Goal: Task Accomplishment & Management: Manage account settings

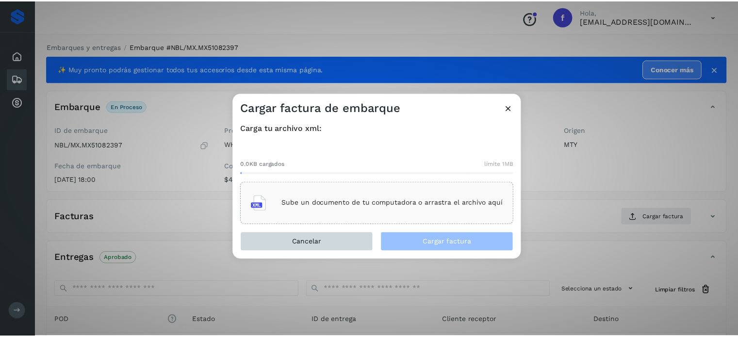
scroll to position [123, 0]
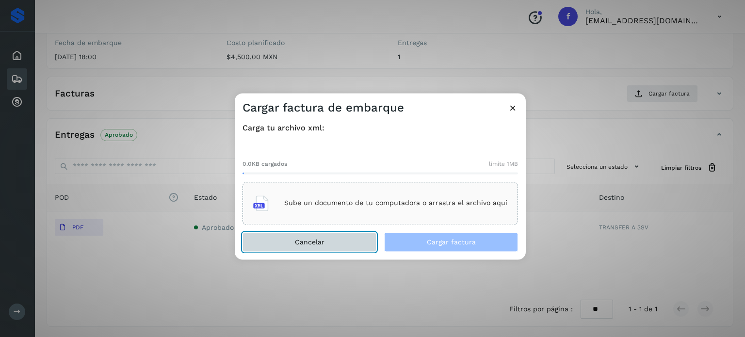
click at [365, 242] on button "Cancelar" at bounding box center [310, 241] width 134 height 19
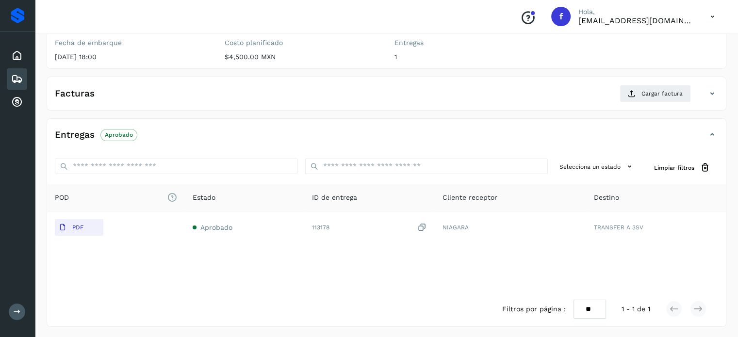
click at [714, 14] on icon at bounding box center [713, 17] width 20 height 20
click at [318, 225] on div at bounding box center [369, 168] width 738 height 337
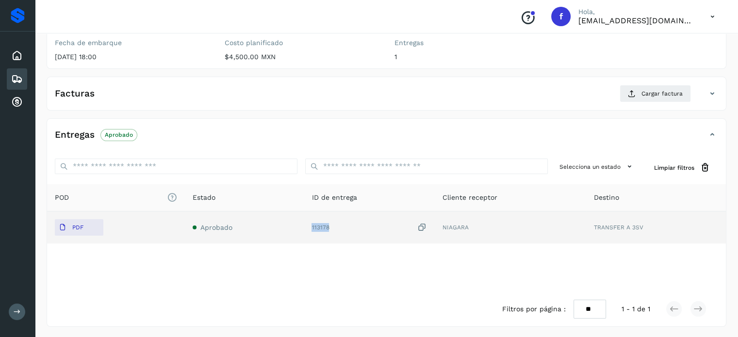
drag, startPoint x: 314, startPoint y: 228, endPoint x: 333, endPoint y: 223, distance: 19.1
click at [333, 223] on div "113178" at bounding box center [368, 228] width 115 height 10
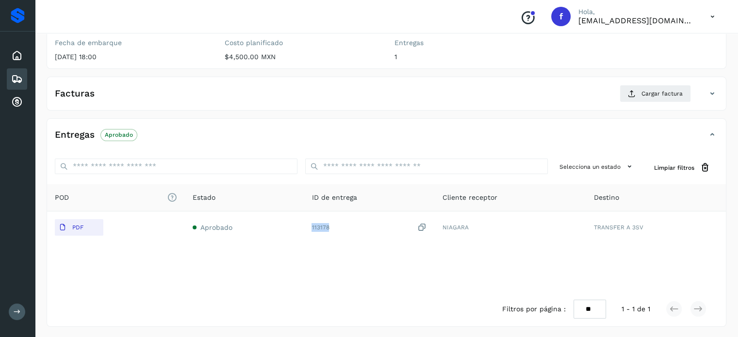
copy div "113178"
click at [714, 15] on icon at bounding box center [713, 17] width 20 height 20
click at [12, 81] on icon at bounding box center [17, 79] width 12 height 12
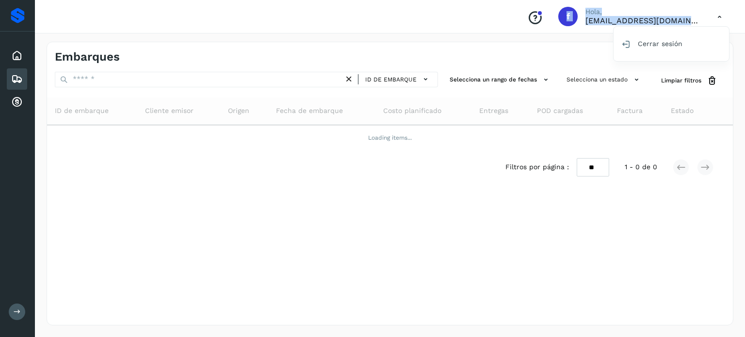
drag, startPoint x: 27, startPoint y: 107, endPoint x: 134, endPoint y: 75, distance: 111.9
click at [106, 83] on div "Proveedores Inicio Embarques Cuentas por cobrar Salir Conoce nuestros beneficio…" at bounding box center [372, 168] width 745 height 337
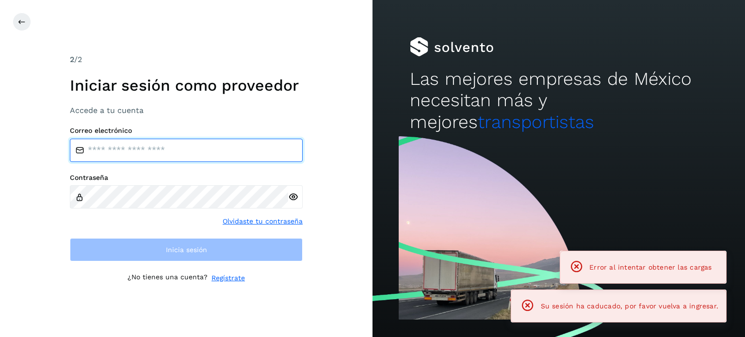
type input "**********"
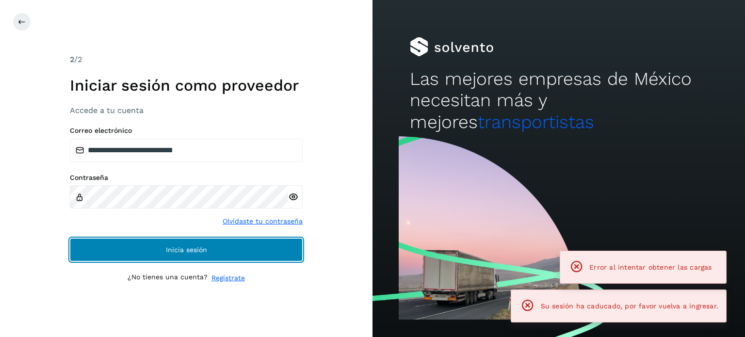
click at [154, 254] on button "Inicia sesión" at bounding box center [186, 249] width 233 height 23
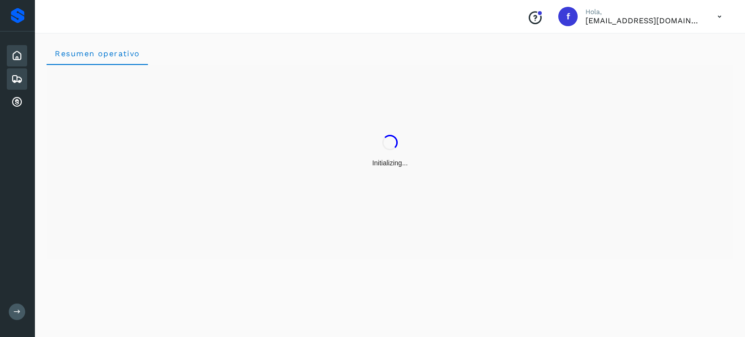
click at [16, 77] on icon at bounding box center [17, 79] width 12 height 12
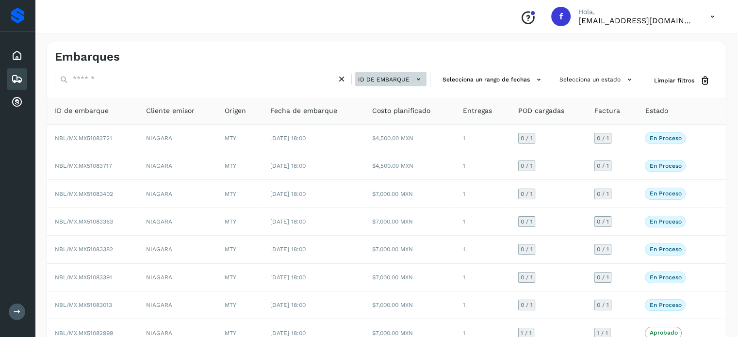
click at [376, 79] on span "ID de embarque" at bounding box center [383, 79] width 51 height 9
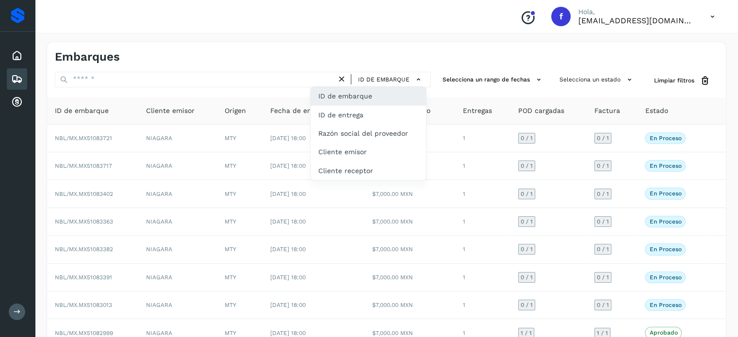
drag, startPoint x: 367, startPoint y: 118, endPoint x: 291, endPoint y: 122, distance: 76.3
click at [366, 118] on div "ID de entrega" at bounding box center [367, 115] width 115 height 18
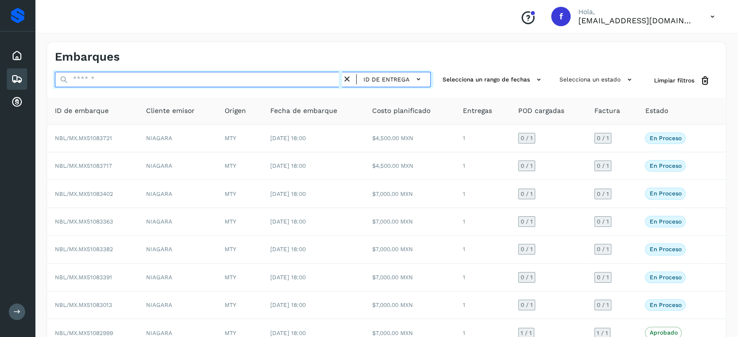
click at [105, 84] on input "text" at bounding box center [198, 80] width 287 height 16
paste input "******"
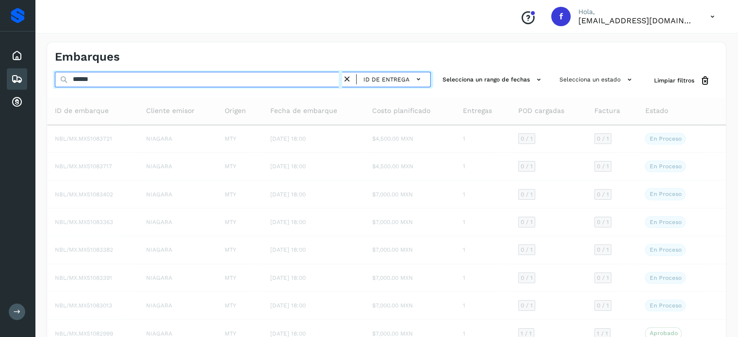
type input "******"
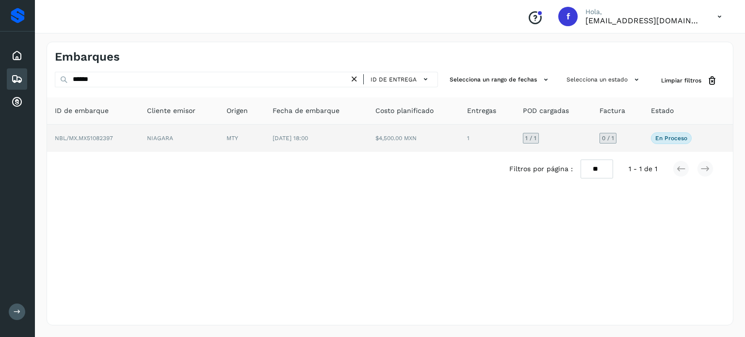
click at [92, 136] on span "NBL/MX.MX51082397" at bounding box center [84, 138] width 58 height 7
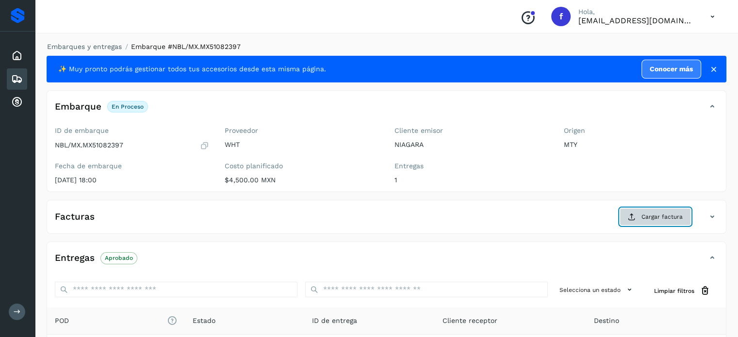
click at [636, 211] on button "Cargar factura" at bounding box center [655, 216] width 71 height 17
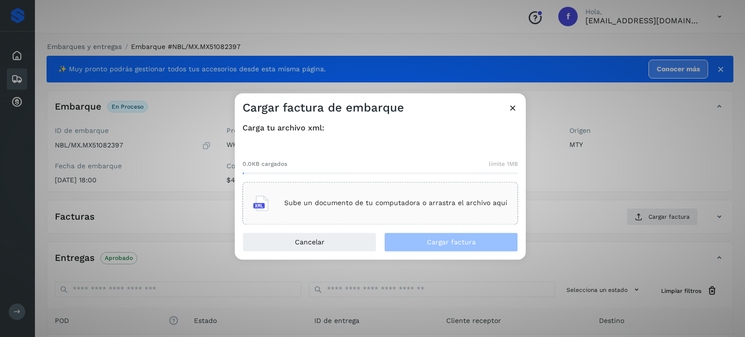
click at [388, 200] on p "Sube un documento de tu computadora o arrastra el archivo aquí" at bounding box center [395, 203] width 223 height 8
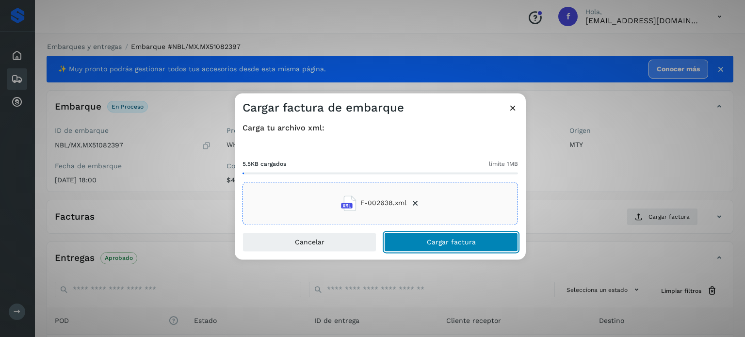
drag, startPoint x: 460, startPoint y: 238, endPoint x: 380, endPoint y: 194, distance: 91.0
click at [459, 239] on span "Cargar factura" at bounding box center [451, 242] width 49 height 7
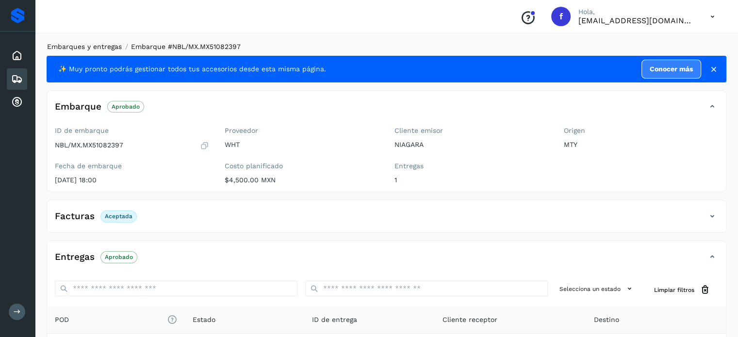
click at [96, 46] on link "Embarques y entregas" at bounding box center [84, 47] width 75 height 8
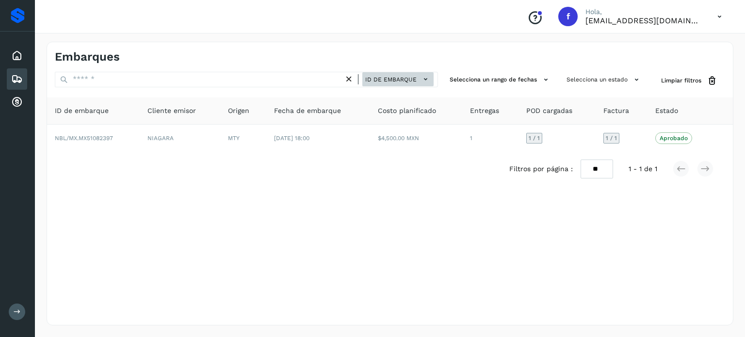
click at [398, 79] on span "ID de embarque" at bounding box center [390, 79] width 51 height 9
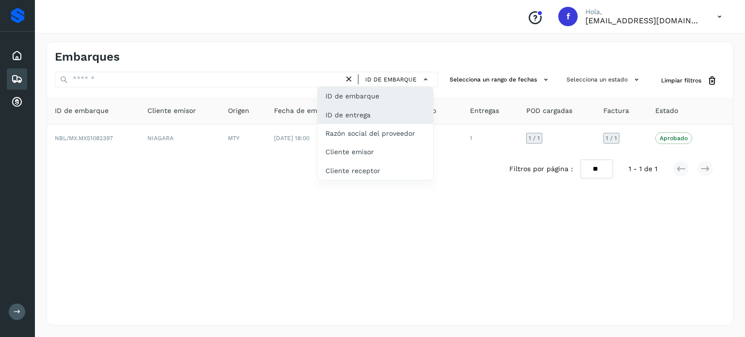
click at [370, 109] on div "ID de entrega" at bounding box center [375, 115] width 115 height 18
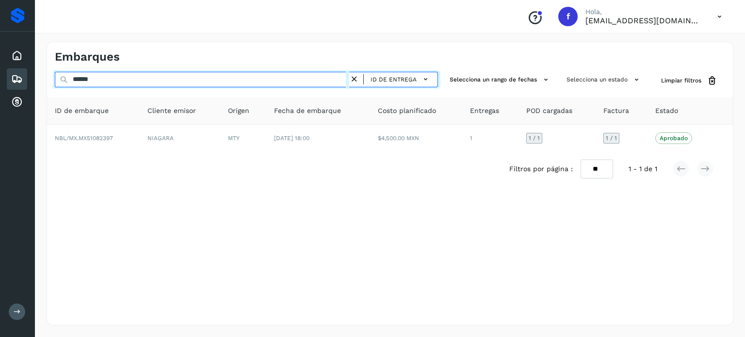
drag, startPoint x: 134, startPoint y: 82, endPoint x: 0, endPoint y: 68, distance: 134.5
click at [6, 72] on div "Proveedores Inicio Embarques Cuentas por cobrar Salir Conoce nuestros beneficio…" at bounding box center [372, 168] width 745 height 337
paste input "***"
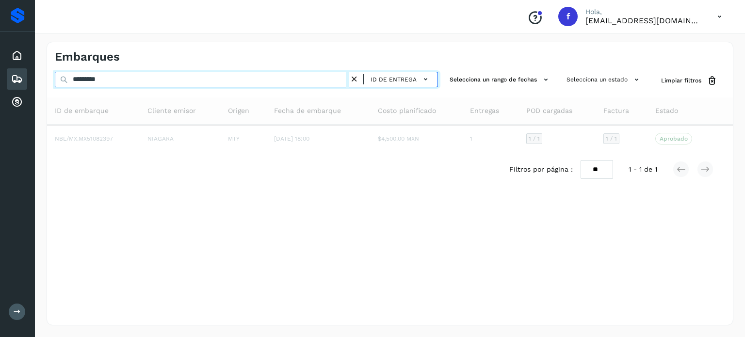
type input "*********"
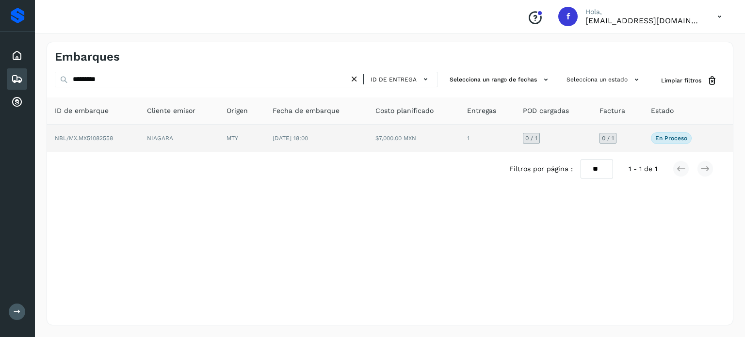
click at [105, 135] on span "NBL/MX.MX51082558" at bounding box center [84, 138] width 58 height 7
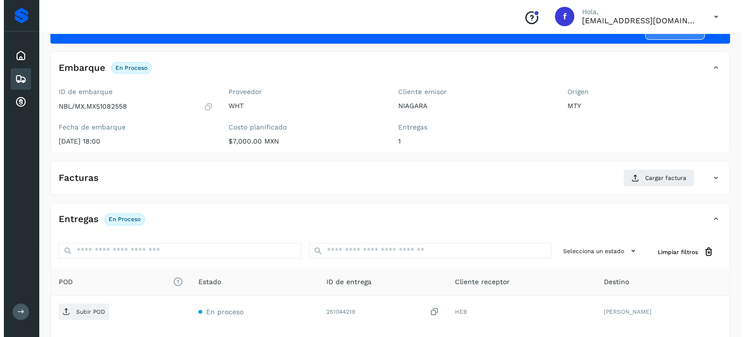
scroll to position [123, 0]
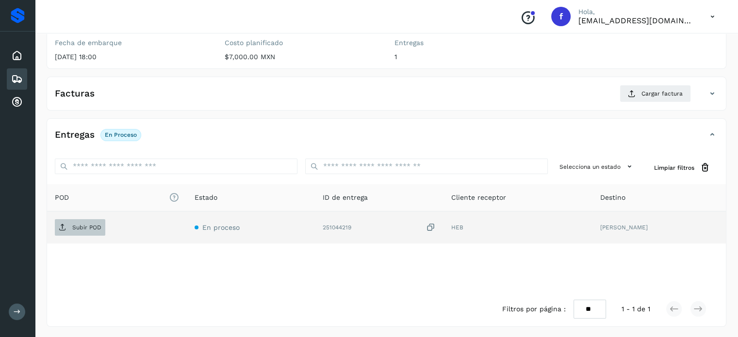
click at [83, 227] on p "Subir POD" at bounding box center [86, 227] width 29 height 7
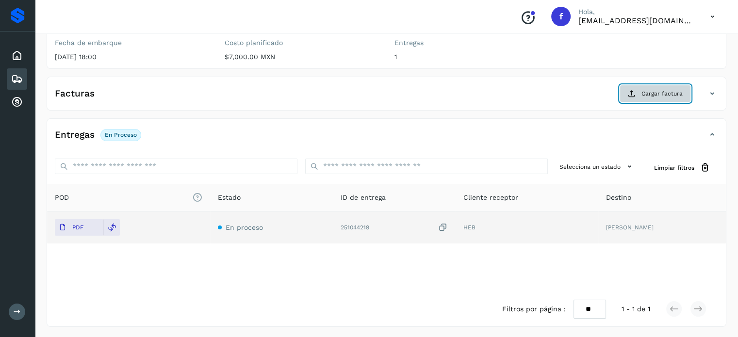
click at [662, 97] on button "Cargar factura" at bounding box center [655, 93] width 71 height 17
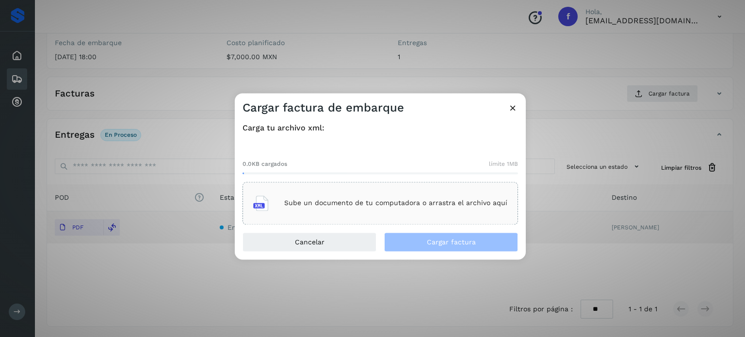
click at [349, 210] on div "Sube un documento de tu computadora o arrastra el archivo aquí" at bounding box center [380, 203] width 254 height 26
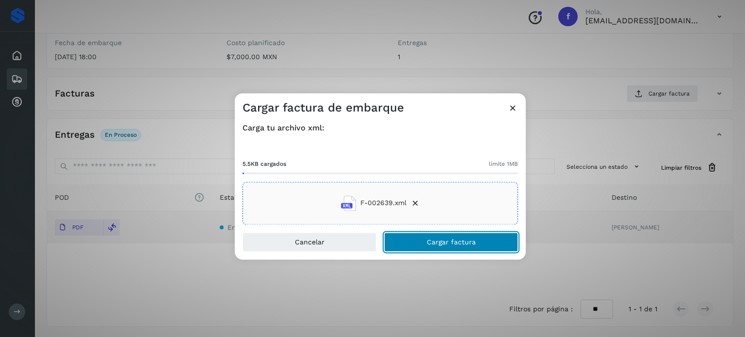
click at [433, 240] on span "Cargar factura" at bounding box center [451, 242] width 49 height 7
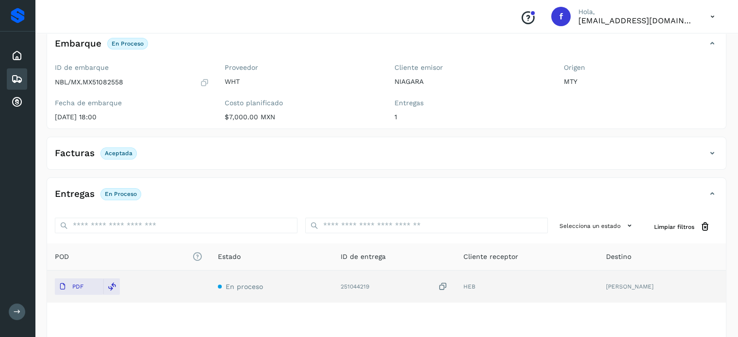
scroll to position [0, 0]
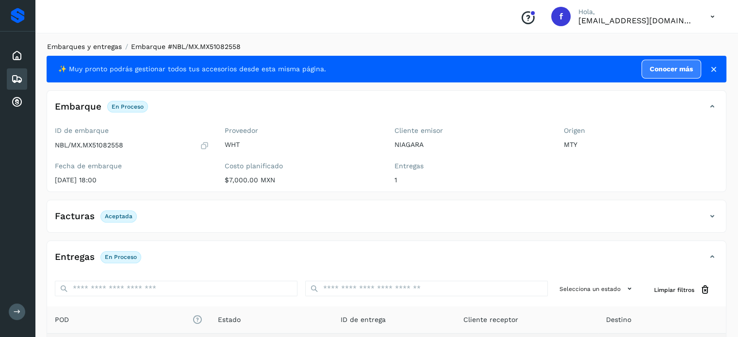
click at [112, 49] on link "Embarques y entregas" at bounding box center [84, 47] width 75 height 8
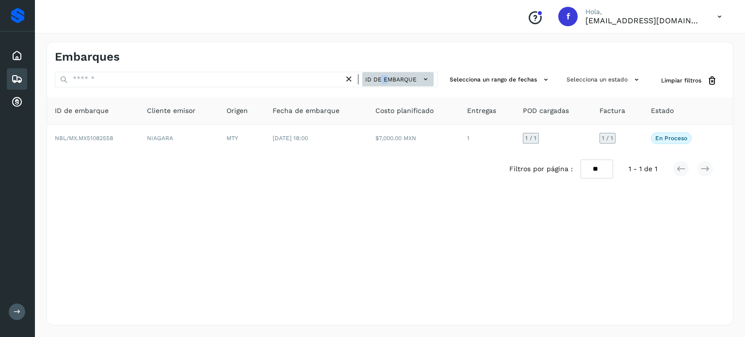
drag, startPoint x: 384, startPoint y: 69, endPoint x: 389, endPoint y: 74, distance: 6.9
click at [389, 73] on div "Embarques ID de embarque Selecciona un rango de fechas Selecciona un estado Lim…" at bounding box center [390, 184] width 687 height 284
click at [389, 74] on button "ID de embarque" at bounding box center [397, 79] width 71 height 14
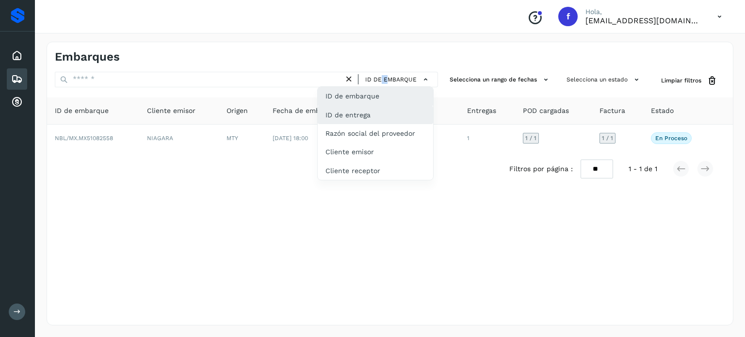
click at [365, 117] on div "ID de entrega" at bounding box center [375, 115] width 115 height 18
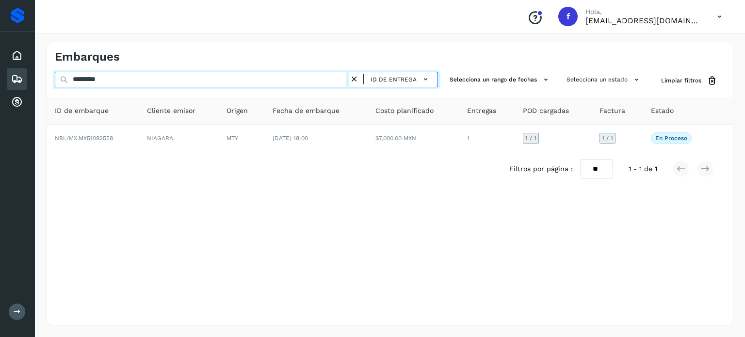
drag, startPoint x: 116, startPoint y: 80, endPoint x: 0, endPoint y: 48, distance: 120.3
click at [0, 54] on div "Proveedores Inicio Embarques Cuentas por cobrar Salir Conoce nuestros beneficio…" at bounding box center [372, 168] width 745 height 337
paste input "text"
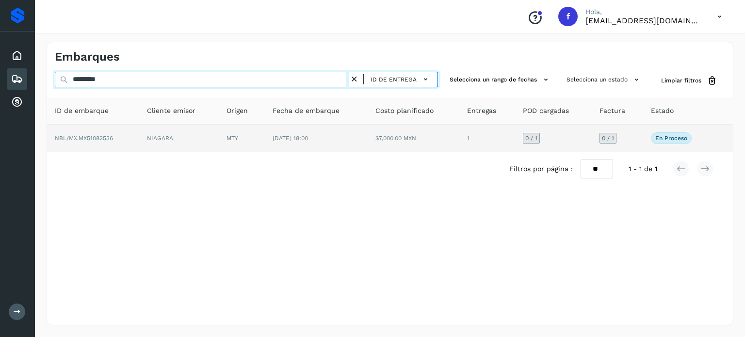
type input "*********"
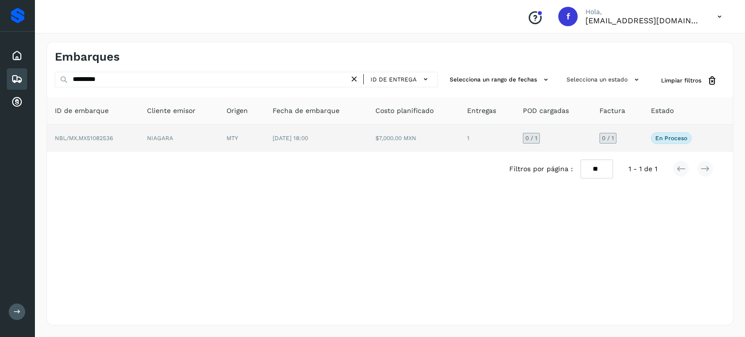
click at [98, 139] on span "NBL/MX.MX51082536" at bounding box center [84, 138] width 58 height 7
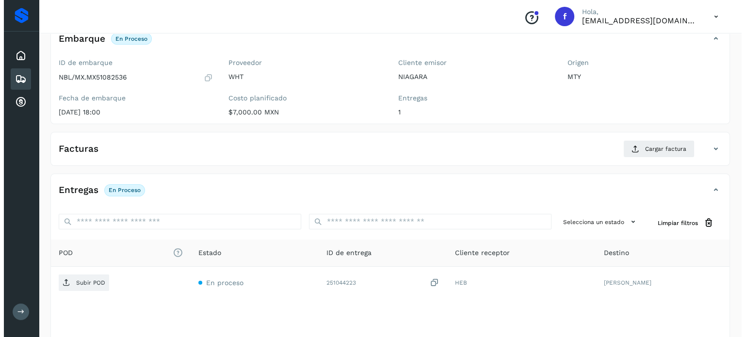
scroll to position [123, 0]
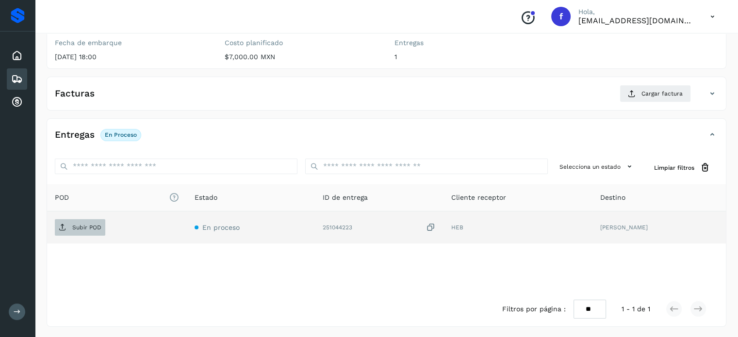
click at [92, 229] on p "Subir POD" at bounding box center [86, 227] width 29 height 7
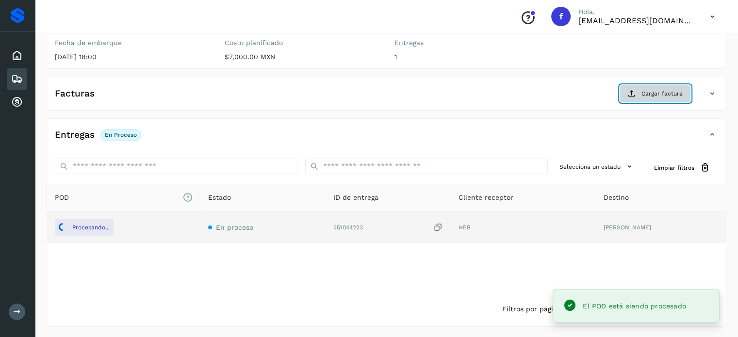
click at [650, 98] on button "Cargar factura" at bounding box center [655, 93] width 71 height 17
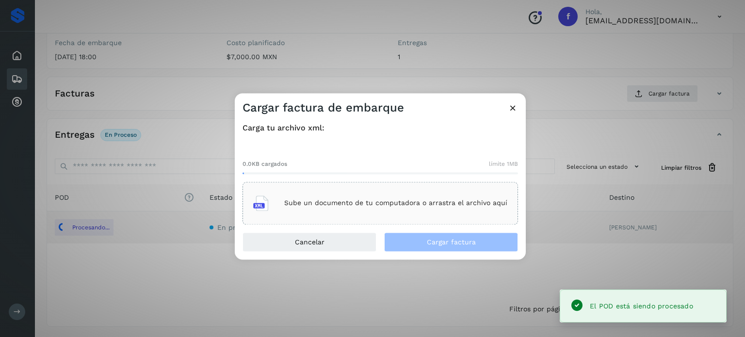
click at [326, 195] on div "Sube un documento de tu computadora o arrastra el archivo aquí" at bounding box center [380, 203] width 254 height 26
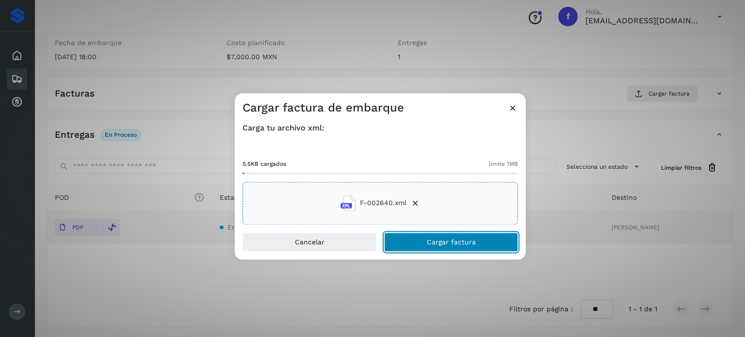
click at [463, 239] on span "Cargar factura" at bounding box center [451, 242] width 49 height 7
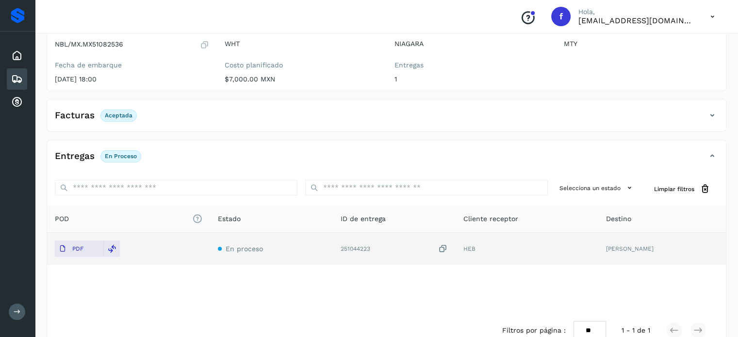
scroll to position [0, 0]
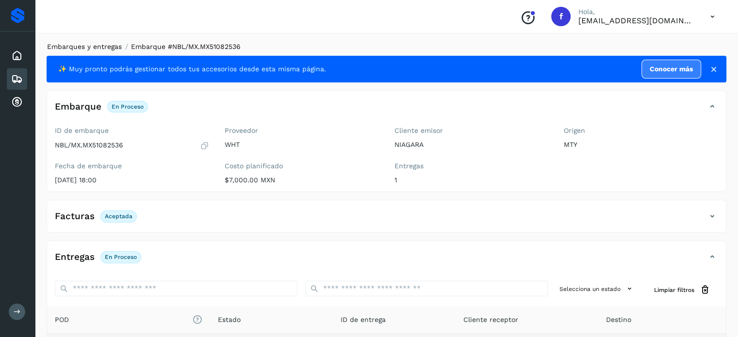
click at [111, 44] on link "Embarques y entregas" at bounding box center [84, 47] width 75 height 8
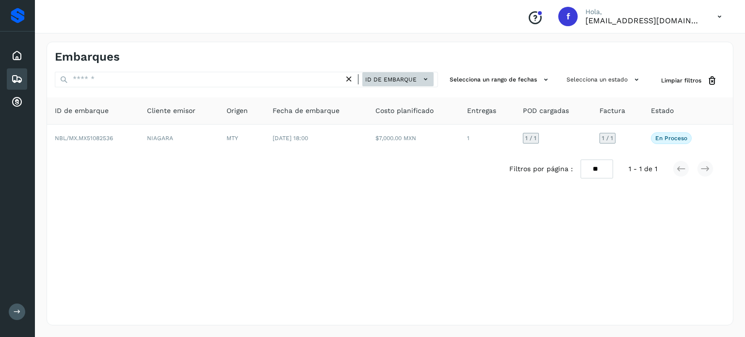
click at [389, 81] on span "ID de embarque" at bounding box center [390, 79] width 51 height 9
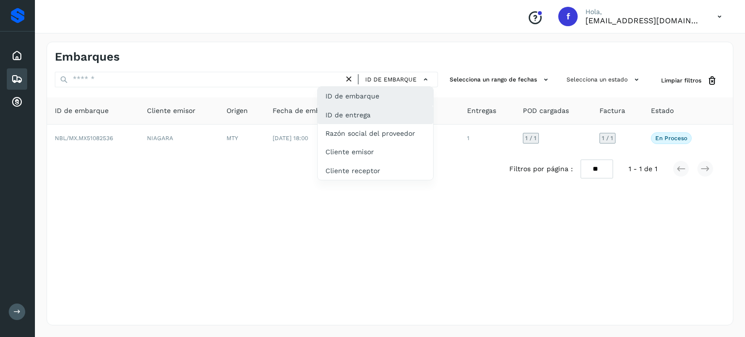
click at [380, 112] on div "ID de entrega" at bounding box center [375, 115] width 115 height 18
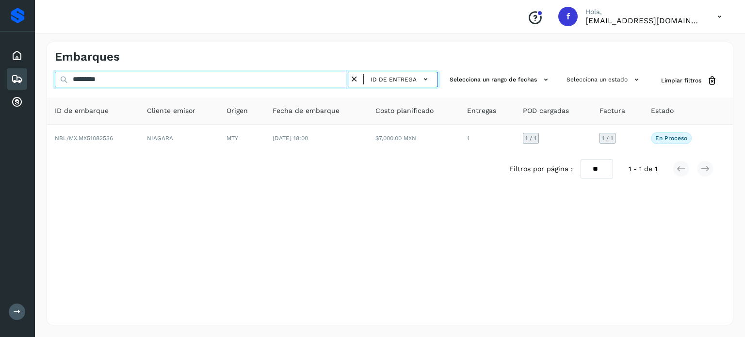
drag, startPoint x: 213, startPoint y: 81, endPoint x: 16, endPoint y: 68, distance: 198.4
click at [16, 68] on div "Proveedores Inicio Embarques Cuentas por cobrar Salir Conoce nuestros beneficio…" at bounding box center [372, 168] width 745 height 337
paste input "text"
type input "*********"
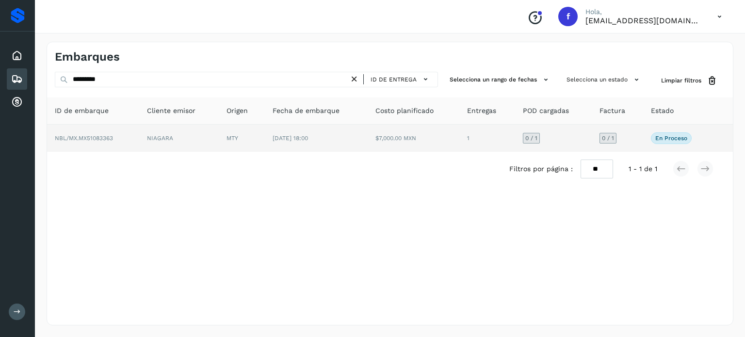
click at [90, 138] on span "NBL/MX.MX51083363" at bounding box center [84, 138] width 58 height 7
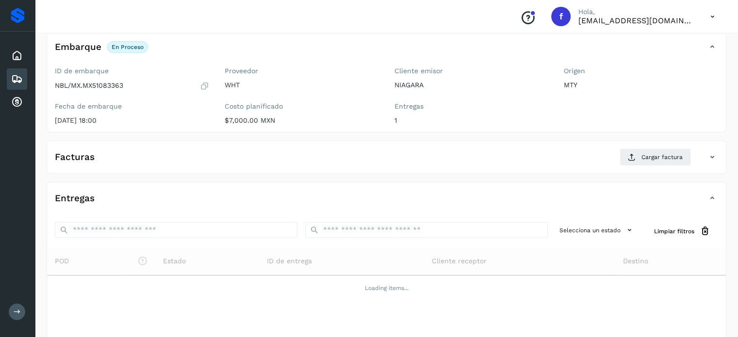
scroll to position [117, 0]
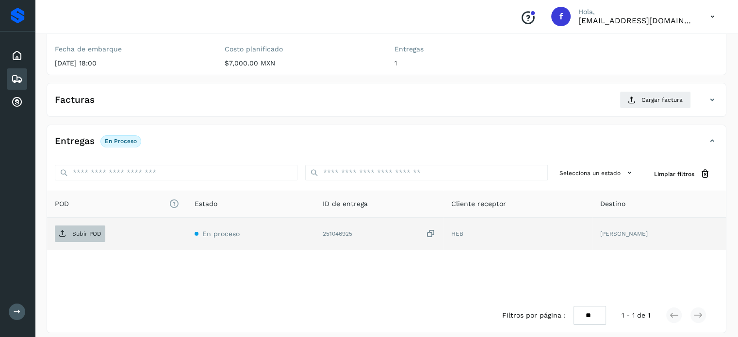
click at [101, 230] on span "Subir POD" at bounding box center [80, 234] width 50 height 16
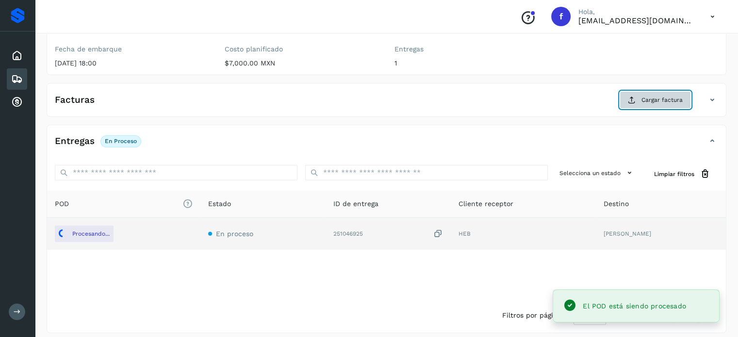
click at [660, 97] on span "Cargar factura" at bounding box center [661, 100] width 41 height 9
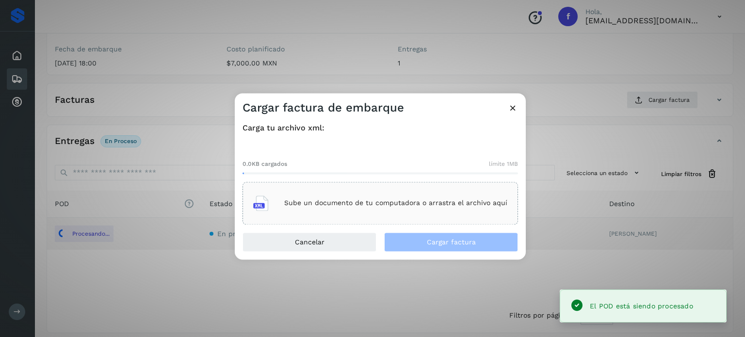
click at [312, 195] on div "Sube un documento de tu computadora o arrastra el archivo aquí" at bounding box center [380, 203] width 254 height 26
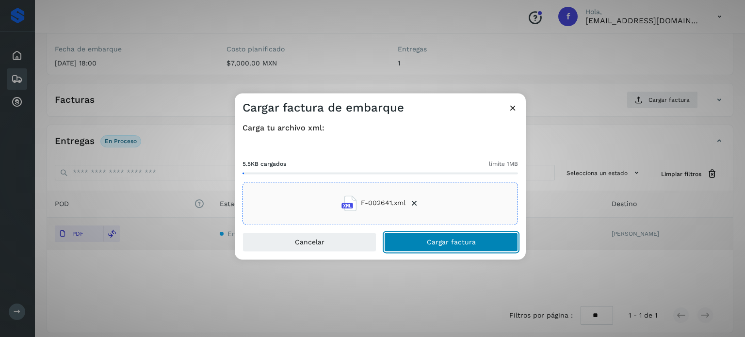
click at [443, 244] on span "Cargar factura" at bounding box center [451, 242] width 49 height 7
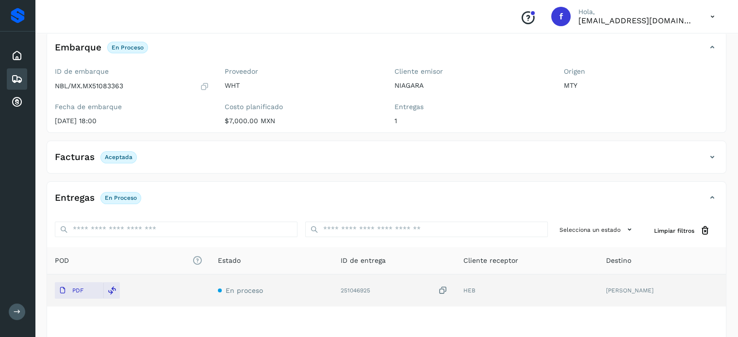
scroll to position [0, 0]
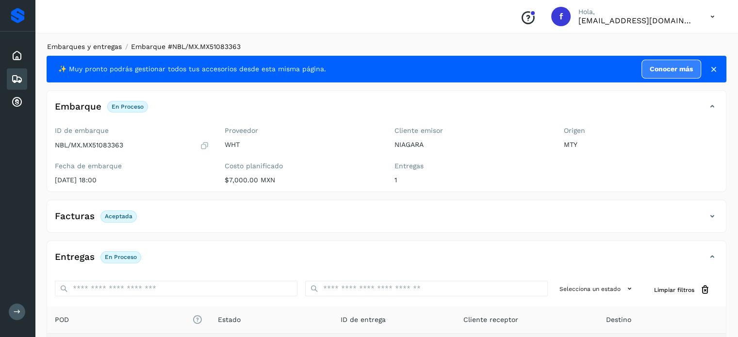
click at [106, 48] on link "Embarques y entregas" at bounding box center [84, 47] width 75 height 8
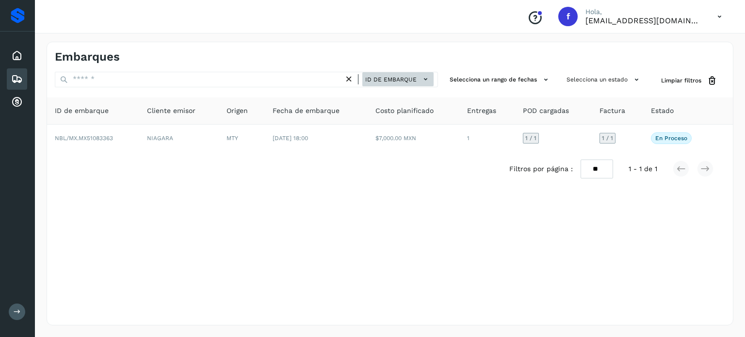
click at [380, 81] on span "ID de embarque" at bounding box center [390, 79] width 51 height 9
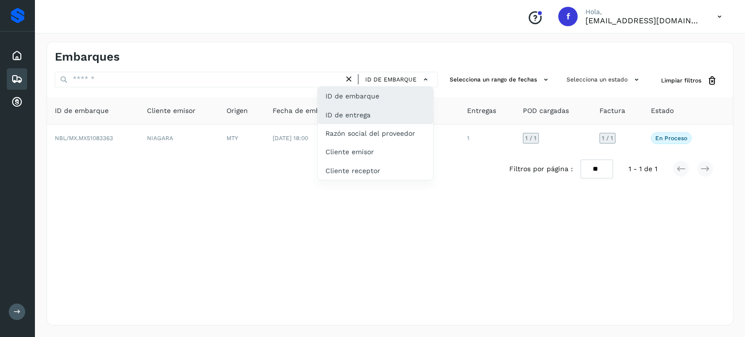
drag, startPoint x: 348, startPoint y: 113, endPoint x: 336, endPoint y: 116, distance: 12.5
click at [347, 113] on div "ID de entrega" at bounding box center [375, 115] width 115 height 18
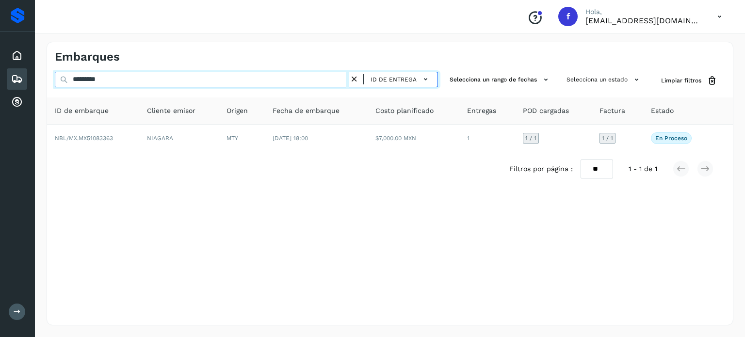
drag, startPoint x: 144, startPoint y: 76, endPoint x: 0, endPoint y: 56, distance: 145.0
click at [60, 72] on input "*********" at bounding box center [202, 80] width 294 height 16
paste input "text"
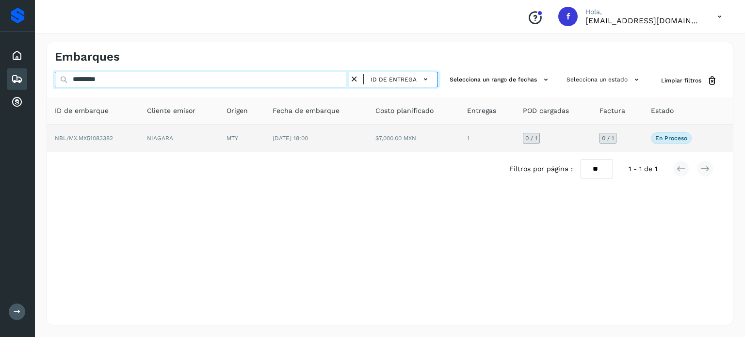
type input "*********"
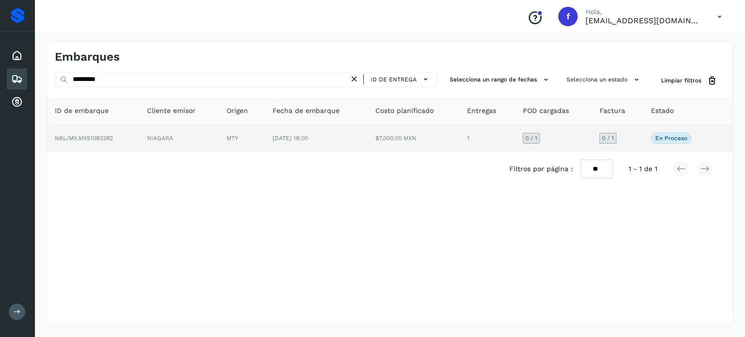
click at [87, 136] on span "NBL/MX.MX51083382" at bounding box center [84, 138] width 58 height 7
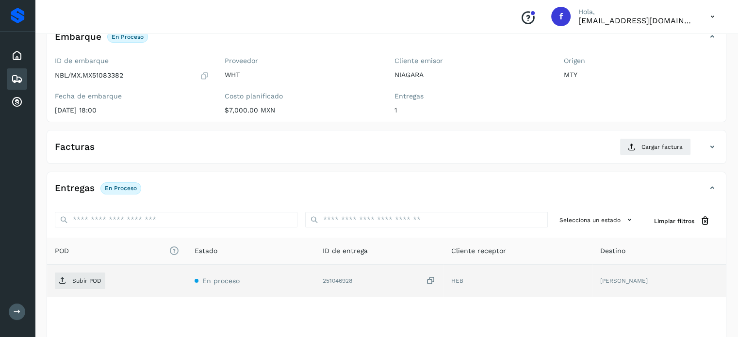
scroll to position [123, 0]
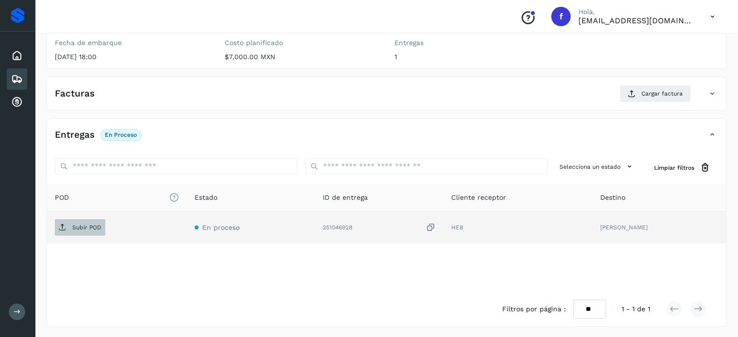
click at [83, 228] on p "Subir POD" at bounding box center [86, 227] width 29 height 7
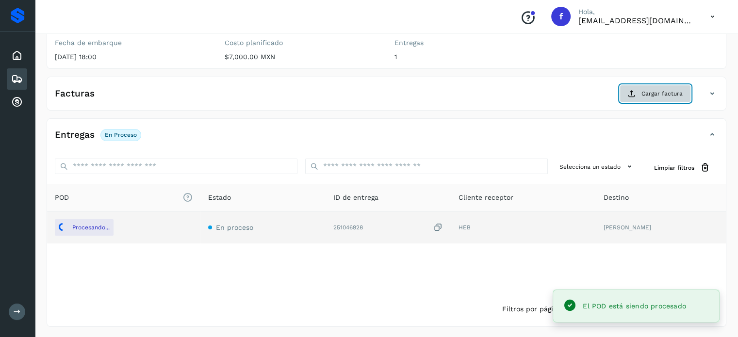
click at [659, 90] on span "Cargar factura" at bounding box center [661, 93] width 41 height 9
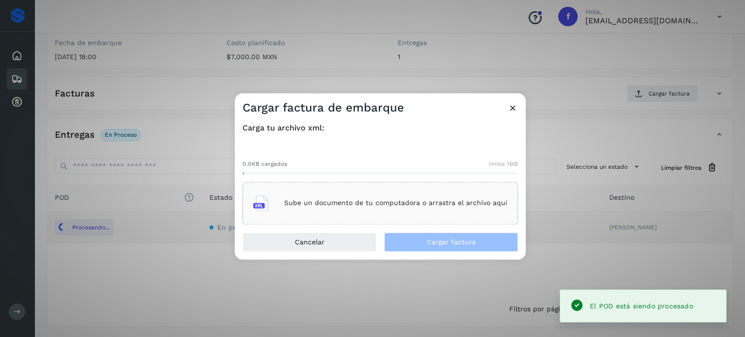
click at [340, 202] on p "Sube un documento de tu computadora o arrastra el archivo aquí" at bounding box center [395, 203] width 223 height 8
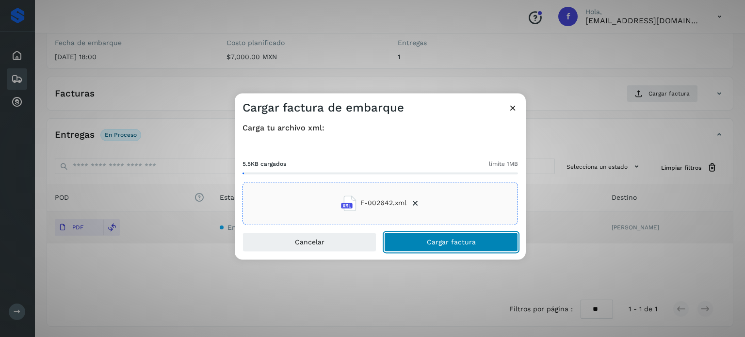
click at [403, 243] on button "Cargar factura" at bounding box center [451, 241] width 134 height 19
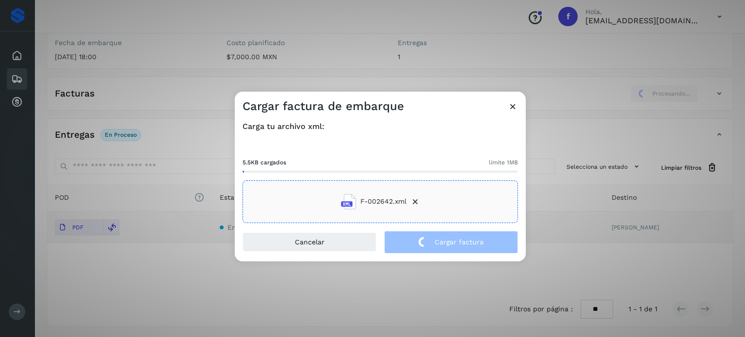
click at [219, 167] on div "Cargar factura de embarque Carga tu archivo xml: 5.5KB cargados límite 1MB F-00…" at bounding box center [372, 168] width 745 height 337
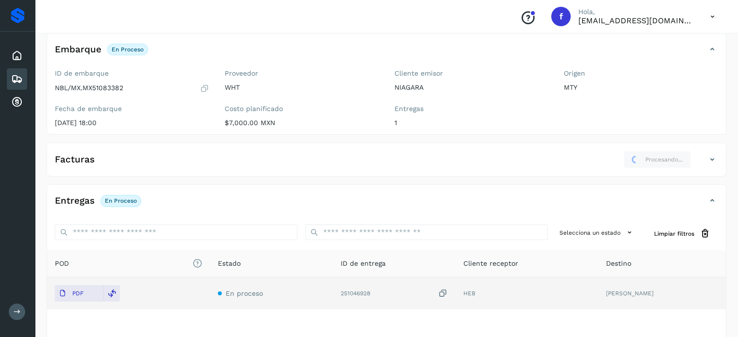
scroll to position [0, 0]
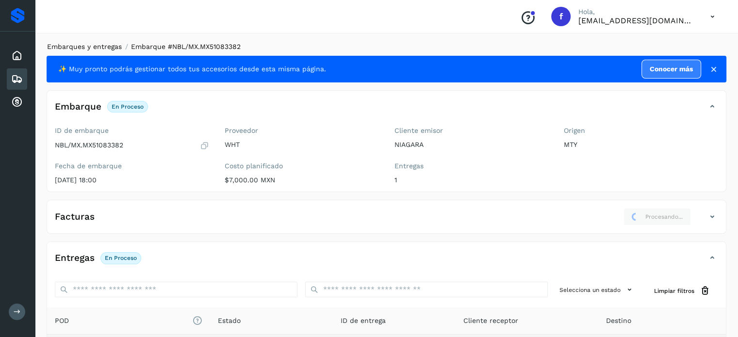
click at [107, 43] on link "Embarques y entregas" at bounding box center [84, 47] width 75 height 8
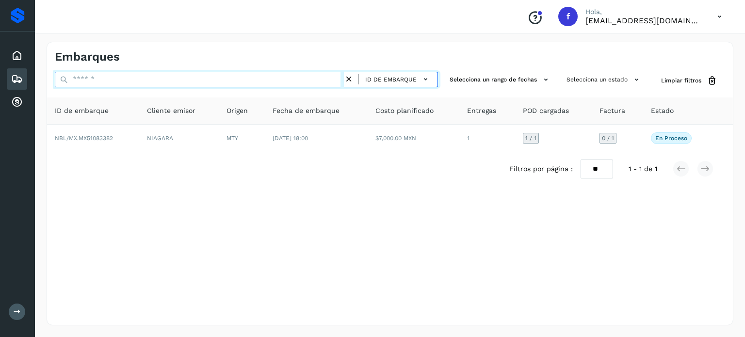
drag, startPoint x: 102, startPoint y: 72, endPoint x: 13, endPoint y: 70, distance: 89.8
click at [10, 64] on div "Proveedores Inicio Embarques Cuentas por cobrar Salir Conoce nuestros beneficio…" at bounding box center [372, 168] width 745 height 337
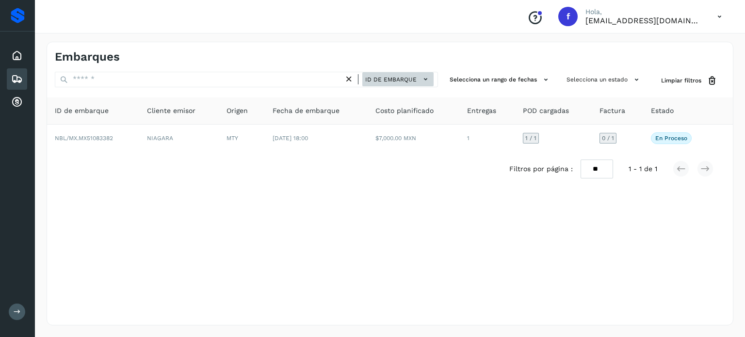
click at [411, 83] on span "ID de embarque" at bounding box center [390, 79] width 51 height 9
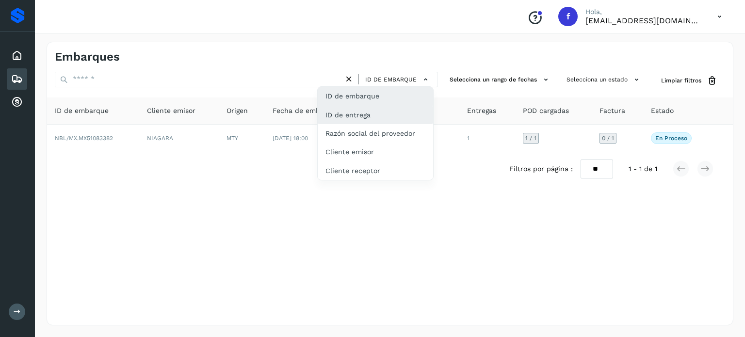
click at [378, 111] on div "ID de entrega" at bounding box center [375, 115] width 115 height 18
type input "*********"
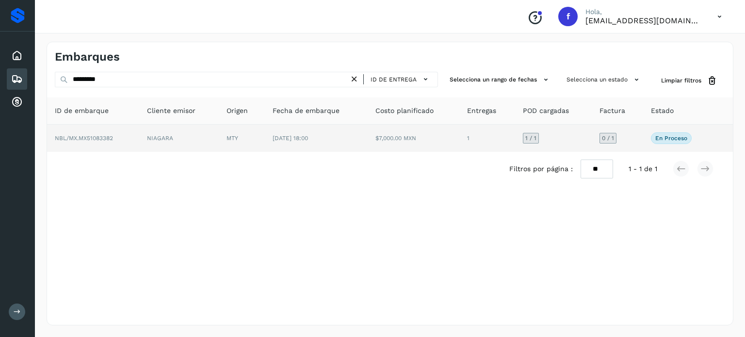
click at [92, 137] on span "NBL/MX.MX51083382" at bounding box center [84, 138] width 58 height 7
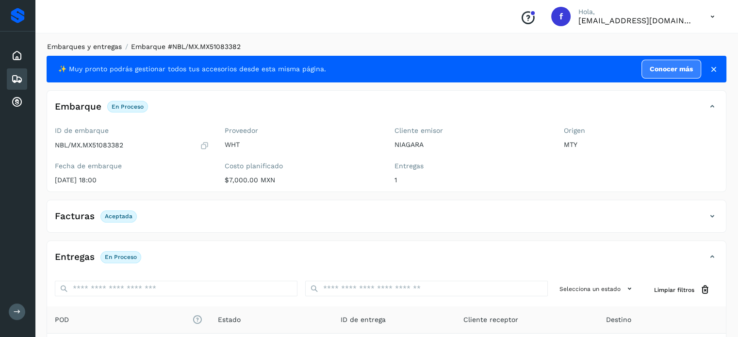
click at [91, 48] on link "Embarques y entregas" at bounding box center [84, 47] width 75 height 8
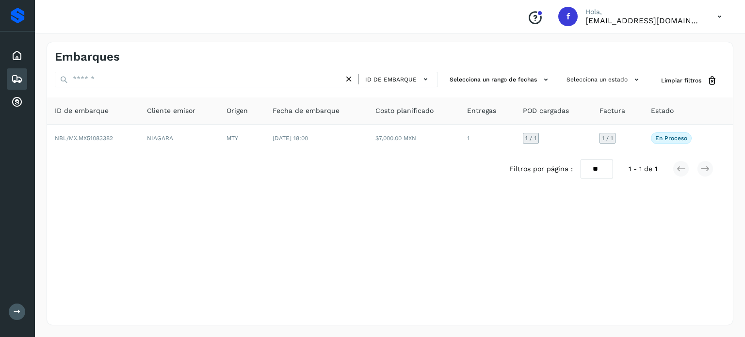
click at [386, 71] on div "Embarques ID de embarque Selecciona un rango de fechas Selecciona un estado Lim…" at bounding box center [390, 184] width 687 height 284
click at [388, 83] on span "ID de embarque" at bounding box center [390, 79] width 51 height 9
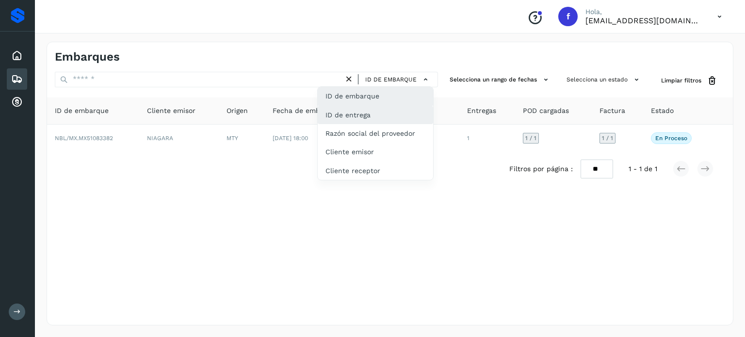
click at [372, 111] on div "ID de entrega" at bounding box center [375, 115] width 115 height 18
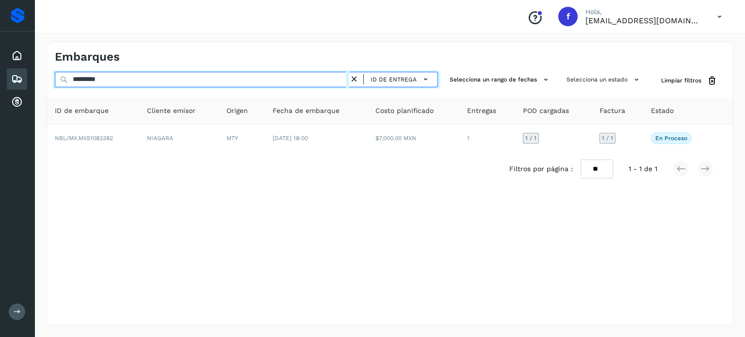
drag, startPoint x: 0, startPoint y: 52, endPoint x: 0, endPoint y: 36, distance: 16.0
click at [0, 36] on div "Proveedores Inicio Embarques Cuentas por cobrar Salir Conoce nuestros beneficio…" at bounding box center [372, 168] width 745 height 337
paste input "text"
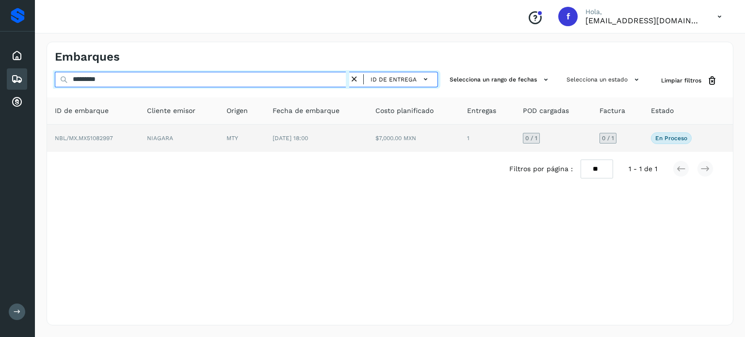
type input "*********"
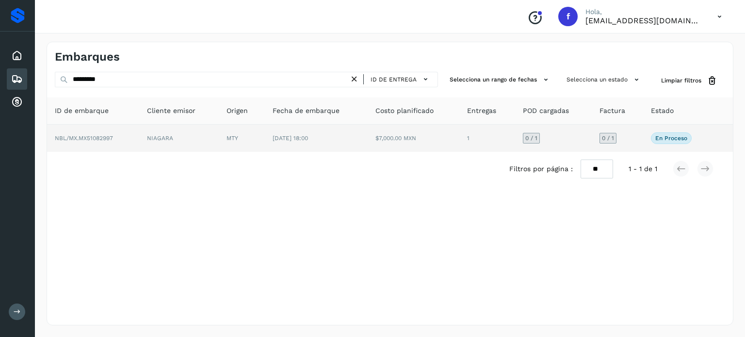
click at [105, 139] on span "NBL/MX.MX51082997" at bounding box center [84, 138] width 58 height 7
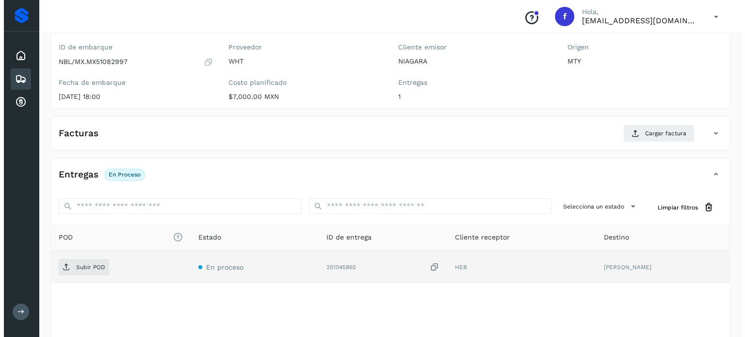
scroll to position [123, 0]
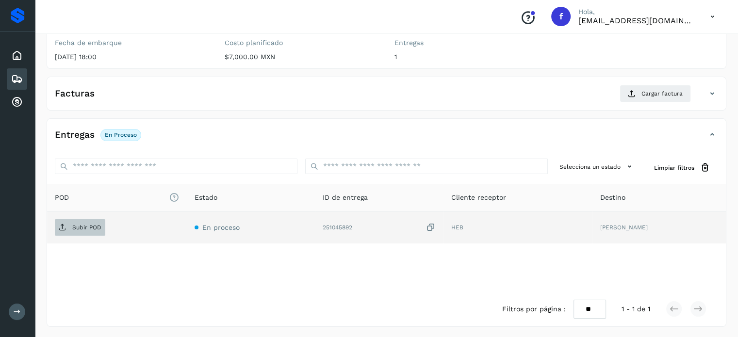
click at [83, 230] on span "Subir POD" at bounding box center [80, 228] width 50 height 16
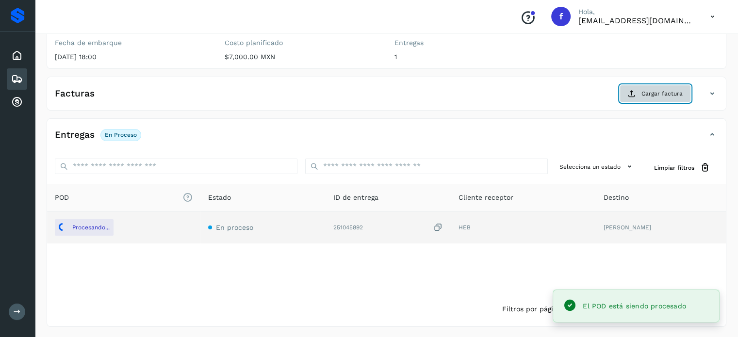
click at [627, 96] on button "Cargar factura" at bounding box center [655, 93] width 71 height 17
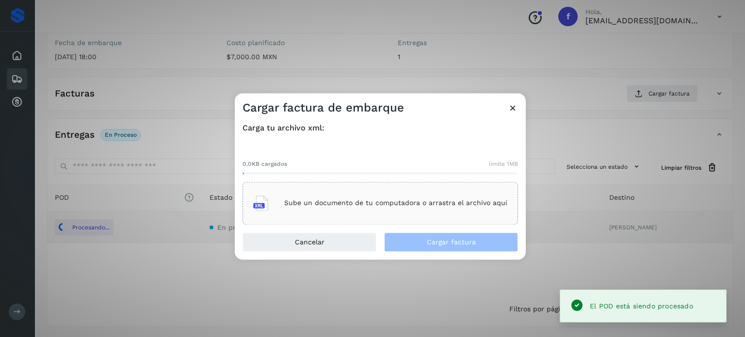
click at [343, 202] on p "Sube un documento de tu computadora o arrastra el archivo aquí" at bounding box center [395, 203] width 223 height 8
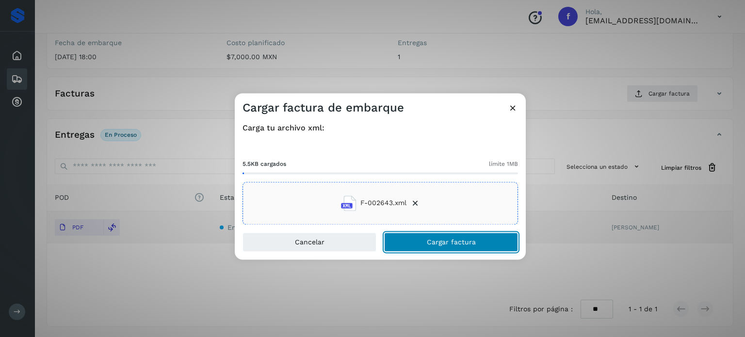
click at [418, 240] on button "Cargar factura" at bounding box center [451, 241] width 134 height 19
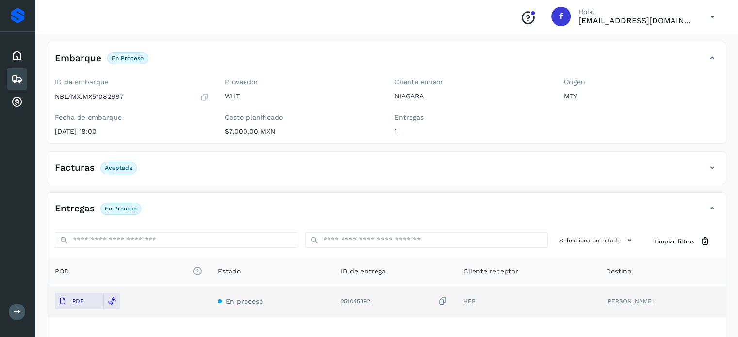
scroll to position [0, 0]
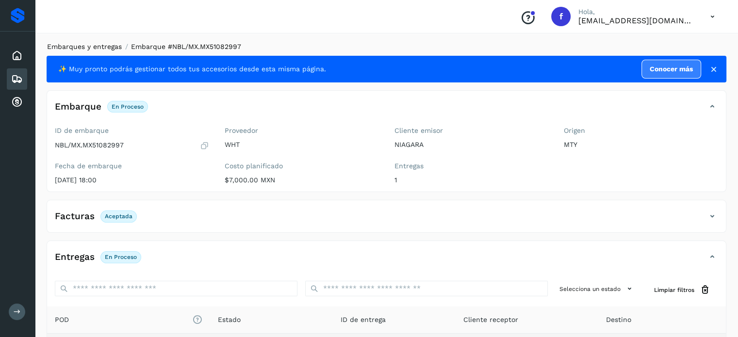
click at [101, 46] on link "Embarques y entregas" at bounding box center [84, 47] width 75 height 8
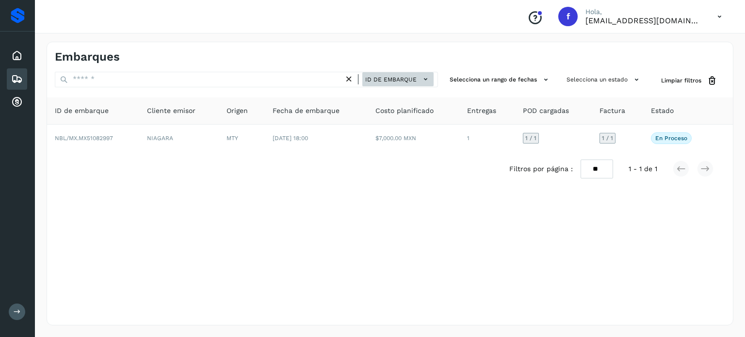
click at [424, 73] on button "ID de embarque" at bounding box center [397, 79] width 71 height 14
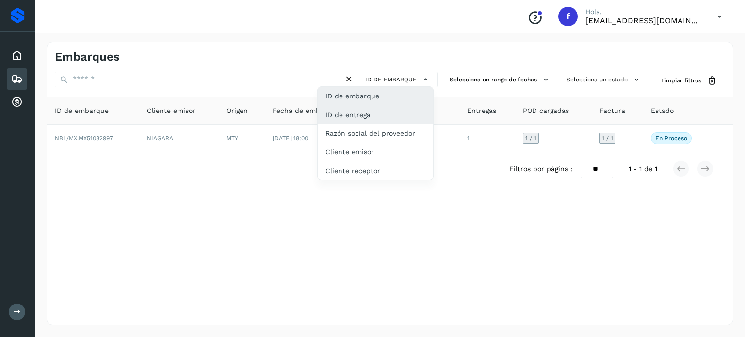
click at [357, 113] on div "ID de entrega" at bounding box center [375, 115] width 115 height 18
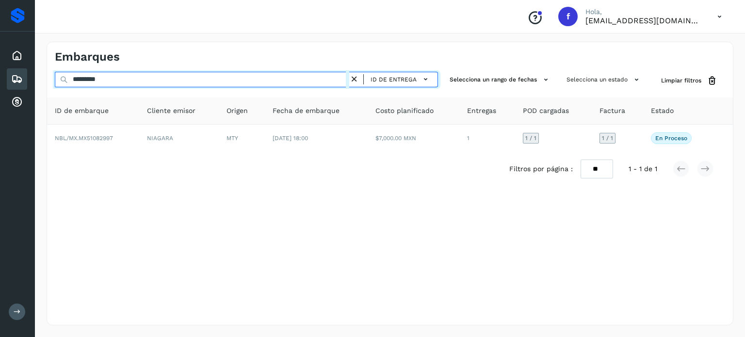
drag, startPoint x: 16, startPoint y: 65, endPoint x: 92, endPoint y: 76, distance: 77.5
click at [0, 57] on div "Proveedores Inicio Embarques Cuentas por cobrar Salir Conoce nuestros beneficio…" at bounding box center [372, 168] width 745 height 337
drag, startPoint x: 111, startPoint y: 79, endPoint x: 0, endPoint y: 65, distance: 111.5
click at [0, 65] on div "Proveedores Inicio Embarques Cuentas por cobrar Salir Conoce nuestros beneficio…" at bounding box center [372, 168] width 745 height 337
paste input "text"
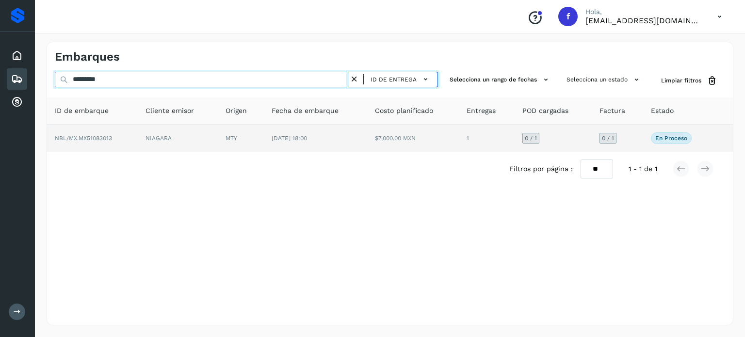
type input "*********"
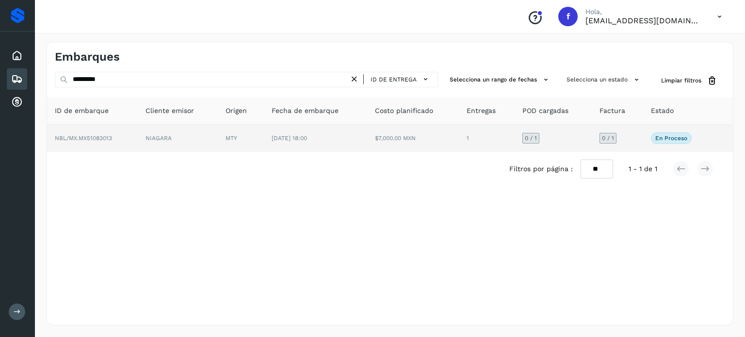
click at [97, 137] on span "NBL/MX.MX51083013" at bounding box center [83, 138] width 57 height 7
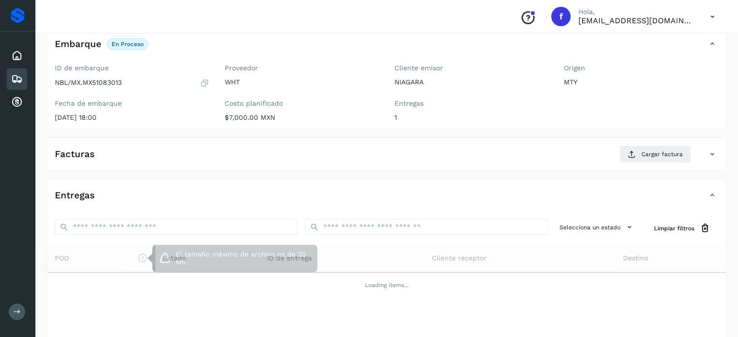
scroll to position [117, 0]
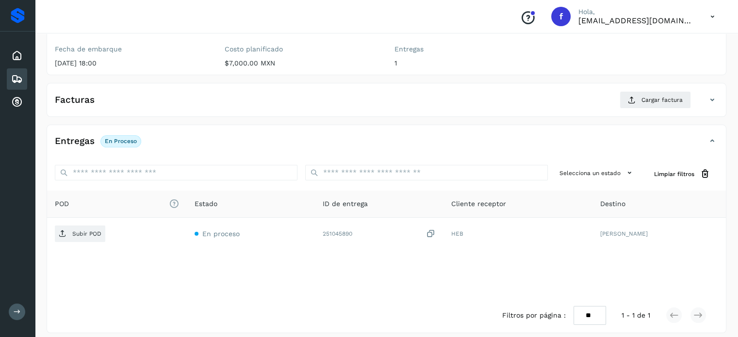
click at [77, 236] on span "Subir POD" at bounding box center [80, 234] width 50 height 16
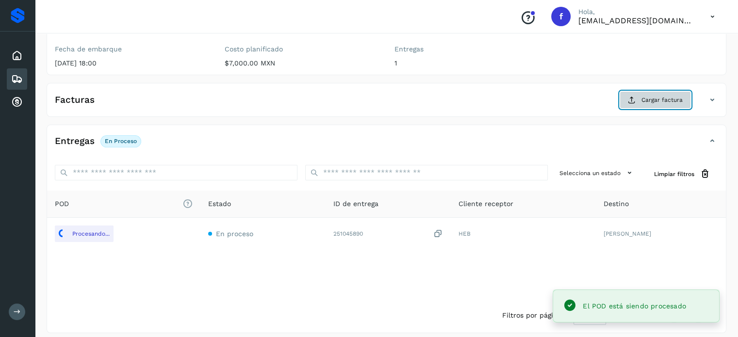
click at [672, 98] on span "Cargar factura" at bounding box center [661, 100] width 41 height 9
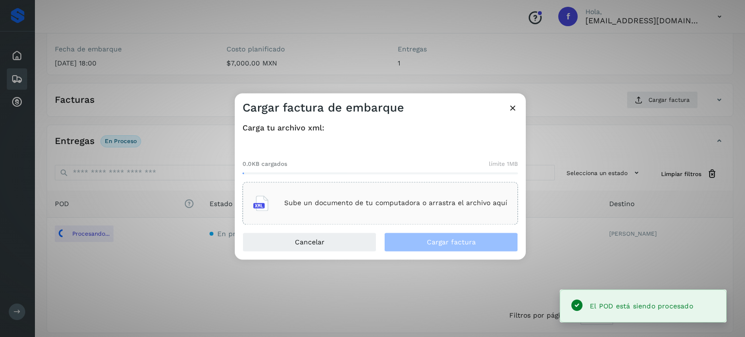
click at [316, 209] on div "Sube un documento de tu computadora o arrastra el archivo aquí" at bounding box center [380, 203] width 254 height 26
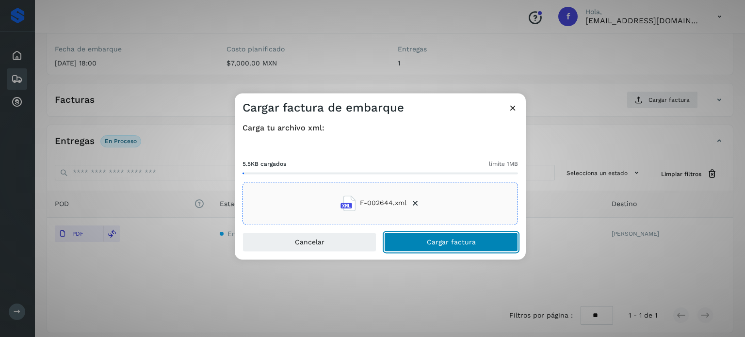
click at [454, 244] on span "Cargar factura" at bounding box center [451, 242] width 49 height 7
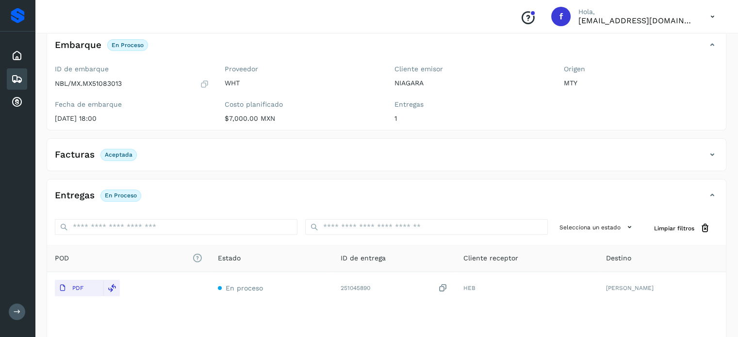
scroll to position [0, 0]
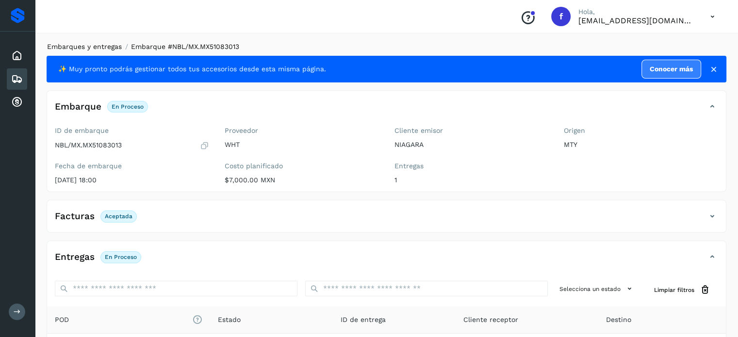
click at [99, 49] on link "Embarques y entregas" at bounding box center [84, 47] width 75 height 8
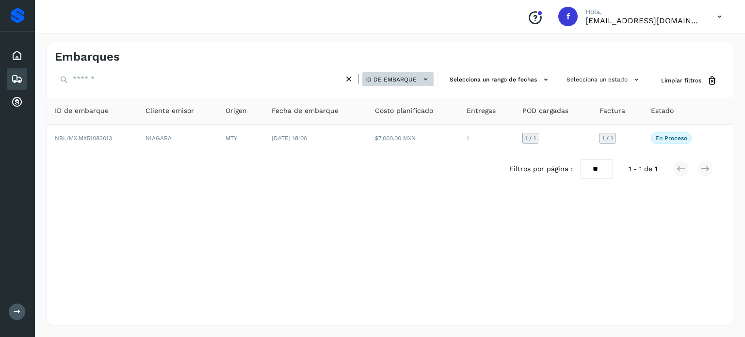
click at [402, 75] on span "ID de embarque" at bounding box center [390, 79] width 51 height 9
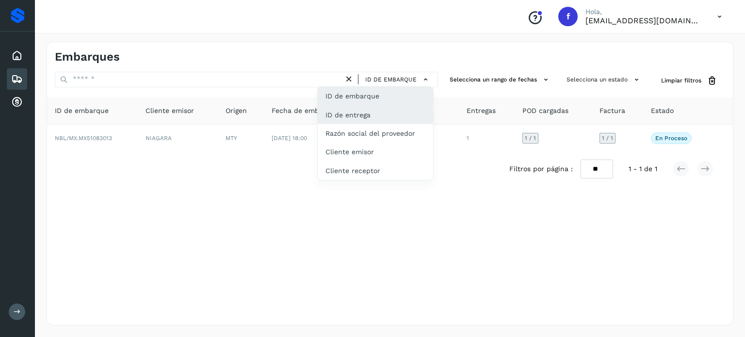
click at [344, 112] on div "ID de entrega" at bounding box center [375, 115] width 115 height 18
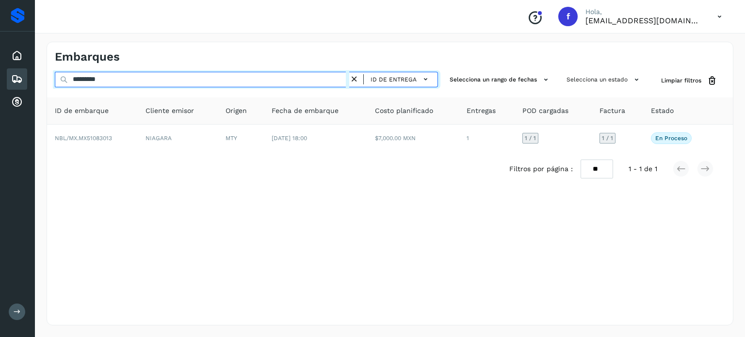
drag, startPoint x: 149, startPoint y: 79, endPoint x: 1, endPoint y: 54, distance: 150.6
click at [0, 64] on div "Proveedores Inicio Embarques Cuentas por cobrar Salir Conoce nuestros beneficio…" at bounding box center [372, 168] width 745 height 337
paste input "text"
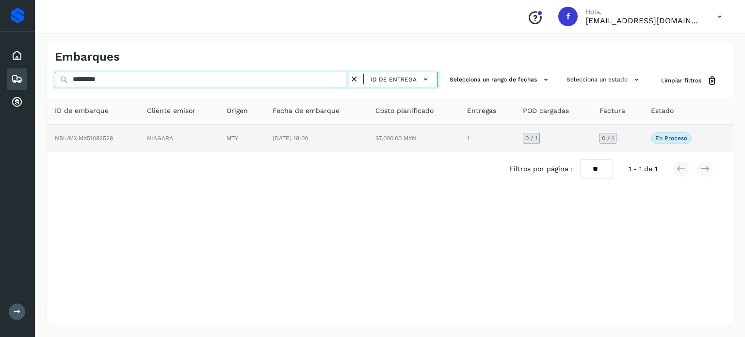
type input "*********"
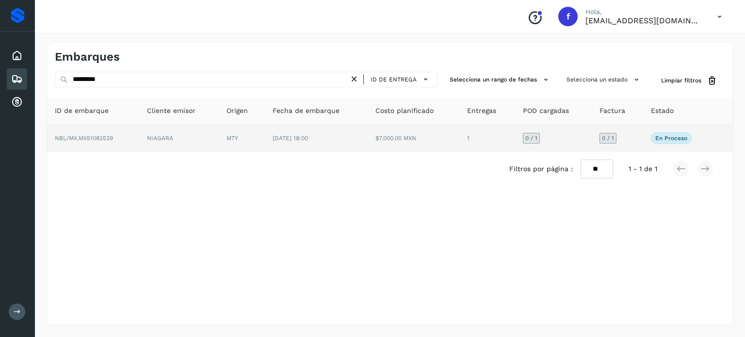
click at [89, 139] on span "NBL/MX.MX51082529" at bounding box center [84, 138] width 58 height 7
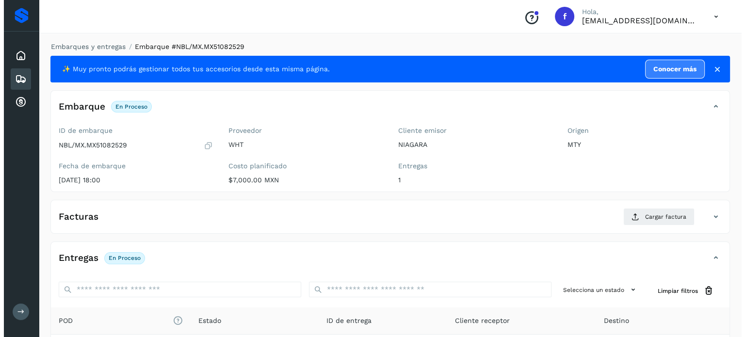
scroll to position [123, 0]
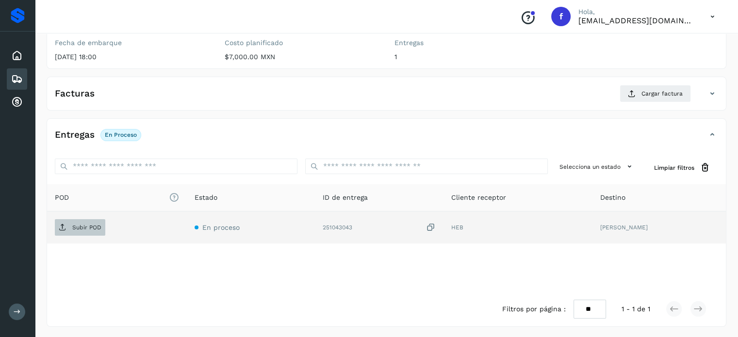
click at [74, 227] on p "Subir POD" at bounding box center [86, 227] width 29 height 7
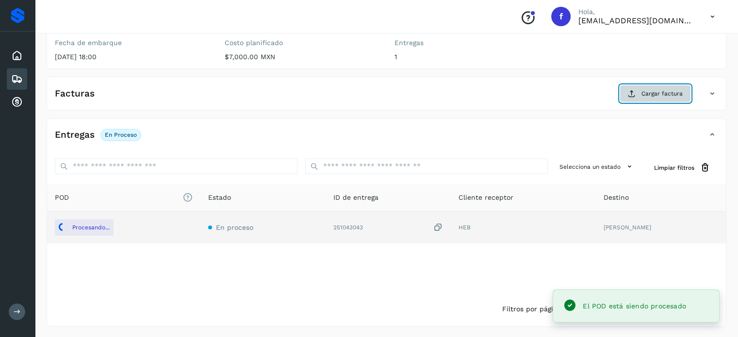
click at [658, 97] on span "Cargar factura" at bounding box center [661, 93] width 41 height 9
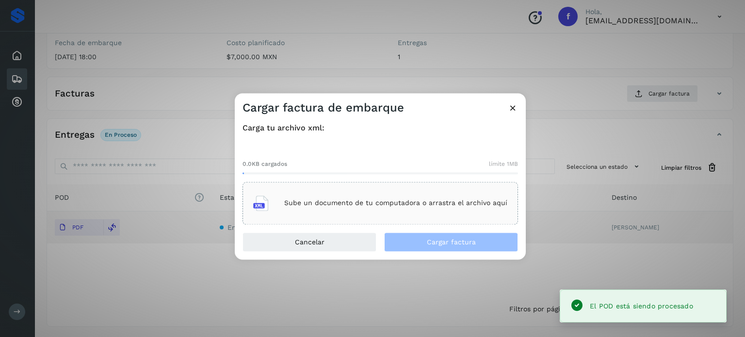
click at [345, 200] on p "Sube un documento de tu computadora o arrastra el archivo aquí" at bounding box center [395, 203] width 223 height 8
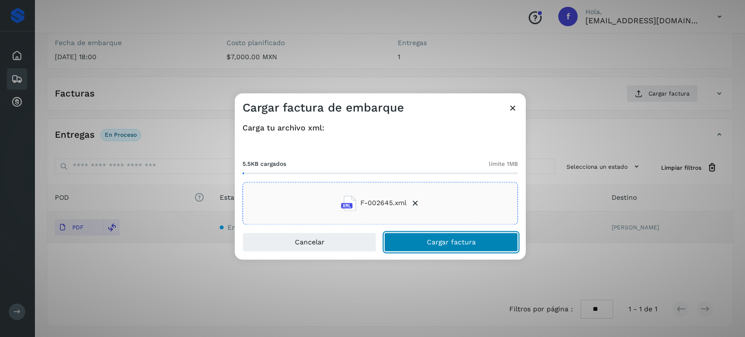
click at [449, 242] on span "Cargar factura" at bounding box center [451, 242] width 49 height 7
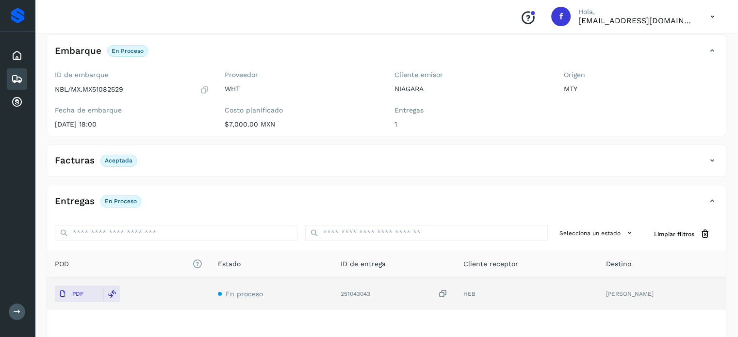
scroll to position [0, 0]
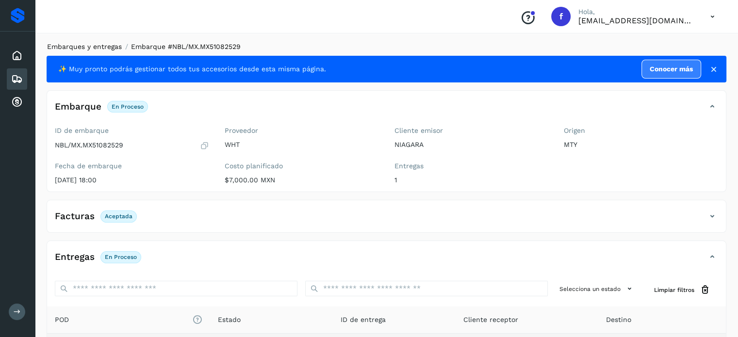
click at [89, 46] on link "Embarques y entregas" at bounding box center [84, 47] width 75 height 8
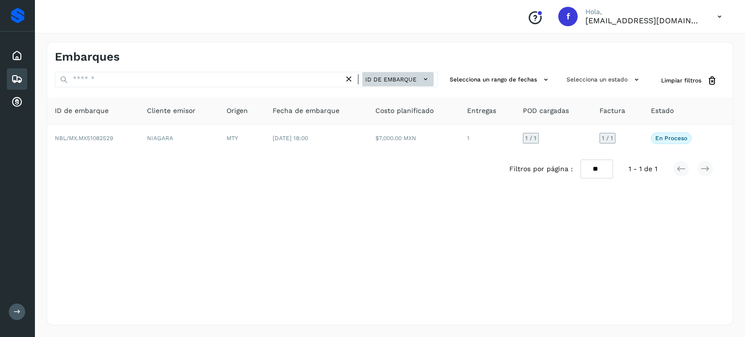
click at [390, 79] on span "ID de embarque" at bounding box center [390, 79] width 51 height 9
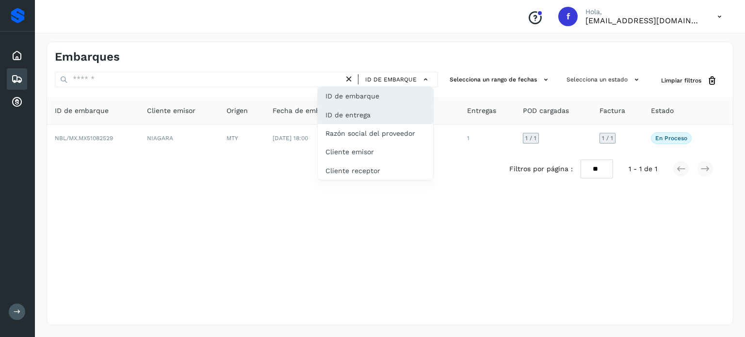
click at [384, 112] on div "ID de entrega" at bounding box center [375, 115] width 115 height 18
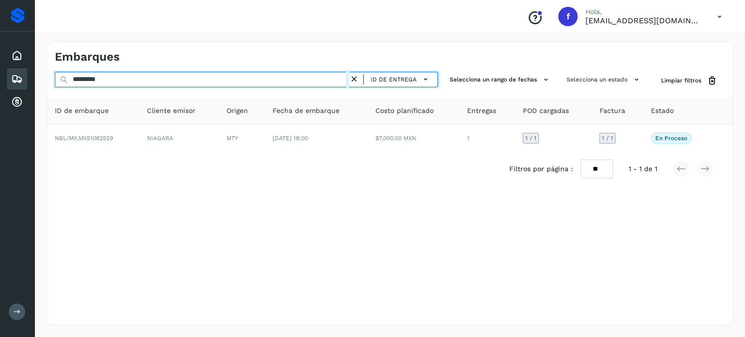
drag, startPoint x: 136, startPoint y: 72, endPoint x: 3, endPoint y: 38, distance: 136.7
click at [0, 44] on div "Proveedores Inicio Embarques Cuentas por cobrar Salir Conoce nuestros beneficio…" at bounding box center [372, 168] width 745 height 337
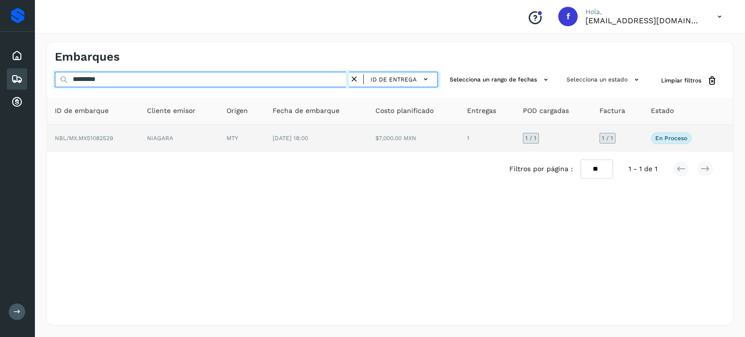
paste input "text"
type input "*********"
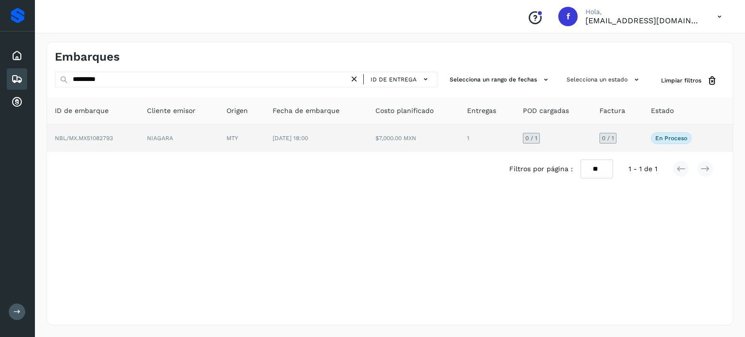
click at [93, 138] on span "NBL/MX.MX51082793" at bounding box center [84, 138] width 58 height 7
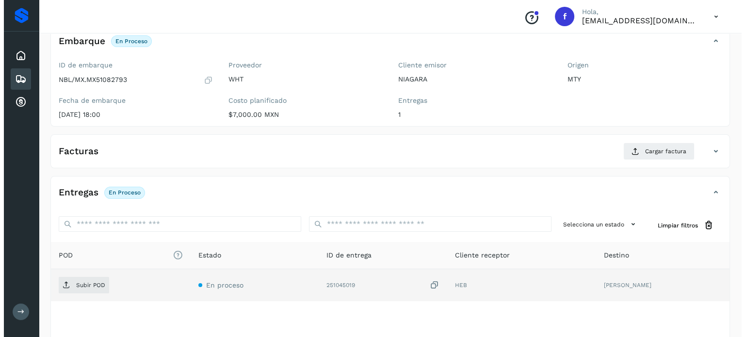
scroll to position [123, 0]
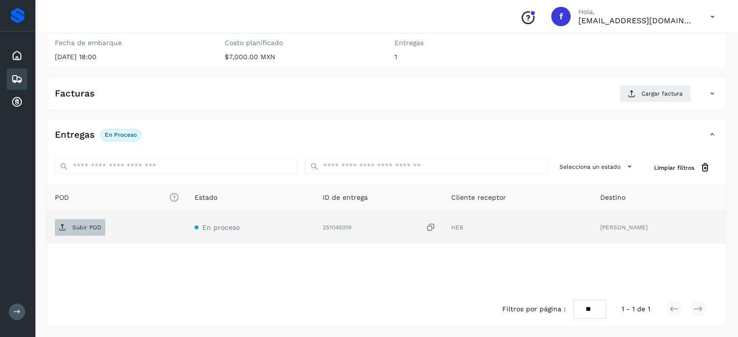
click at [89, 227] on p "Subir POD" at bounding box center [86, 227] width 29 height 7
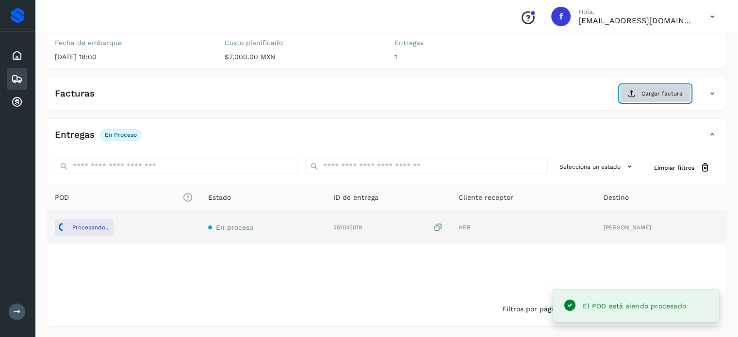
click at [629, 100] on button "Cargar factura" at bounding box center [655, 93] width 71 height 17
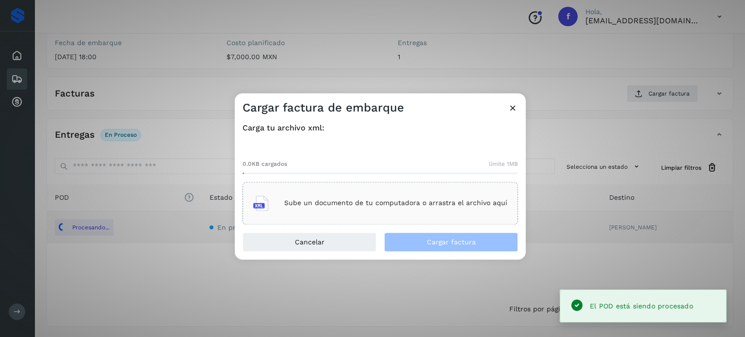
click at [314, 219] on div "Sube un documento de tu computadora o arrastra el archivo aquí" at bounding box center [381, 203] width 276 height 43
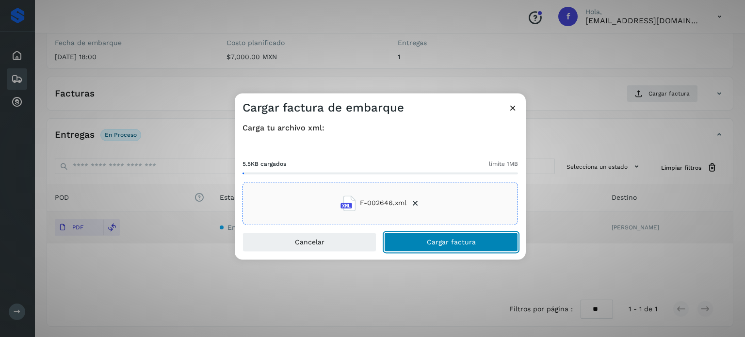
click at [450, 242] on span "Cargar factura" at bounding box center [451, 242] width 49 height 7
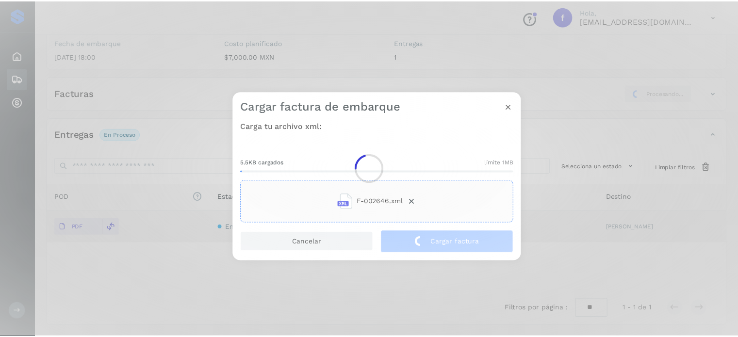
scroll to position [122, 0]
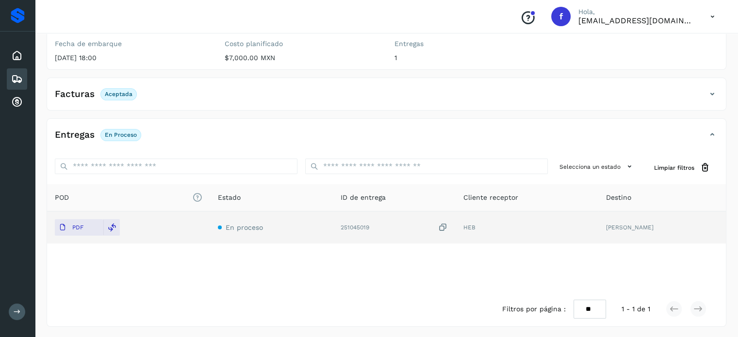
click at [723, 75] on div "✨ Muy pronto podrás gestionar todos tus accesorios desde esta misma página. Con…" at bounding box center [387, 130] width 680 height 393
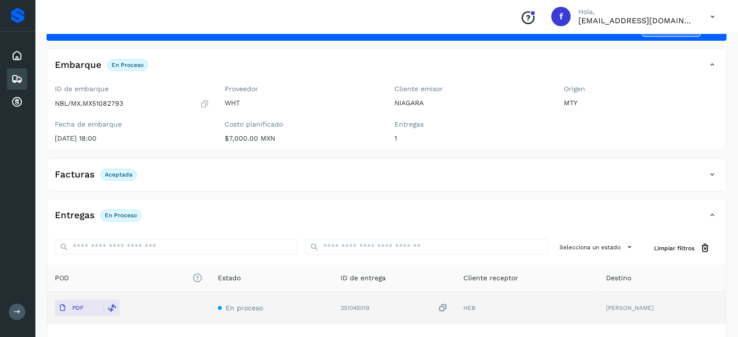
scroll to position [0, 0]
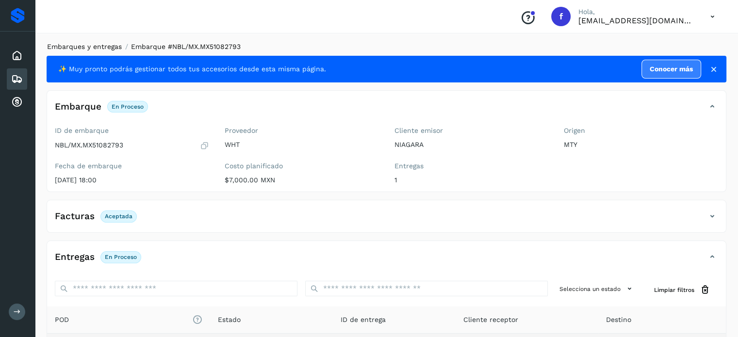
click at [102, 49] on link "Embarques y entregas" at bounding box center [84, 47] width 75 height 8
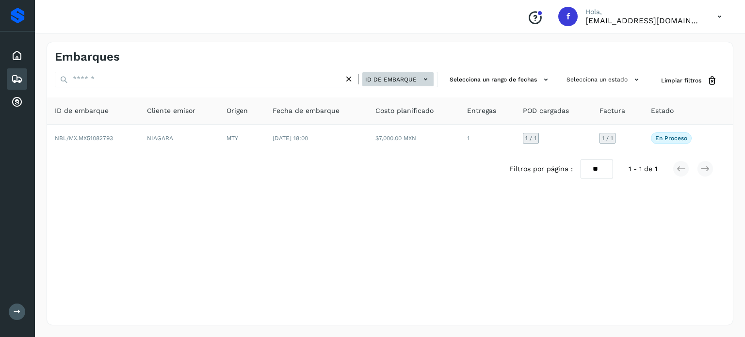
click at [378, 81] on span "ID de embarque" at bounding box center [390, 79] width 51 height 9
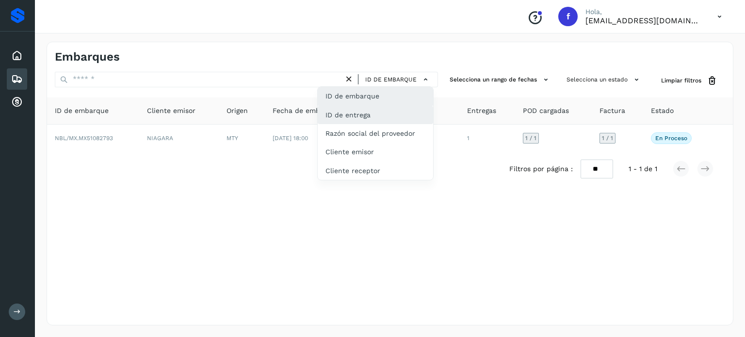
click at [367, 113] on div "ID de entrega" at bounding box center [375, 115] width 115 height 18
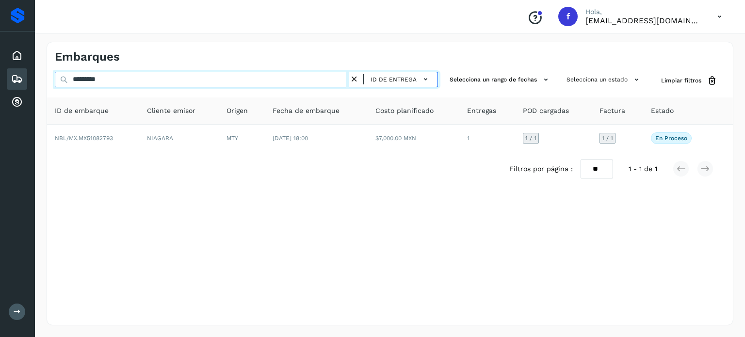
drag, startPoint x: 121, startPoint y: 79, endPoint x: 0, endPoint y: 53, distance: 123.9
click at [0, 60] on div "Proveedores Inicio Embarques Cuentas por cobrar Salir Conoce nuestros beneficio…" at bounding box center [372, 168] width 745 height 337
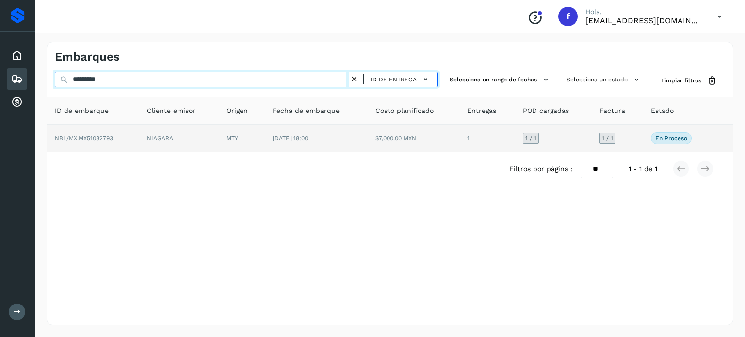
paste input "text"
type input "*********"
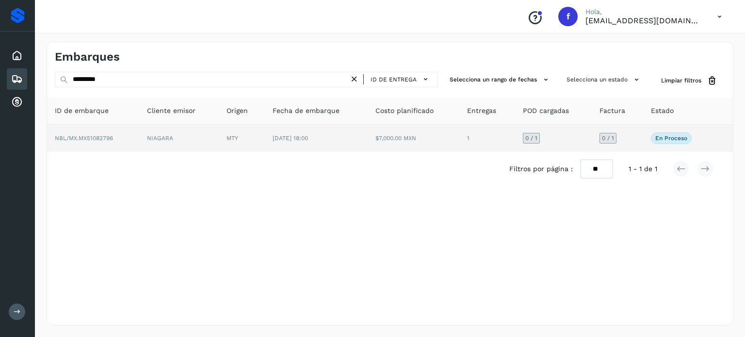
click at [96, 135] on span "NBL/MX.MX51082796" at bounding box center [84, 138] width 58 height 7
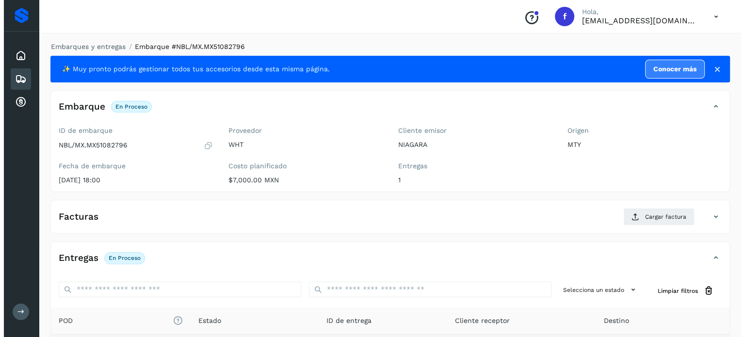
scroll to position [123, 0]
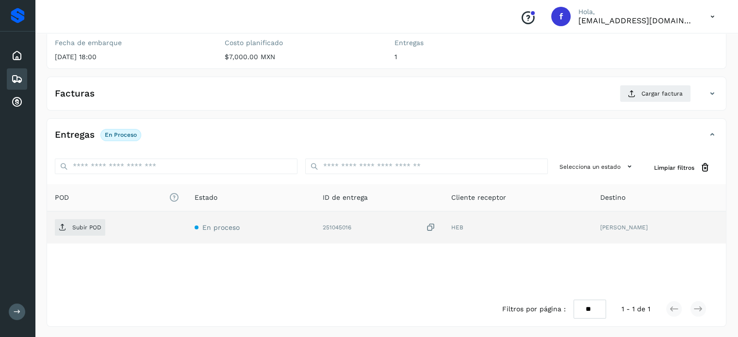
click at [87, 235] on td "Subir POD" at bounding box center [117, 228] width 140 height 32
click at [94, 223] on span "Subir POD" at bounding box center [80, 228] width 50 height 16
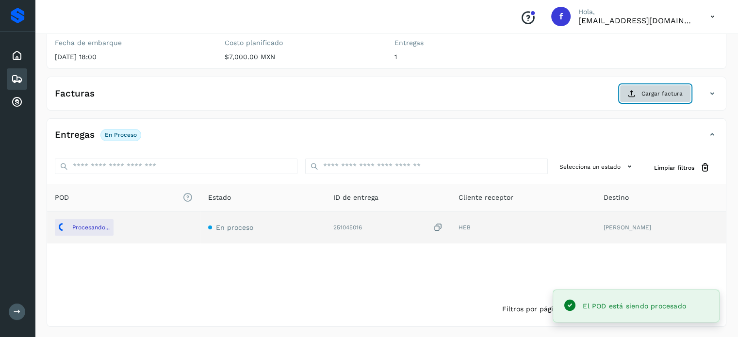
click at [629, 93] on icon at bounding box center [632, 94] width 8 height 8
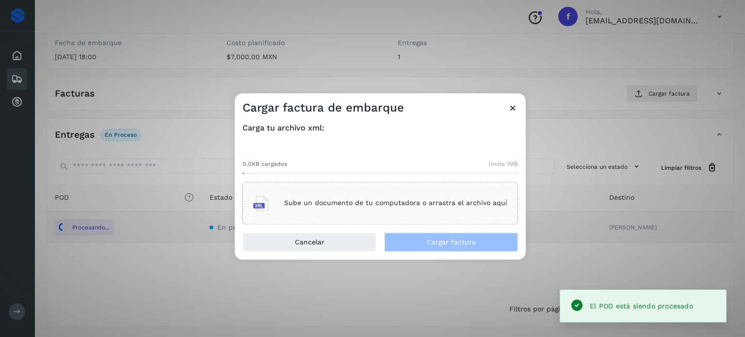
click at [380, 211] on div "Sube un documento de tu computadora o arrastra el archivo aquí" at bounding box center [380, 203] width 254 height 26
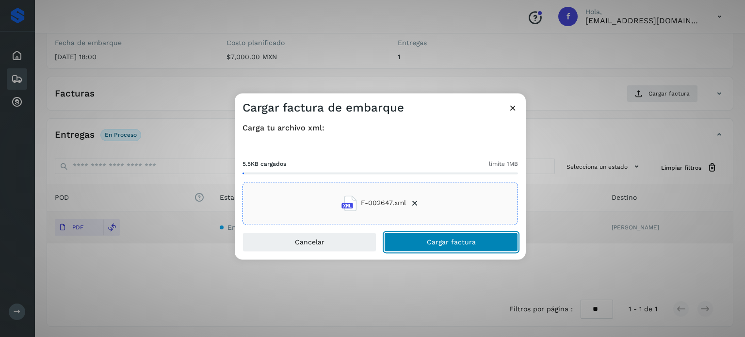
drag, startPoint x: 429, startPoint y: 247, endPoint x: 423, endPoint y: 247, distance: 5.8
click at [429, 246] on button "Cargar factura" at bounding box center [451, 241] width 134 height 19
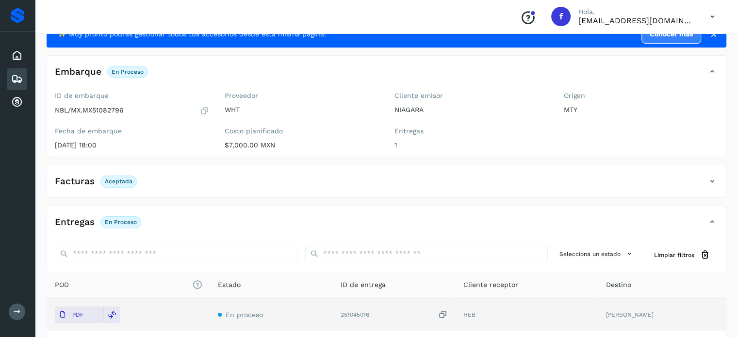
scroll to position [0, 0]
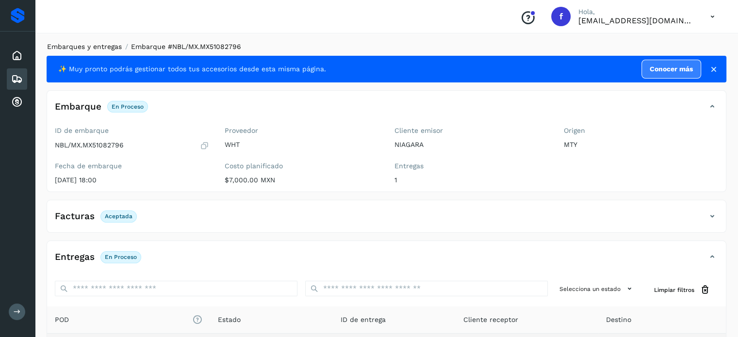
click at [103, 44] on link "Embarques y entregas" at bounding box center [84, 47] width 75 height 8
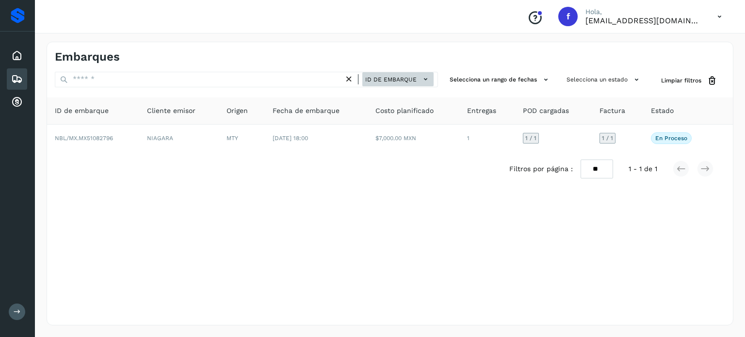
click at [390, 73] on button "ID de embarque" at bounding box center [397, 79] width 71 height 14
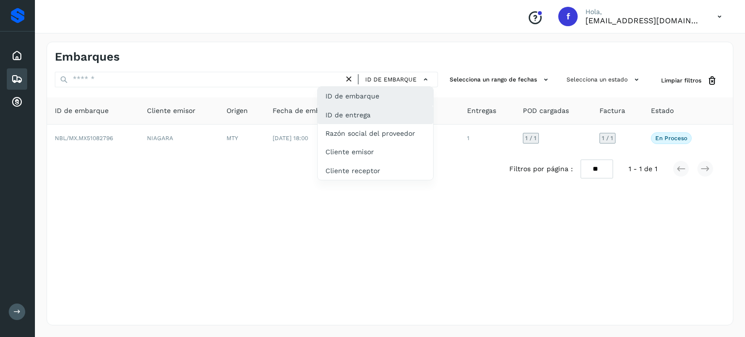
click at [366, 115] on div "ID de entrega" at bounding box center [375, 115] width 115 height 18
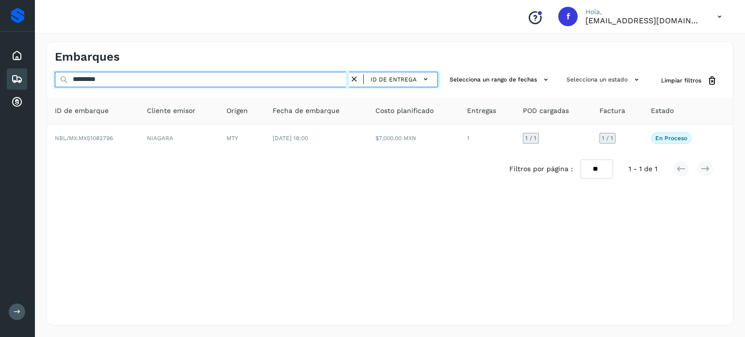
drag, startPoint x: 145, startPoint y: 78, endPoint x: 80, endPoint y: 45, distance: 73.3
click at [0, 27] on div "Proveedores Inicio Embarques Cuentas por cobrar Salir Conoce nuestros beneficio…" at bounding box center [372, 168] width 745 height 337
paste input "text"
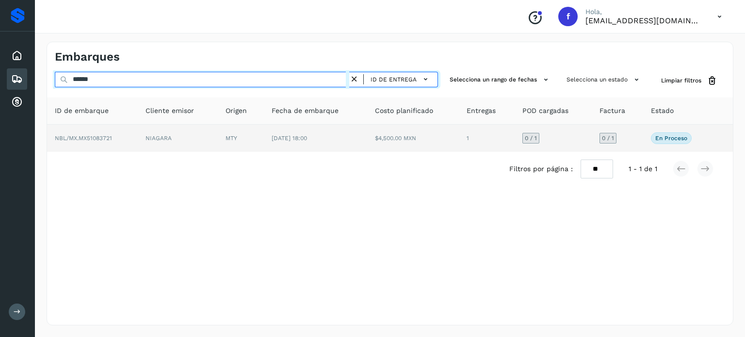
type input "******"
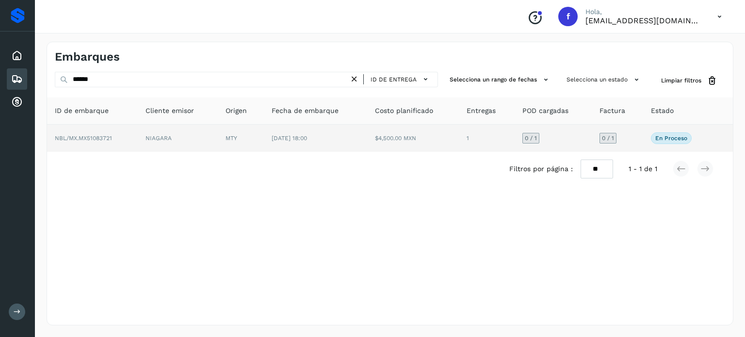
click at [96, 139] on span "NBL/MX.MX51083721" at bounding box center [83, 138] width 57 height 7
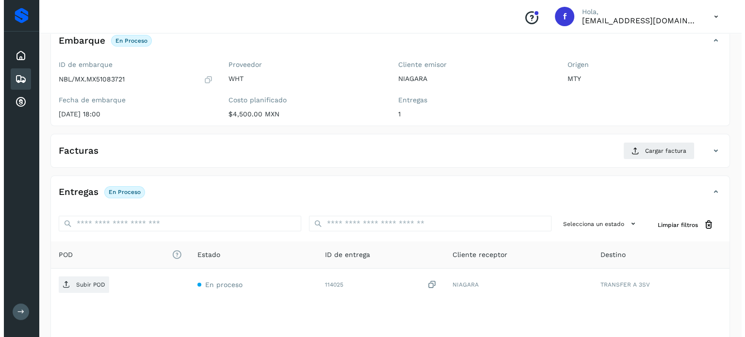
scroll to position [123, 0]
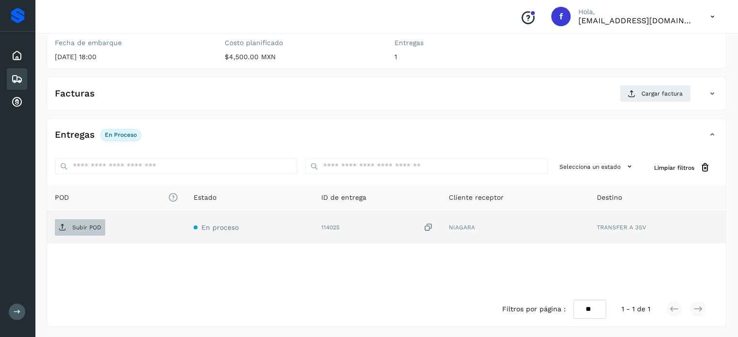
click at [93, 229] on p "Subir POD" at bounding box center [86, 227] width 29 height 7
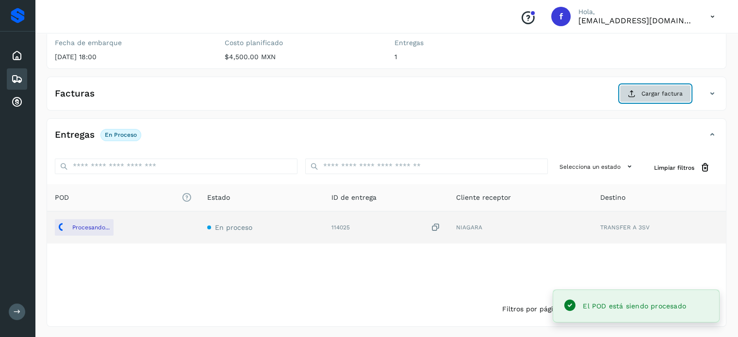
click at [674, 87] on button "Cargar factura" at bounding box center [655, 93] width 71 height 17
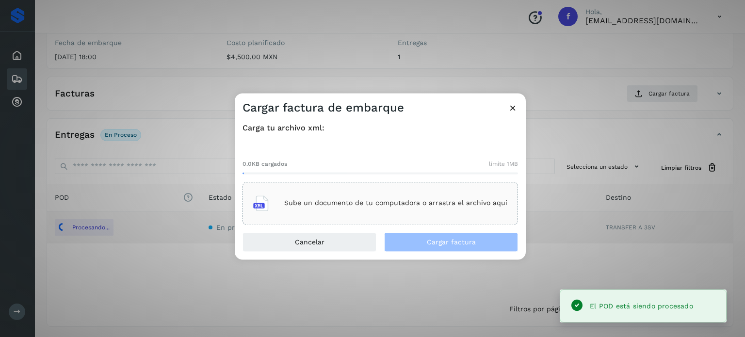
click at [375, 197] on div "Sube un documento de tu computadora o arrastra el archivo aquí" at bounding box center [380, 203] width 254 height 26
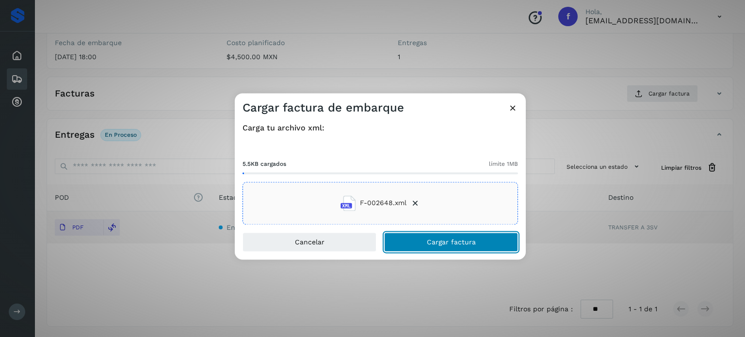
click at [443, 242] on span "Cargar factura" at bounding box center [451, 242] width 49 height 7
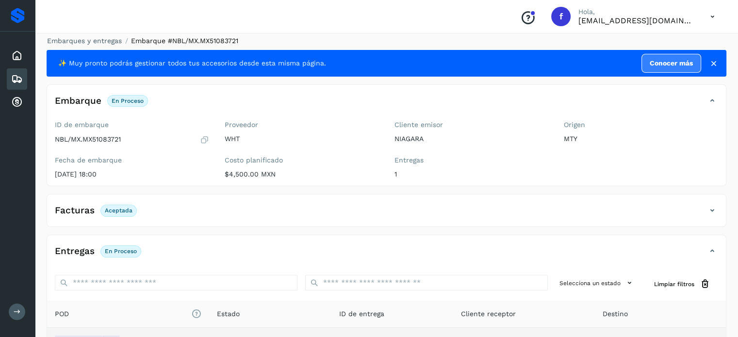
scroll to position [0, 0]
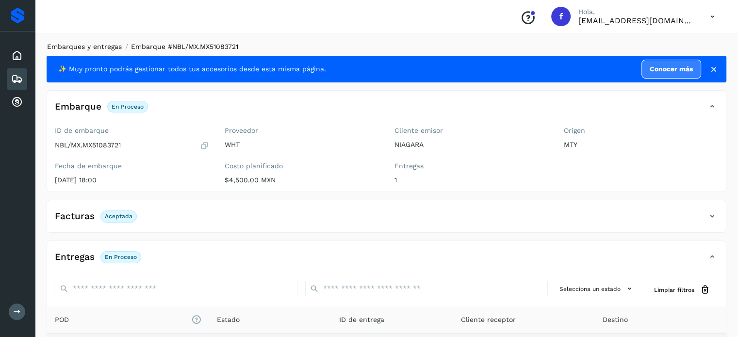
click at [104, 43] on link "Embarques y entregas" at bounding box center [84, 47] width 75 height 8
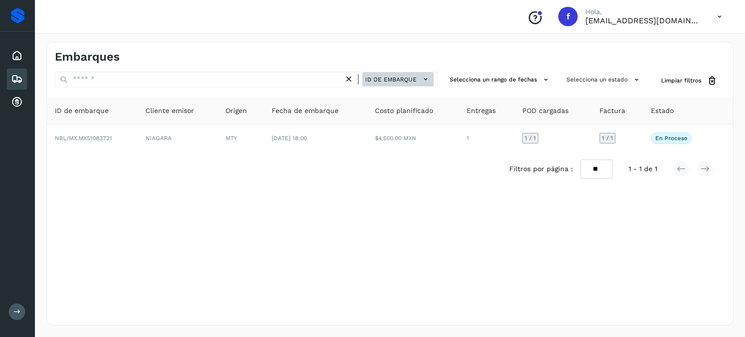
click at [378, 80] on span "ID de embarque" at bounding box center [390, 79] width 51 height 9
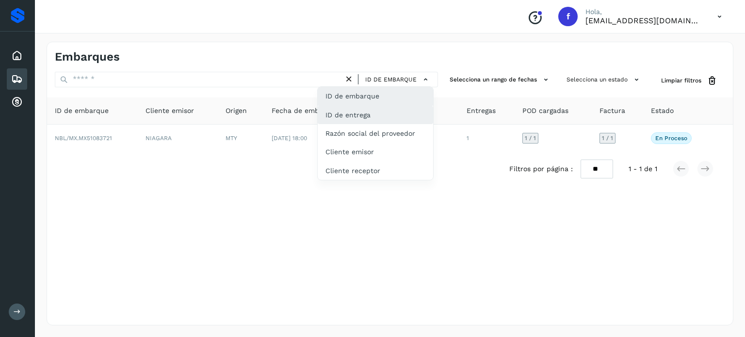
click at [366, 115] on div "ID de entrega" at bounding box center [375, 115] width 115 height 18
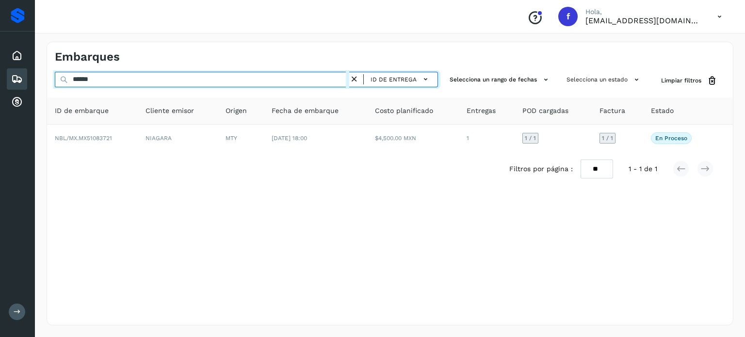
click at [18, 77] on div "Proveedores Inicio Embarques Cuentas por cobrar Salir Conoce nuestros beneficio…" at bounding box center [372, 168] width 745 height 337
paste input "text"
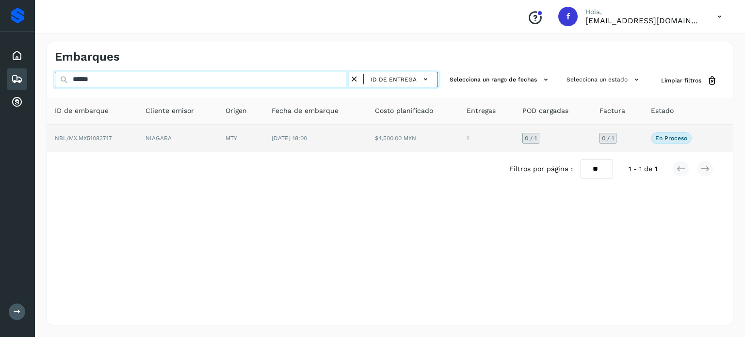
type input "******"
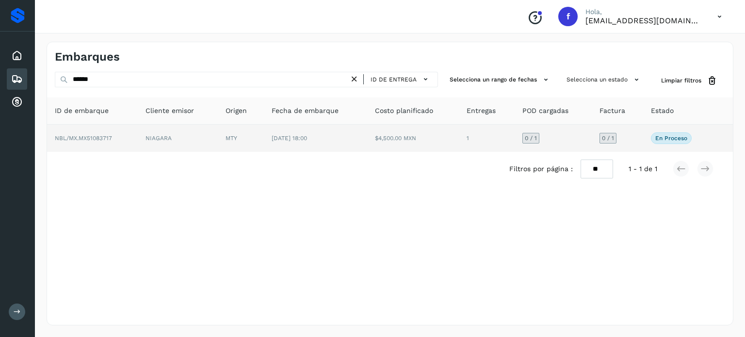
click at [80, 139] on span "NBL/MX.MX51083717" at bounding box center [83, 138] width 57 height 7
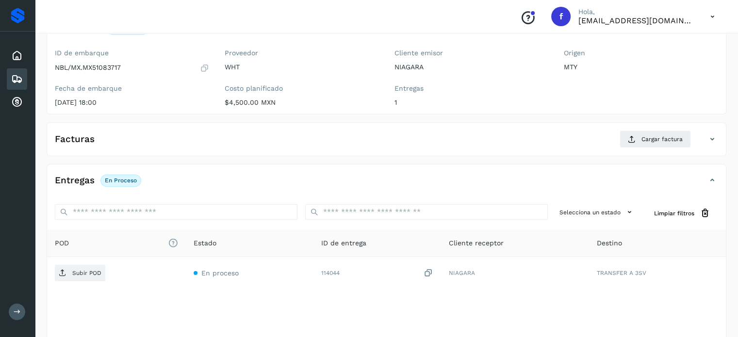
scroll to position [117, 0]
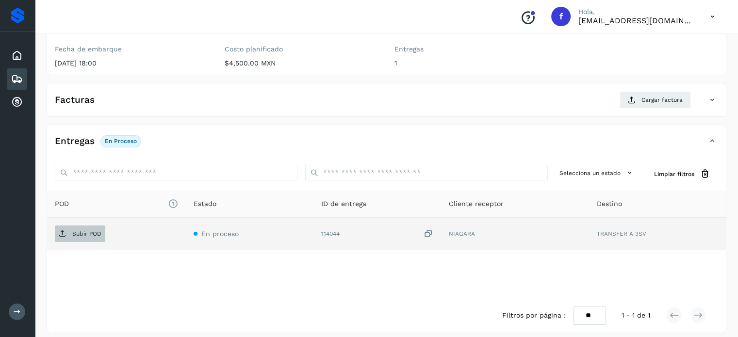
click at [86, 234] on p "Subir POD" at bounding box center [86, 233] width 29 height 7
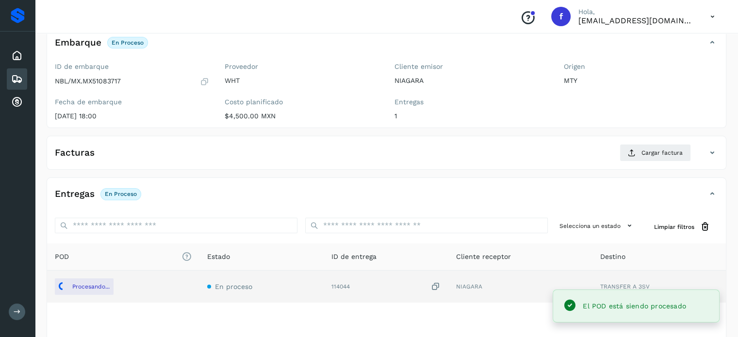
scroll to position [0, 0]
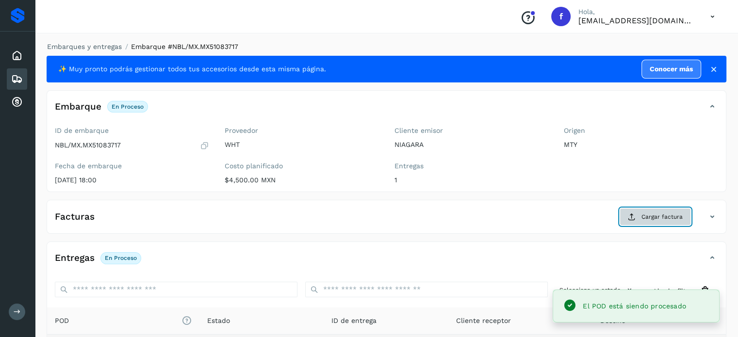
click at [647, 217] on span "Cargar factura" at bounding box center [661, 216] width 41 height 9
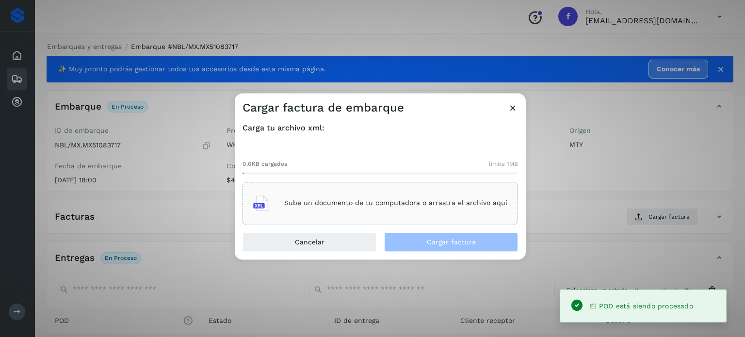
click at [399, 199] on div "Sube un documento de tu computadora o arrastra el archivo aquí" at bounding box center [380, 203] width 254 height 26
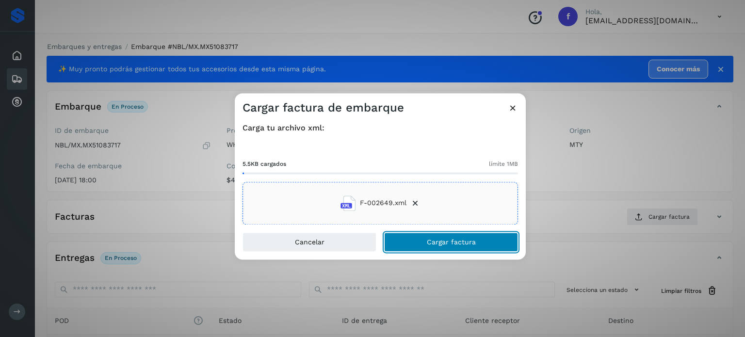
click at [444, 244] on span "Cargar factura" at bounding box center [451, 242] width 49 height 7
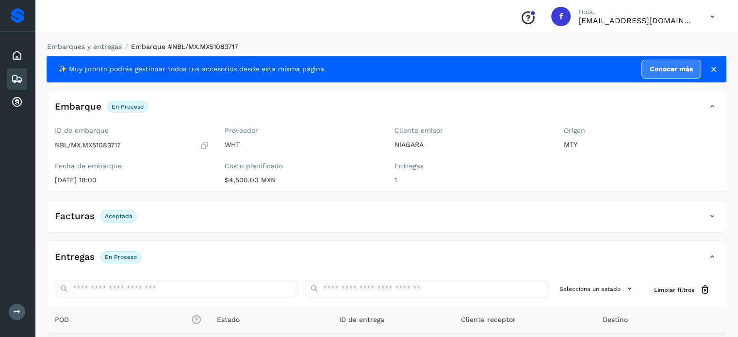
click at [74, 34] on div "Embarques y entregas Embarque #NBL/MX.MX51083717 ✨ Muy pronto podrás gestionar …" at bounding box center [386, 245] width 703 height 431
click at [108, 42] on li "Embarques y entregas" at bounding box center [81, 47] width 81 height 10
click at [90, 44] on link "Embarques y entregas" at bounding box center [84, 47] width 75 height 8
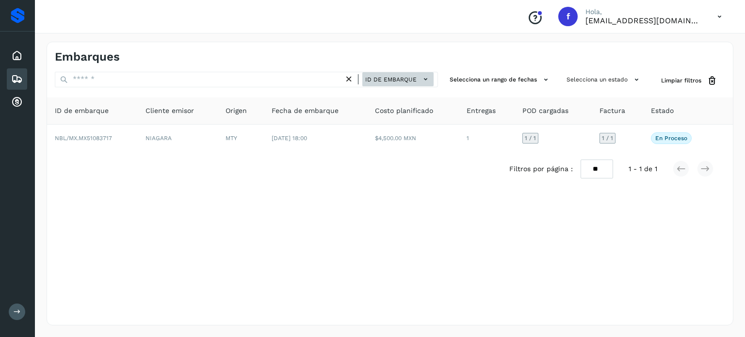
click at [384, 72] on button "ID de embarque" at bounding box center [397, 79] width 71 height 14
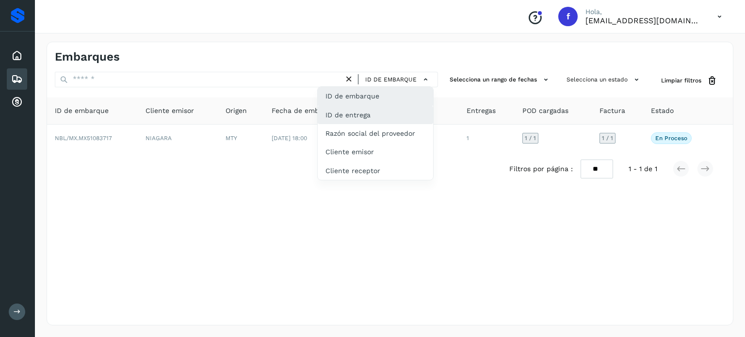
click at [358, 114] on div "ID de entrega" at bounding box center [375, 115] width 115 height 18
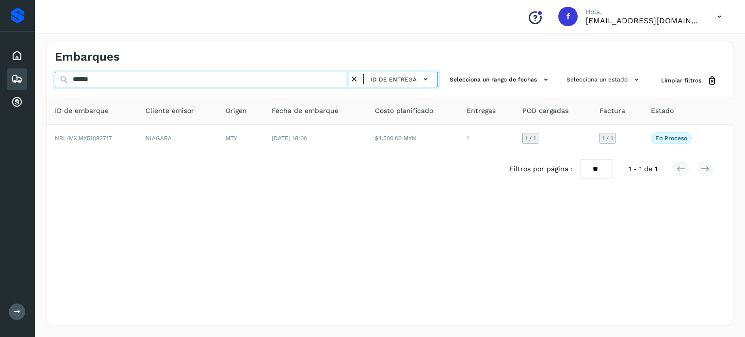
drag, startPoint x: 45, startPoint y: 73, endPoint x: 7, endPoint y: 67, distance: 38.3
click at [14, 69] on div "Proveedores Inicio Embarques Cuentas por cobrar Salir Conoce nuestros beneficio…" at bounding box center [372, 168] width 745 height 337
paste input "***"
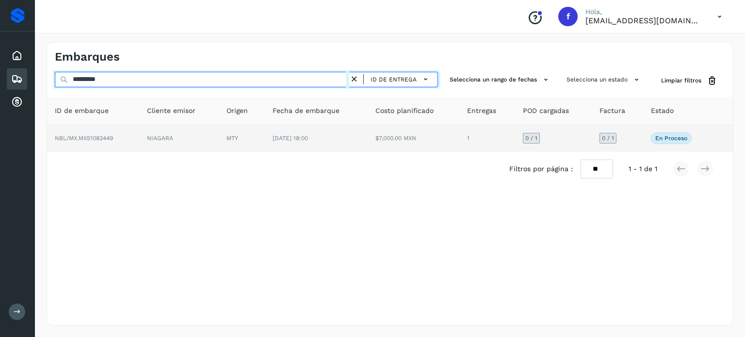
type input "*********"
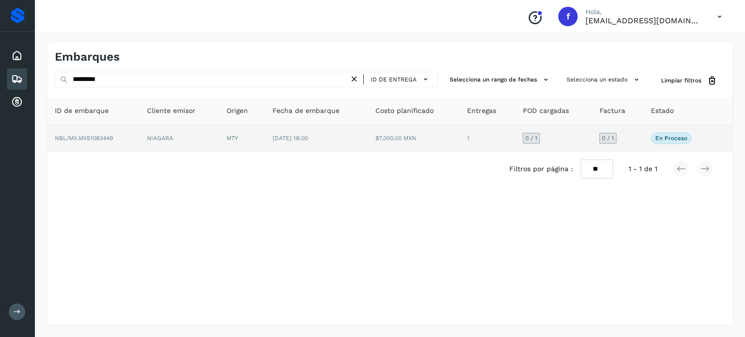
click at [93, 139] on span "NBL/MX.MX51083449" at bounding box center [84, 138] width 58 height 7
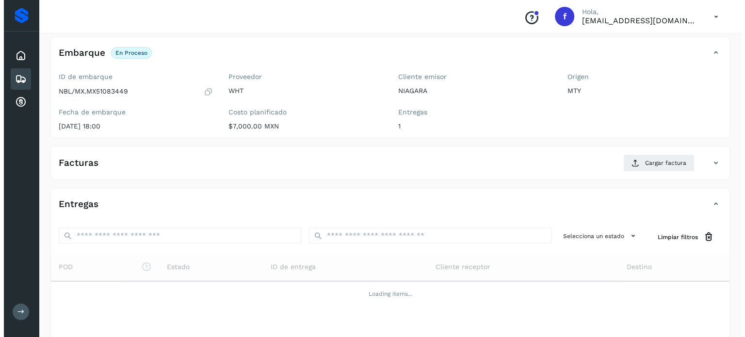
scroll to position [123, 0]
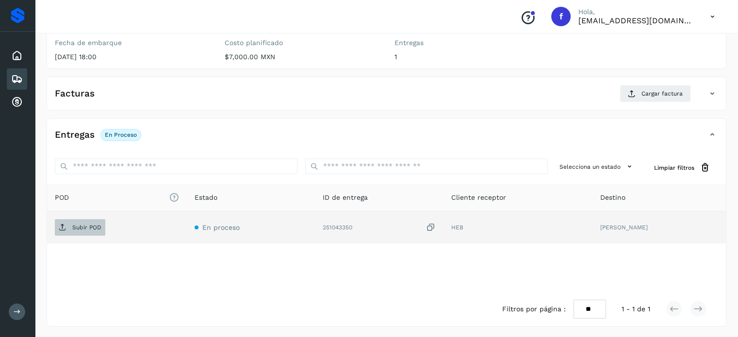
click at [98, 230] on span "Subir POD" at bounding box center [80, 228] width 50 height 16
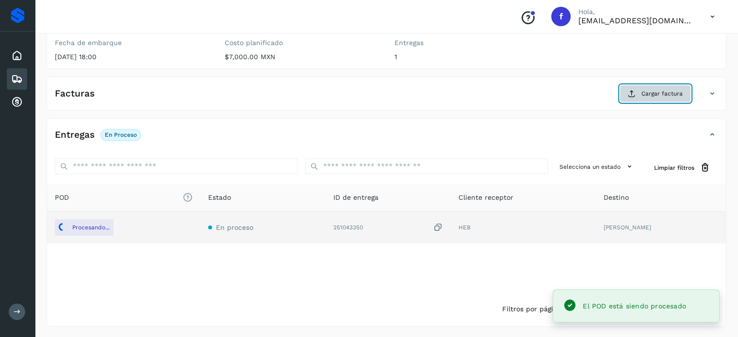
click at [637, 90] on button "Cargar factura" at bounding box center [655, 93] width 71 height 17
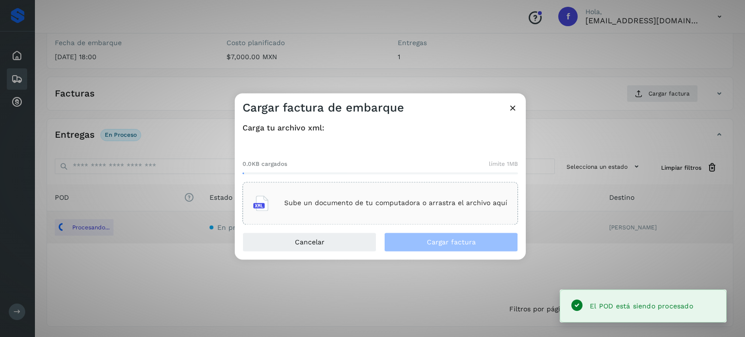
click at [359, 206] on p "Sube un documento de tu computadora o arrastra el archivo aquí" at bounding box center [395, 203] width 223 height 8
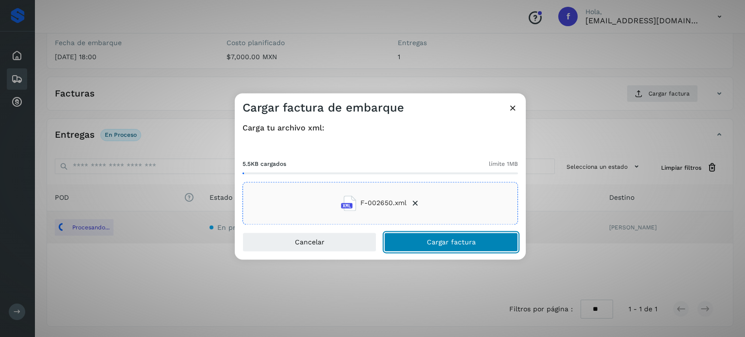
click at [423, 237] on button "Cargar factura" at bounding box center [451, 241] width 134 height 19
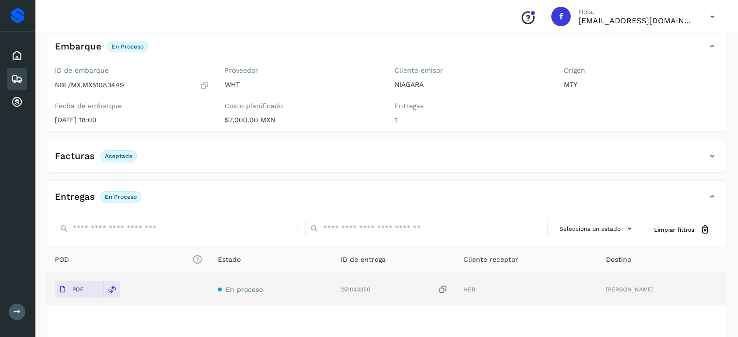
scroll to position [0, 0]
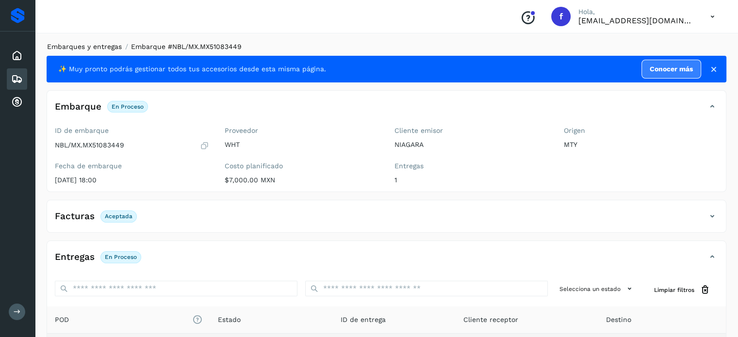
click at [91, 48] on link "Embarques y entregas" at bounding box center [84, 47] width 75 height 8
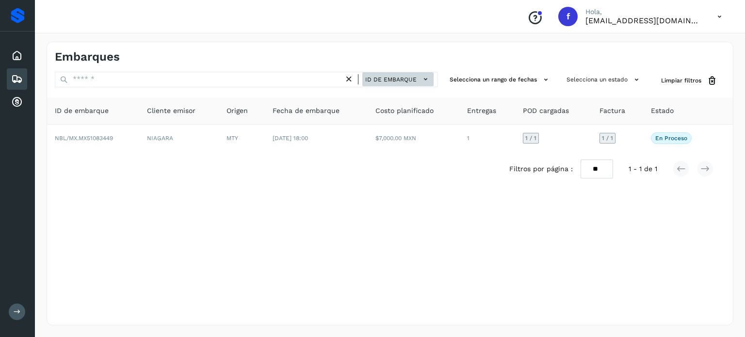
click at [402, 81] on span "ID de embarque" at bounding box center [390, 79] width 51 height 9
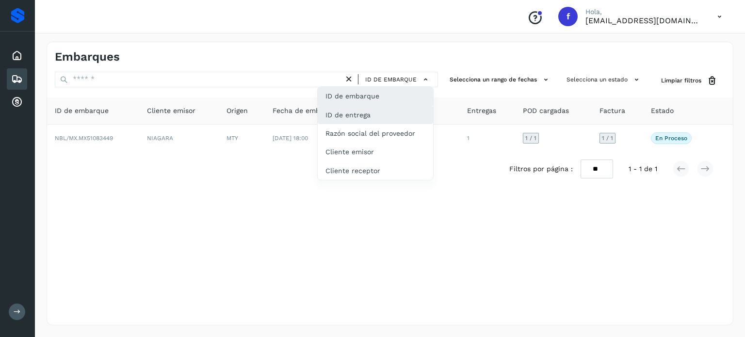
click at [365, 112] on div "ID de entrega" at bounding box center [375, 115] width 115 height 18
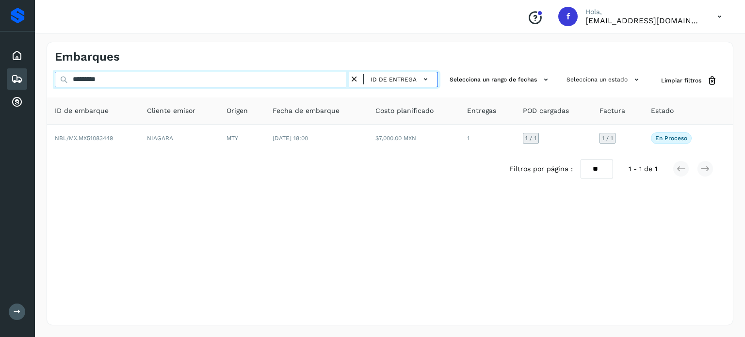
drag, startPoint x: 126, startPoint y: 79, endPoint x: 0, endPoint y: 48, distance: 129.9
click at [0, 50] on div "Proveedores Inicio Embarques Cuentas por cobrar Salir Conoce nuestros beneficio…" at bounding box center [372, 168] width 745 height 337
paste input "text"
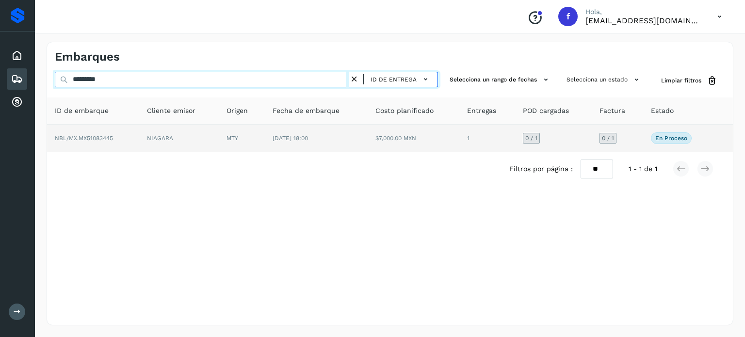
type input "*********"
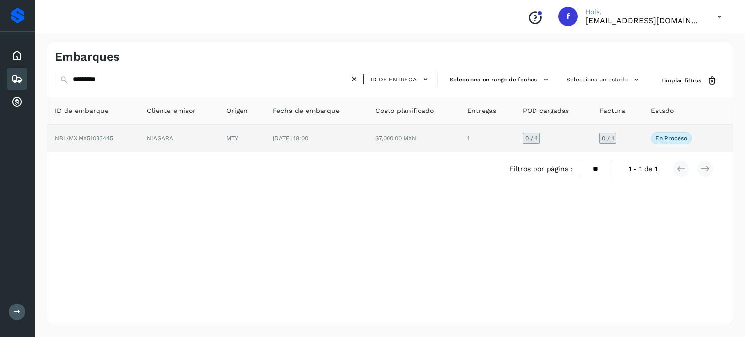
click at [93, 137] on span "NBL/MX.MX51083445" at bounding box center [84, 138] width 58 height 7
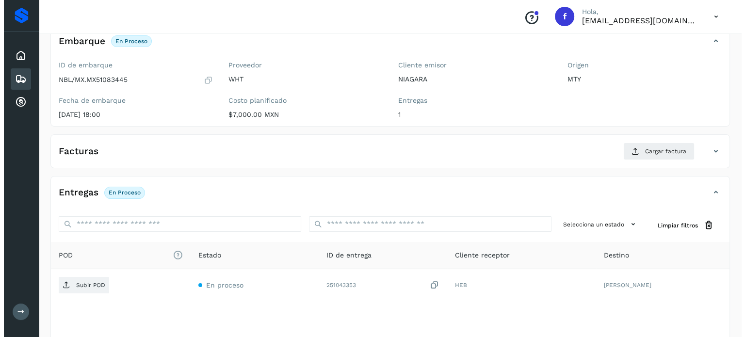
scroll to position [123, 0]
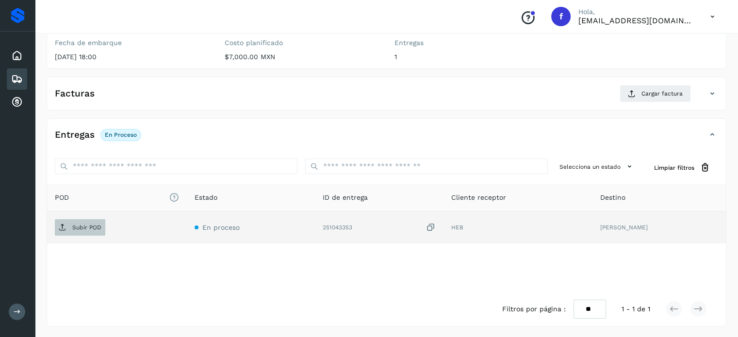
click at [98, 226] on p "Subir POD" at bounding box center [86, 227] width 29 height 7
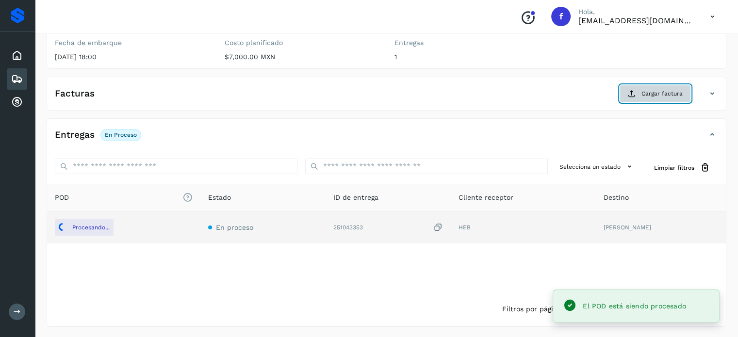
click at [646, 95] on span "Cargar factura" at bounding box center [661, 93] width 41 height 9
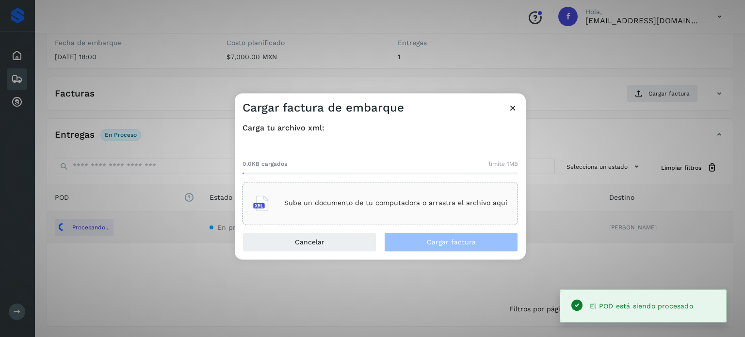
click at [380, 200] on p "Sube un documento de tu computadora o arrastra el archivo aquí" at bounding box center [395, 203] width 223 height 8
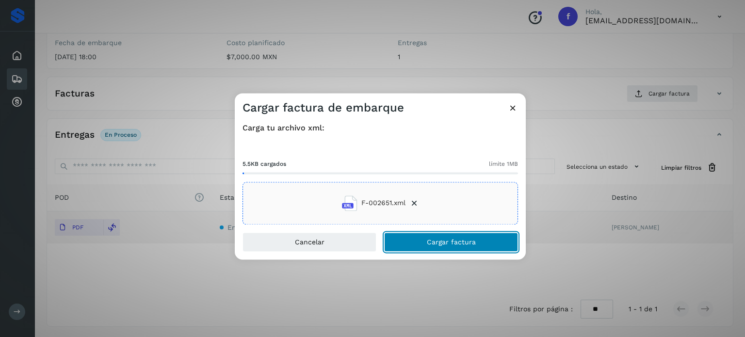
click at [455, 246] on button "Cargar factura" at bounding box center [451, 241] width 134 height 19
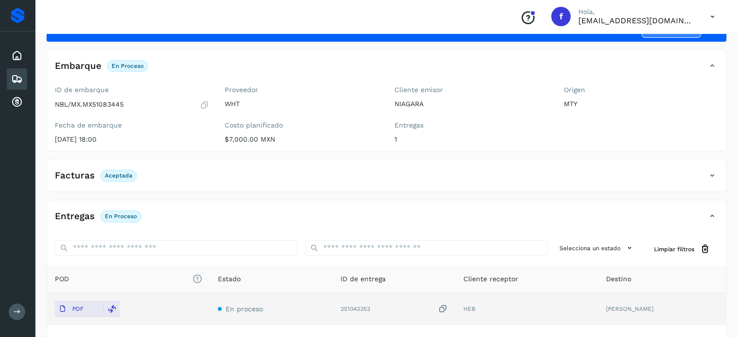
scroll to position [0, 0]
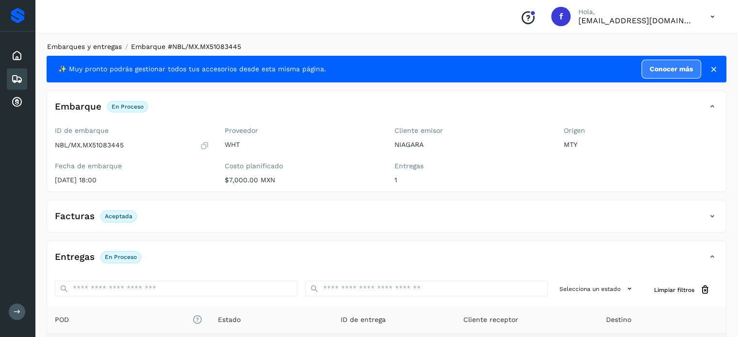
click at [104, 44] on link "Embarques y entregas" at bounding box center [84, 47] width 75 height 8
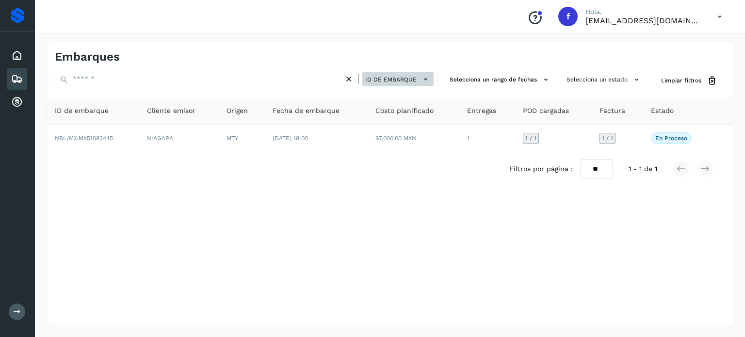
click at [392, 79] on span "ID de embarque" at bounding box center [390, 79] width 51 height 9
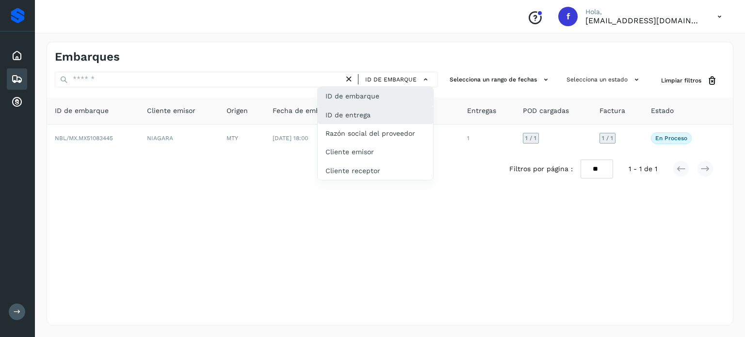
click at [370, 116] on div "ID de entrega" at bounding box center [375, 115] width 115 height 18
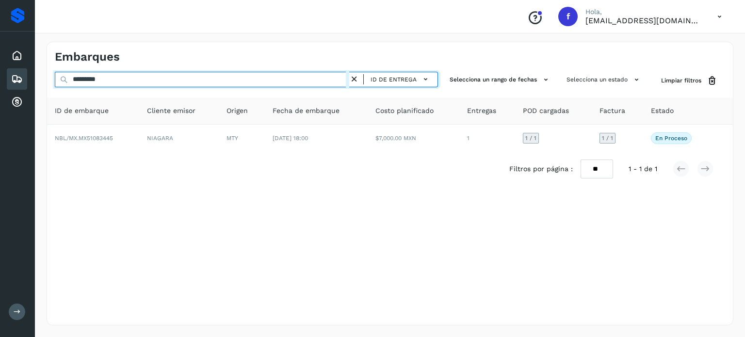
click at [51, 84] on div "********* ID de entrega Selecciona un rango de fechas Selecciona un estado Limp…" at bounding box center [390, 81] width 686 height 18
paste input "text"
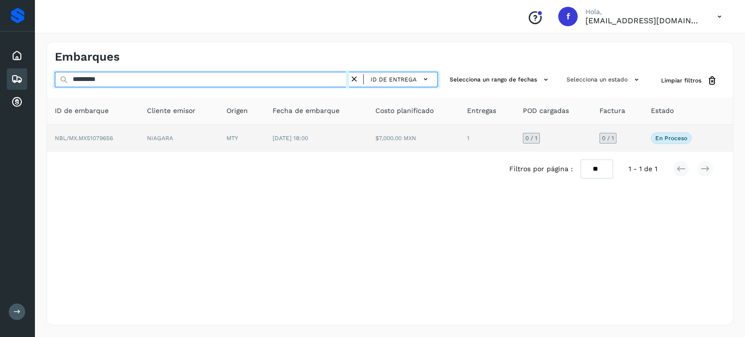
type input "*********"
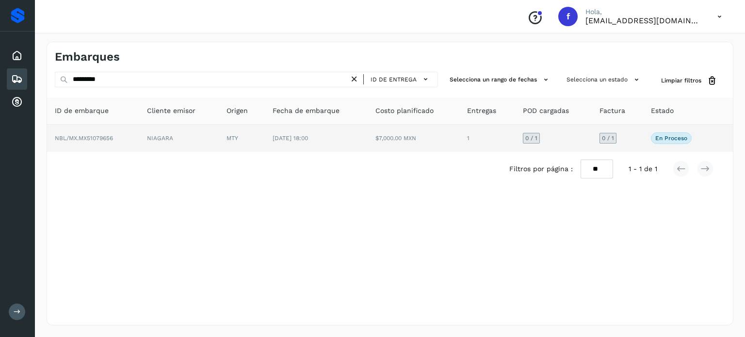
click at [97, 137] on span "NBL/MX.MX51079656" at bounding box center [84, 138] width 58 height 7
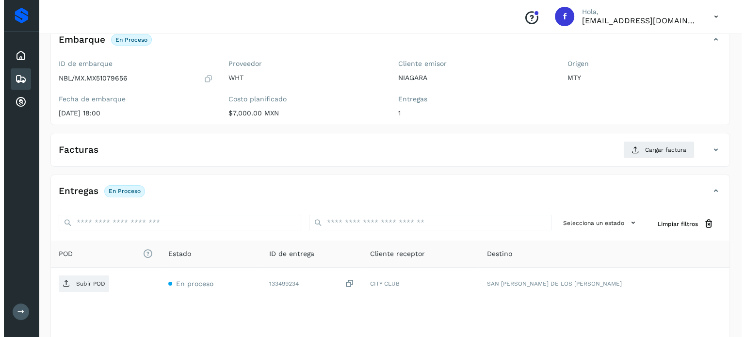
scroll to position [123, 0]
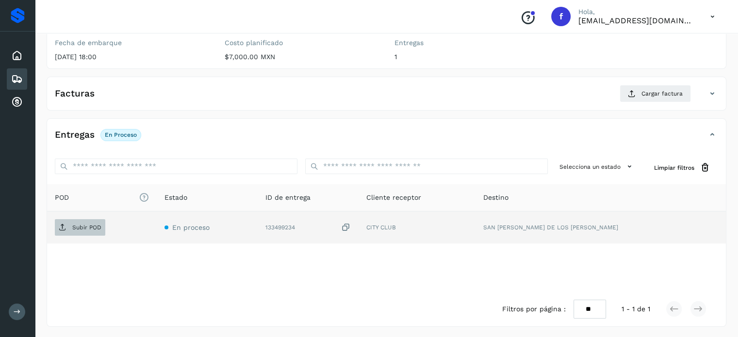
click at [62, 225] on icon at bounding box center [63, 228] width 8 height 8
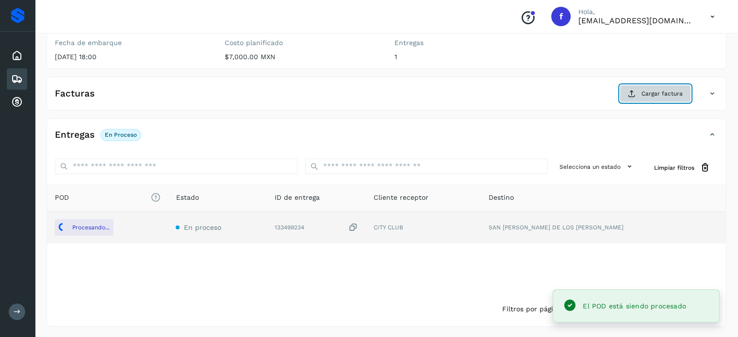
click at [648, 92] on span "Cargar factura" at bounding box center [661, 93] width 41 height 9
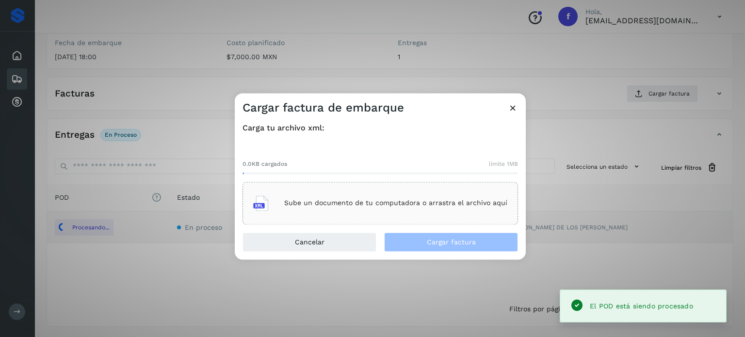
click at [382, 210] on div "Sube un documento de tu computadora o arrastra el archivo aquí" at bounding box center [380, 203] width 254 height 26
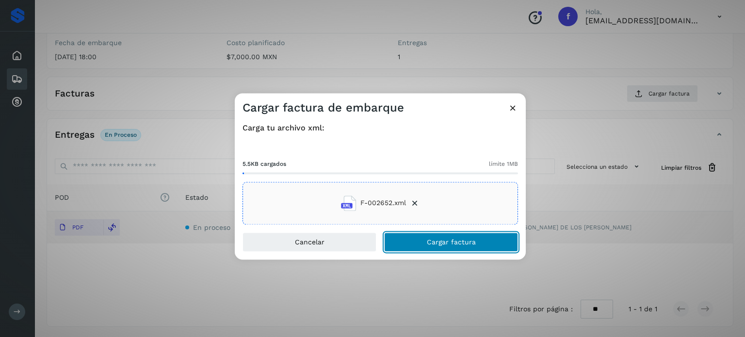
click at [415, 241] on button "Cargar factura" at bounding box center [451, 241] width 134 height 19
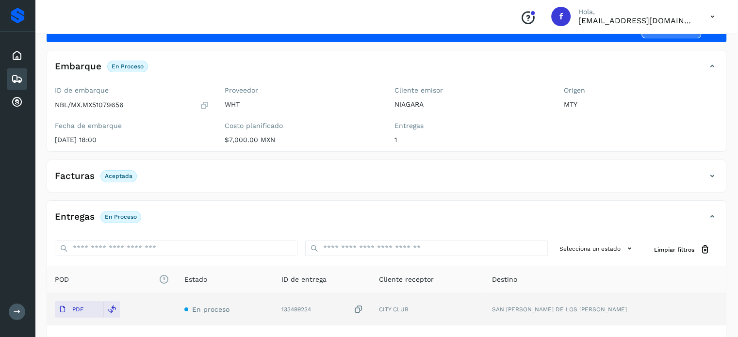
scroll to position [0, 0]
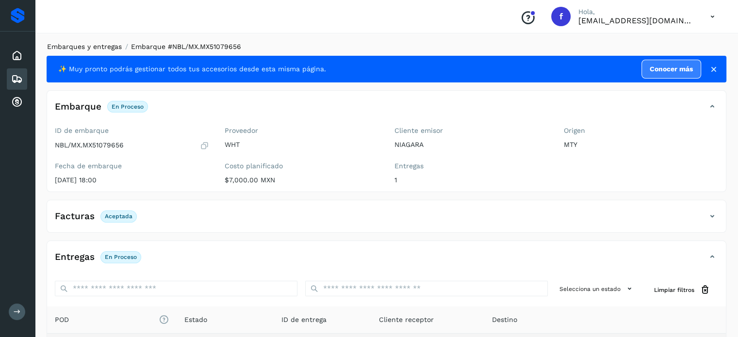
click at [105, 46] on link "Embarques y entregas" at bounding box center [84, 47] width 75 height 8
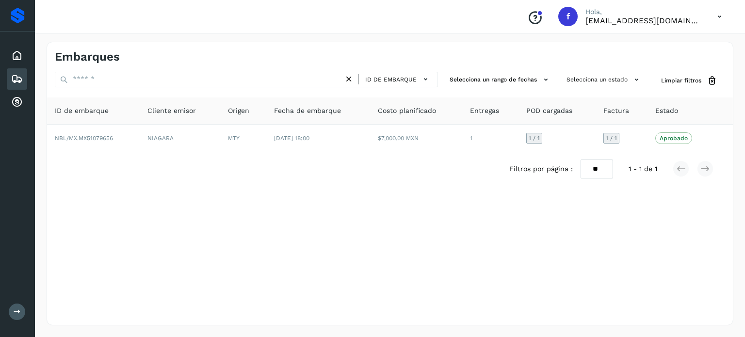
click at [720, 15] on icon at bounding box center [720, 17] width 20 height 20
click at [662, 43] on div "Cerrar sesión" at bounding box center [671, 43] width 115 height 18
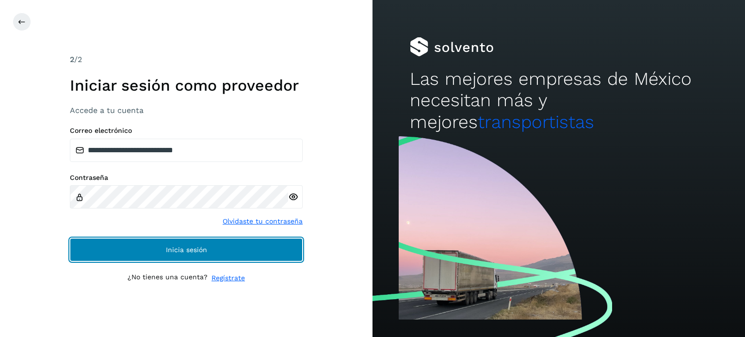
click at [133, 256] on button "Inicia sesión" at bounding box center [186, 249] width 233 height 23
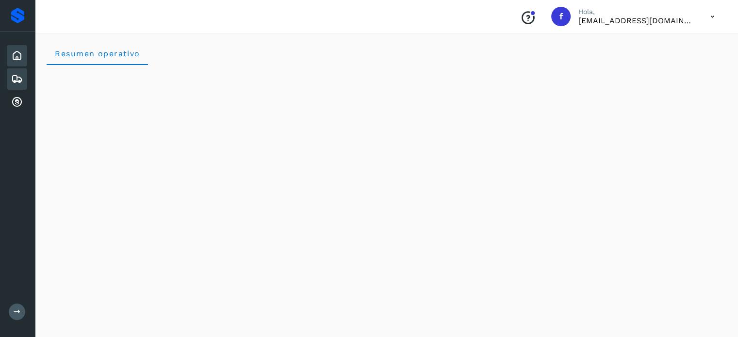
click at [16, 78] on icon at bounding box center [17, 79] width 12 height 12
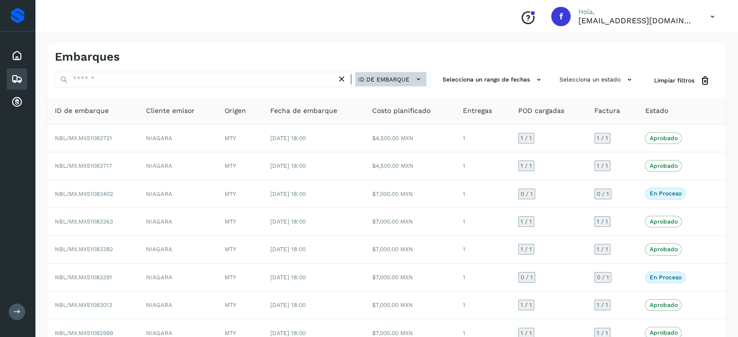
click at [392, 76] on span "ID de embarque" at bounding box center [383, 79] width 51 height 9
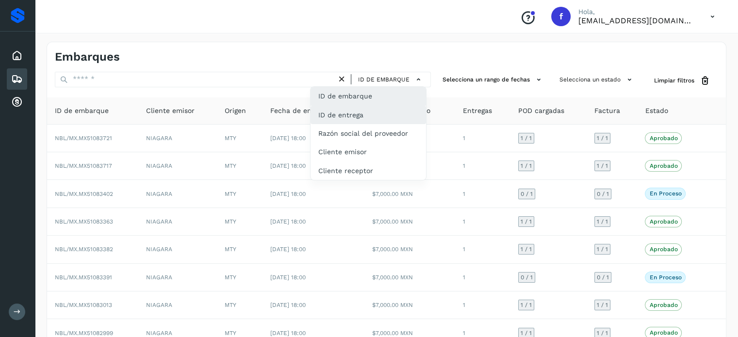
click at [380, 114] on div "ID de entrega" at bounding box center [367, 115] width 115 height 18
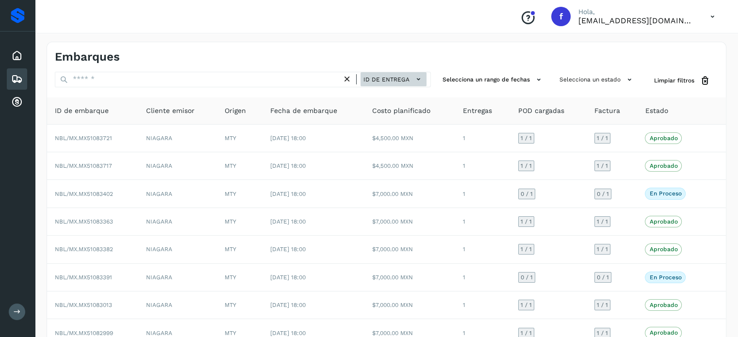
click at [406, 83] on span "ID de entrega" at bounding box center [386, 79] width 46 height 9
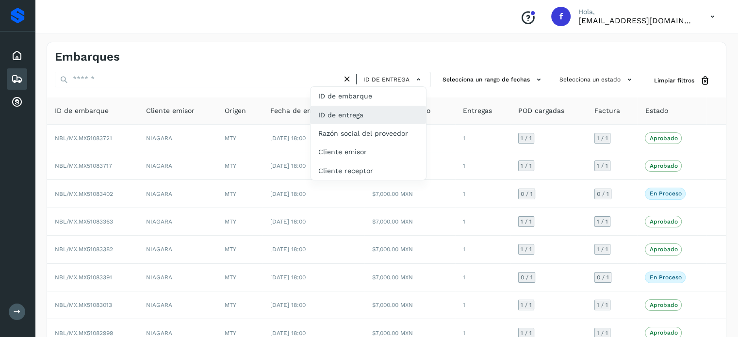
drag, startPoint x: 376, startPoint y: 113, endPoint x: 331, endPoint y: 110, distance: 45.7
click at [376, 113] on div "ID de entrega" at bounding box center [367, 115] width 115 height 18
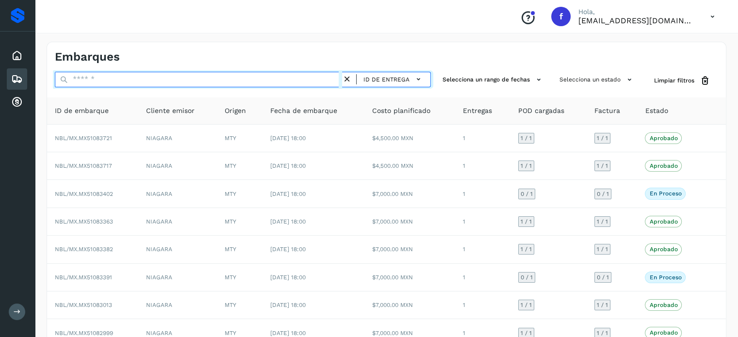
click at [161, 79] on input "text" at bounding box center [198, 80] width 287 height 16
paste input "*********"
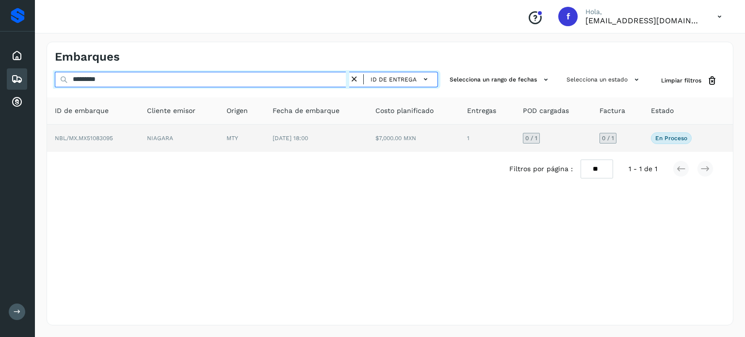
type input "*********"
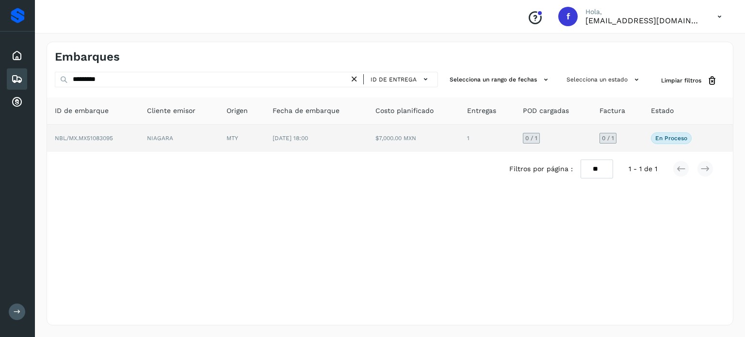
click at [91, 140] on span "NBL/MX.MX51083095" at bounding box center [84, 138] width 58 height 7
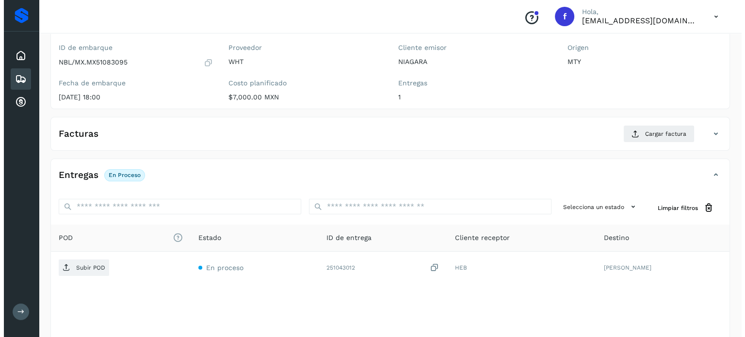
scroll to position [123, 0]
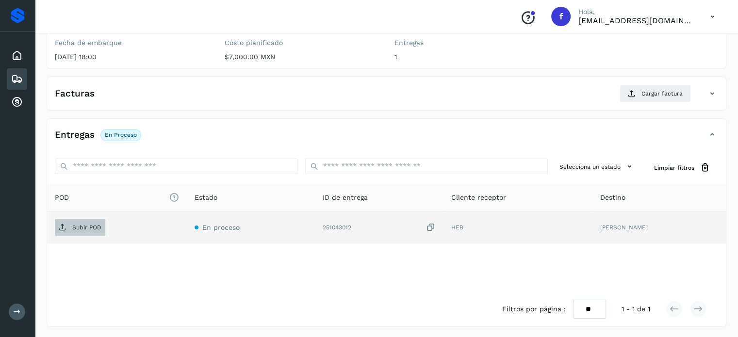
click at [83, 234] on button "Subir POD" at bounding box center [80, 227] width 50 height 16
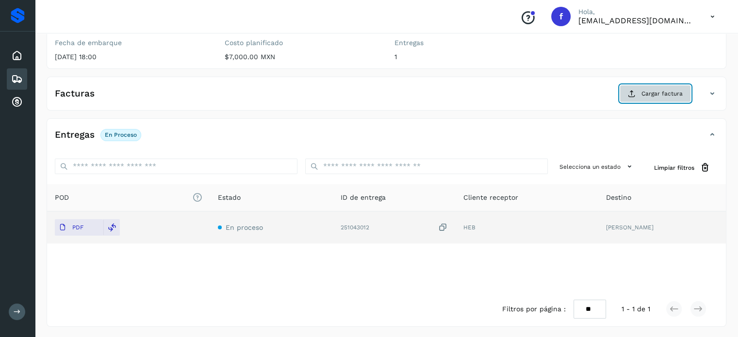
click at [633, 97] on button "Cargar factura" at bounding box center [655, 93] width 71 height 17
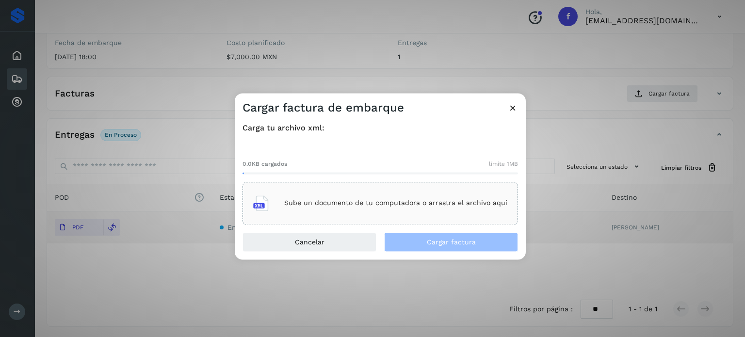
click at [357, 196] on div "Sube un documento de tu computadora o arrastra el archivo aquí" at bounding box center [380, 203] width 254 height 26
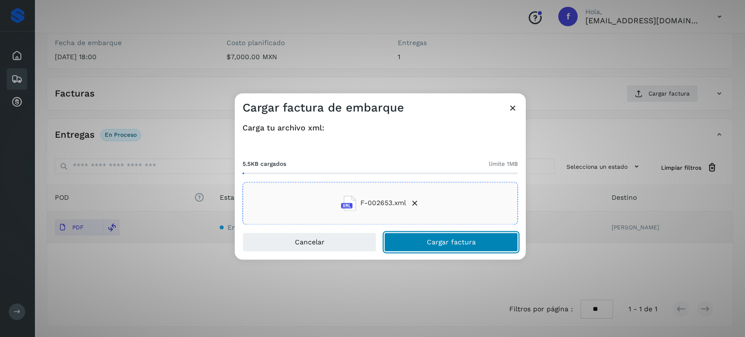
click at [452, 240] on span "Cargar factura" at bounding box center [451, 242] width 49 height 7
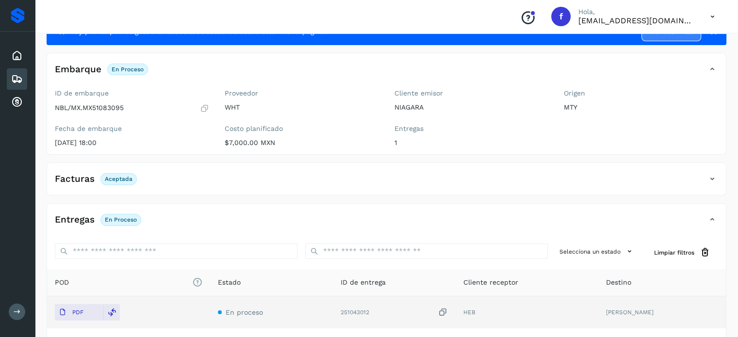
scroll to position [0, 0]
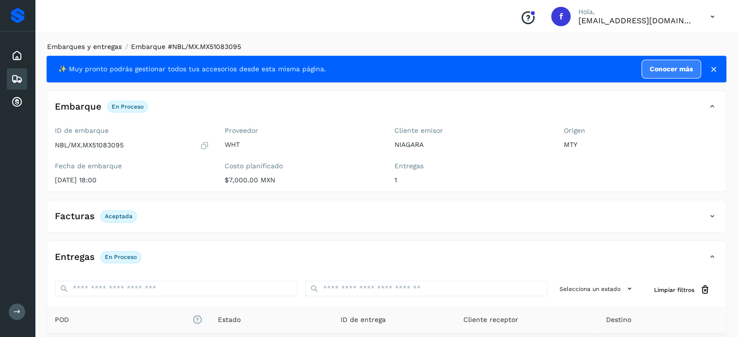
click at [111, 46] on link "Embarques y entregas" at bounding box center [84, 47] width 75 height 8
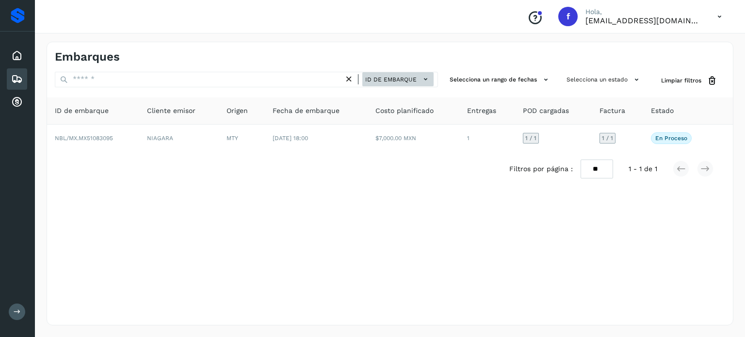
click at [391, 79] on span "ID de embarque" at bounding box center [390, 79] width 51 height 9
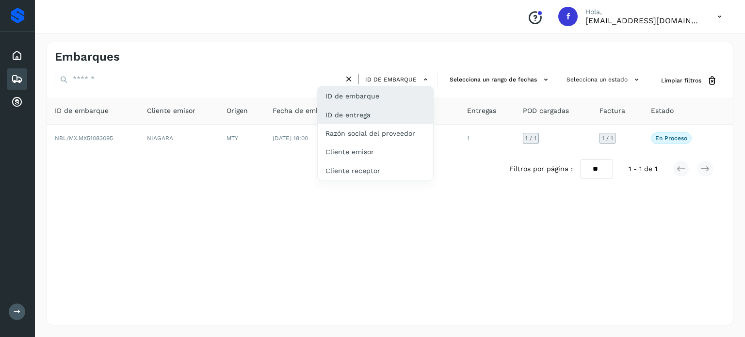
click at [382, 110] on div "ID de entrega" at bounding box center [375, 115] width 115 height 18
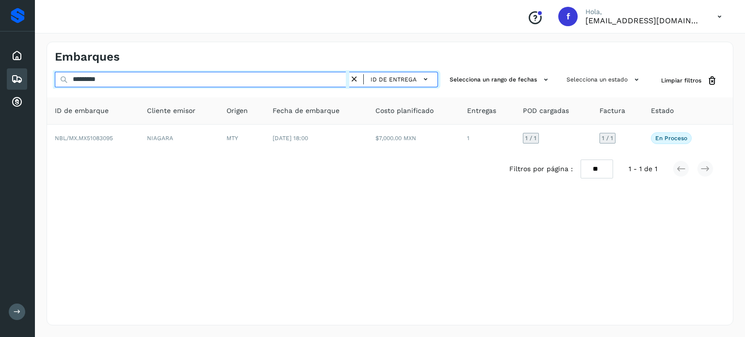
click at [13, 77] on div "Proveedores Inicio Embarques Cuentas por cobrar Salir Conoce nuestros beneficio…" at bounding box center [372, 168] width 745 height 337
paste input "text"
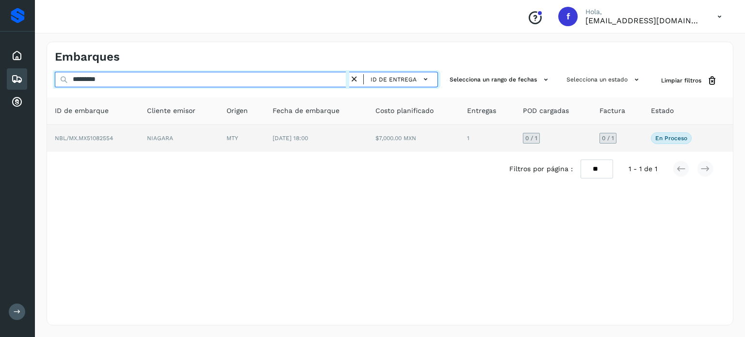
type input "*********"
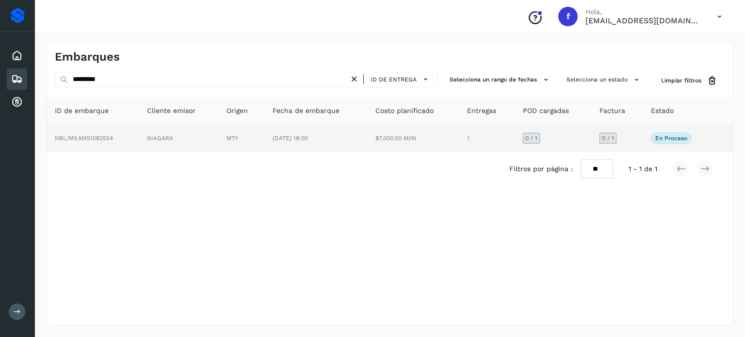
click at [97, 139] on span "NBL/MX.MX51082554" at bounding box center [84, 138] width 58 height 7
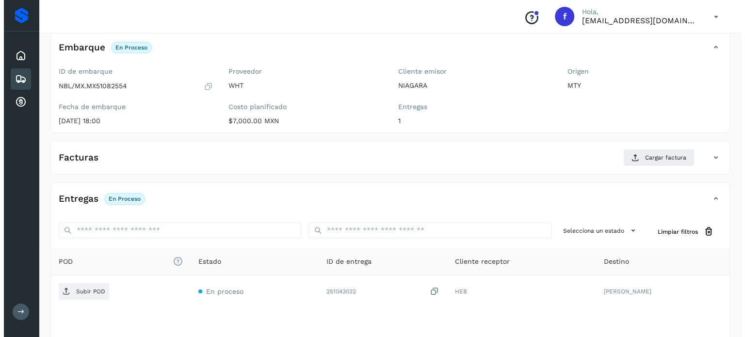
scroll to position [123, 0]
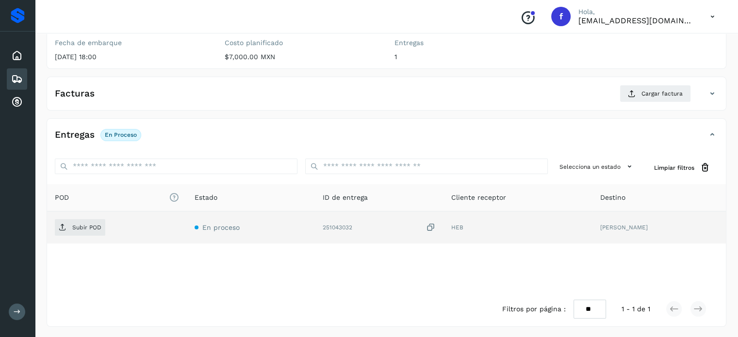
click at [105, 230] on div "Subir POD" at bounding box center [117, 227] width 124 height 16
click at [70, 224] on span "Subir POD" at bounding box center [80, 228] width 50 height 16
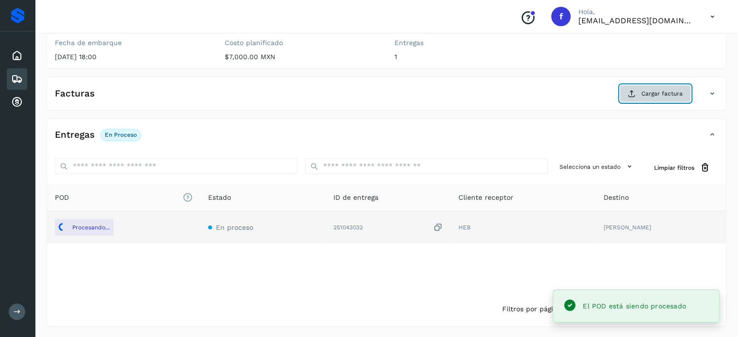
click at [674, 98] on button "Cargar factura" at bounding box center [655, 93] width 71 height 17
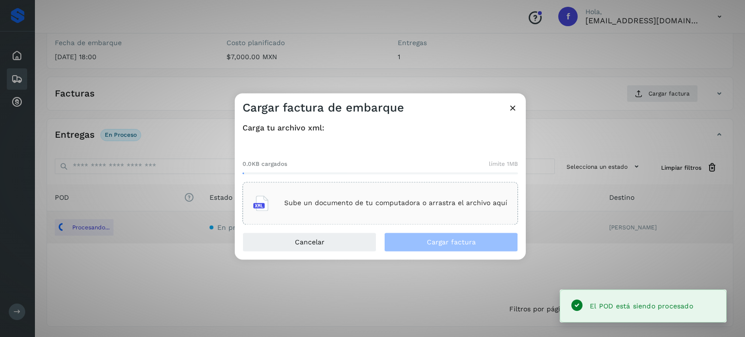
click at [362, 210] on div "Sube un documento de tu computadora o arrastra el archivo aquí" at bounding box center [380, 203] width 254 height 26
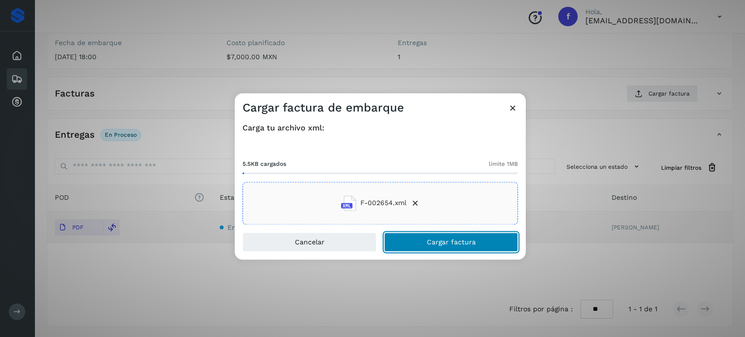
drag, startPoint x: 427, startPoint y: 242, endPoint x: 417, endPoint y: 234, distance: 12.8
click at [427, 242] on button "Cargar factura" at bounding box center [451, 241] width 134 height 19
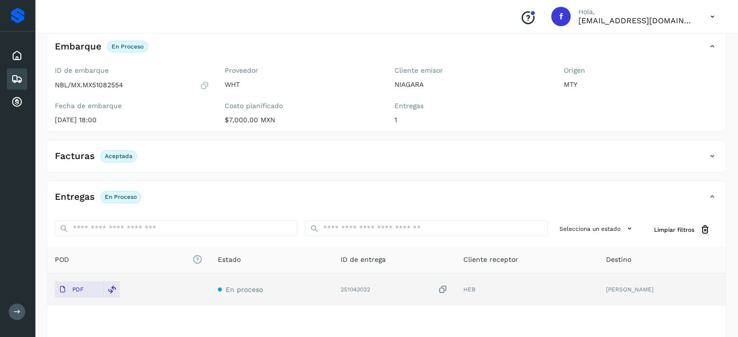
scroll to position [0, 0]
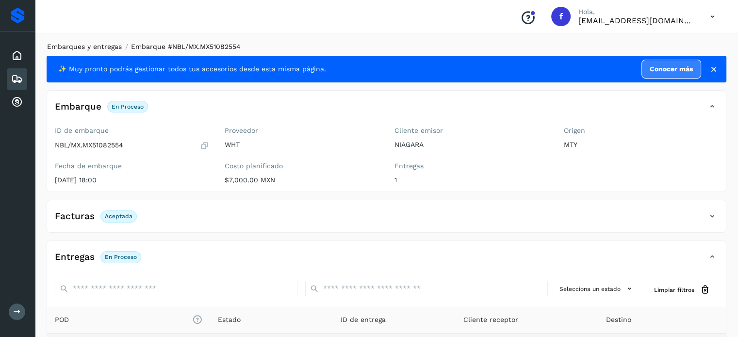
click at [105, 48] on link "Embarques y entregas" at bounding box center [84, 47] width 75 height 8
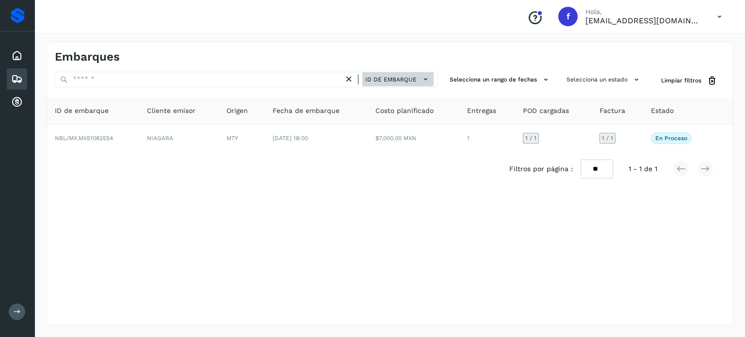
click at [399, 82] on span "ID de embarque" at bounding box center [390, 79] width 51 height 9
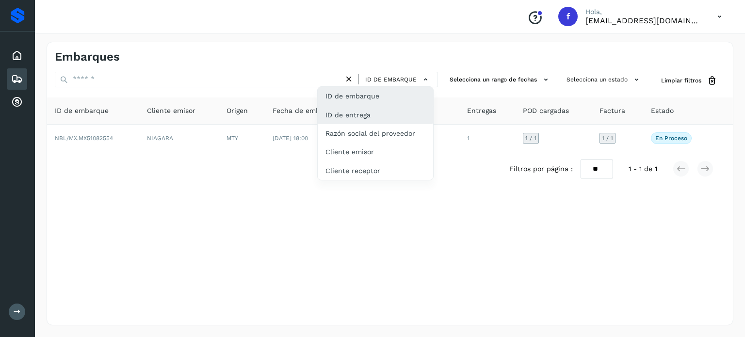
drag, startPoint x: 377, startPoint y: 112, endPoint x: 311, endPoint y: 114, distance: 66.0
click at [377, 112] on div "ID de entrega" at bounding box center [375, 115] width 115 height 18
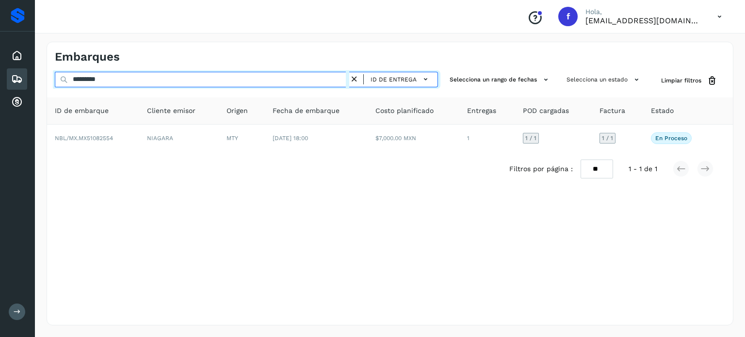
click at [3, 60] on div "Proveedores Inicio Embarques Cuentas por cobrar Salir Conoce nuestros beneficio…" at bounding box center [372, 168] width 745 height 337
paste input "text"
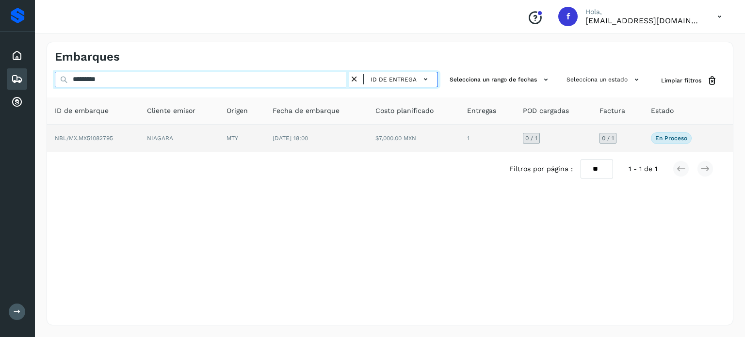
type input "*********"
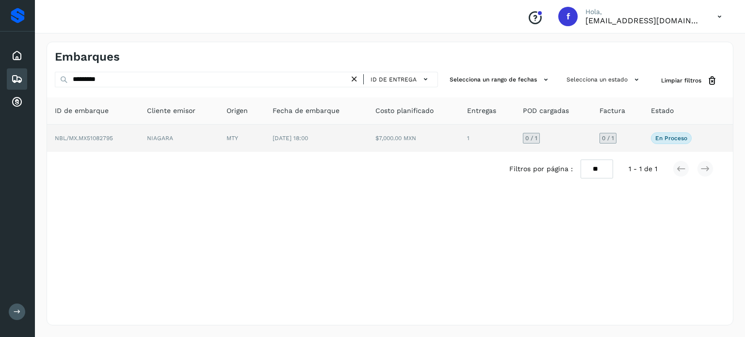
click at [93, 139] on span "NBL/MX.MX51082795" at bounding box center [84, 138] width 58 height 7
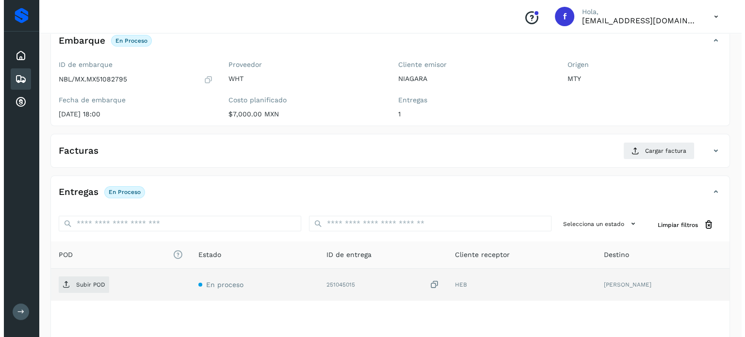
scroll to position [123, 0]
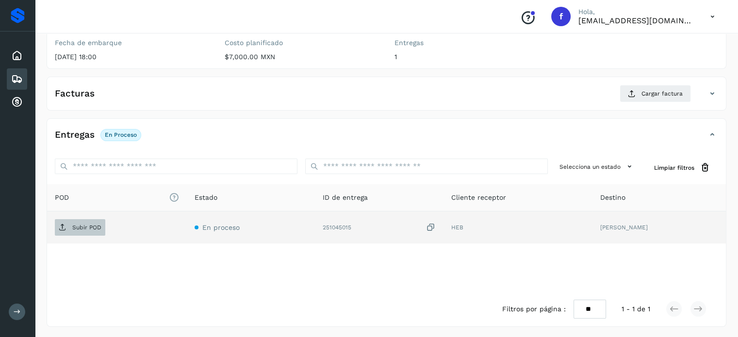
click at [94, 227] on p "Subir POD" at bounding box center [86, 227] width 29 height 7
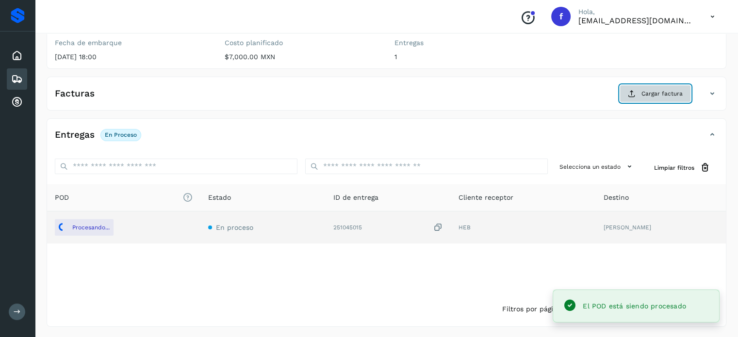
click at [647, 91] on span "Cargar factura" at bounding box center [661, 93] width 41 height 9
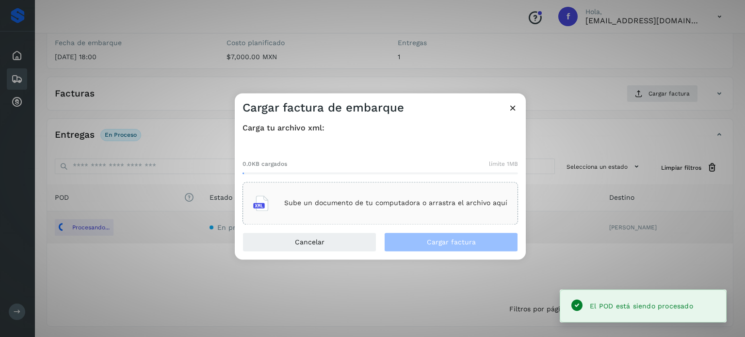
drag, startPoint x: 639, startPoint y: 105, endPoint x: 637, endPoint y: 110, distance: 5.9
click at [637, 110] on div "Cargar factura de embarque Carga tu archivo xml: 0.0KB cargados límite 1MB Sube…" at bounding box center [372, 168] width 745 height 337
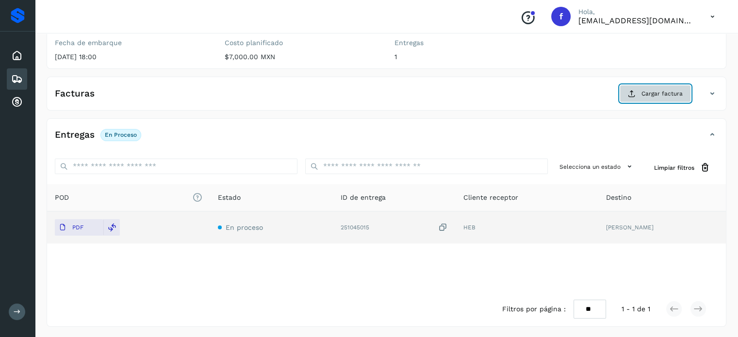
click at [627, 95] on button "Cargar factura" at bounding box center [655, 93] width 71 height 17
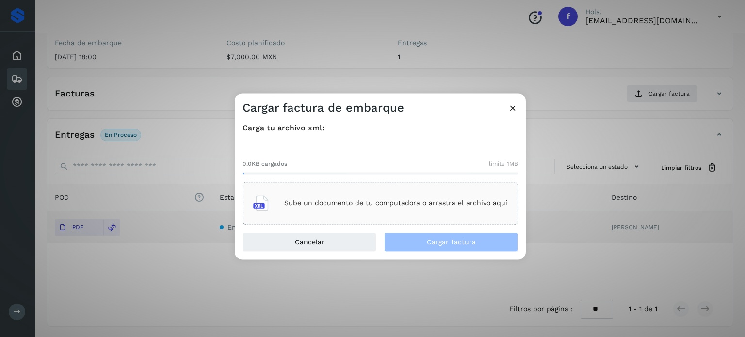
click at [347, 191] on div "Sube un documento de tu computadora o arrastra el archivo aquí" at bounding box center [380, 203] width 254 height 26
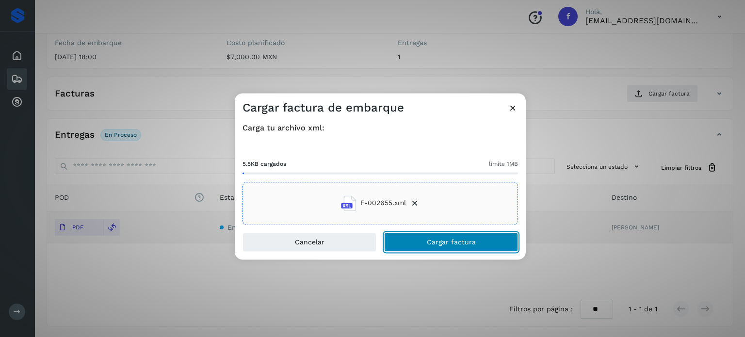
click at [441, 237] on button "Cargar factura" at bounding box center [451, 241] width 134 height 19
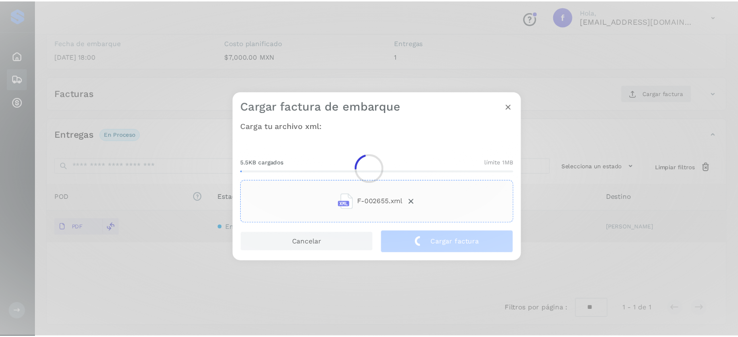
scroll to position [122, 0]
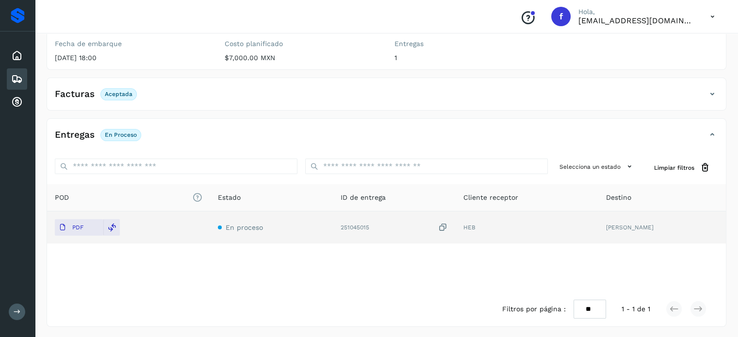
drag, startPoint x: 417, startPoint y: 115, endPoint x: 422, endPoint y: 74, distance: 41.5
drag, startPoint x: 422, startPoint y: 74, endPoint x: 375, endPoint y: 90, distance: 49.7
click at [378, 89] on div "Facturas Aceptada" at bounding box center [376, 94] width 659 height 16
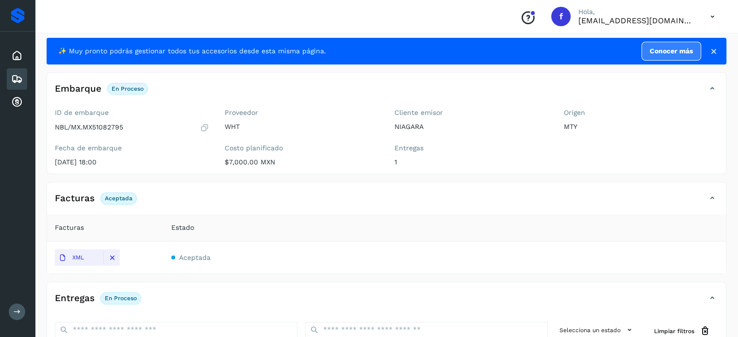
scroll to position [0, 0]
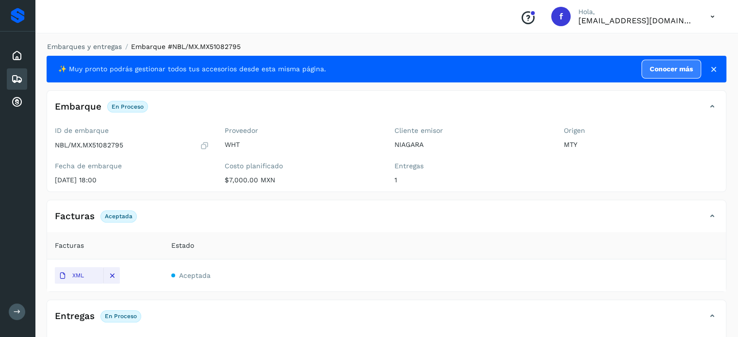
click at [104, 42] on li "Embarques y entregas" at bounding box center [81, 47] width 81 height 10
click at [106, 41] on div "Embarques y entregas Embarque #NBL/MX.MX51082795 ✨ Muy pronto podrás gestionar …" at bounding box center [386, 275] width 703 height 490
click at [100, 44] on link "Embarques y entregas" at bounding box center [84, 47] width 75 height 8
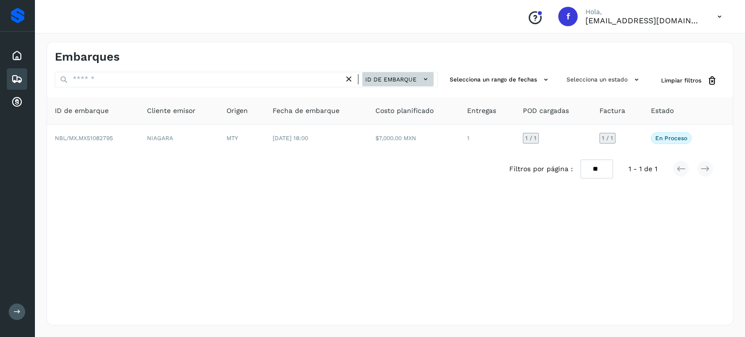
click at [393, 77] on span "ID de embarque" at bounding box center [390, 79] width 51 height 9
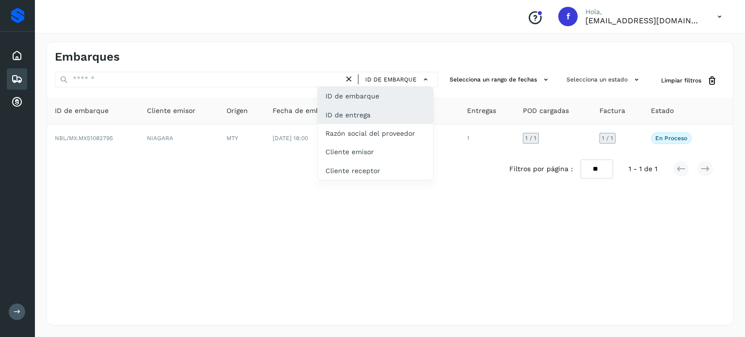
click at [361, 118] on div "ID de entrega" at bounding box center [375, 115] width 115 height 18
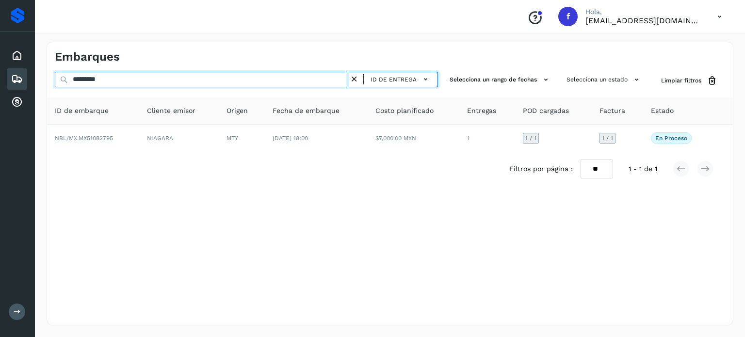
drag, startPoint x: 16, startPoint y: 61, endPoint x: 0, endPoint y: 48, distance: 20.3
click at [0, 47] on div "Proveedores Inicio Embarques Cuentas por cobrar Salir Conoce nuestros beneficio…" at bounding box center [372, 168] width 745 height 337
paste input "text"
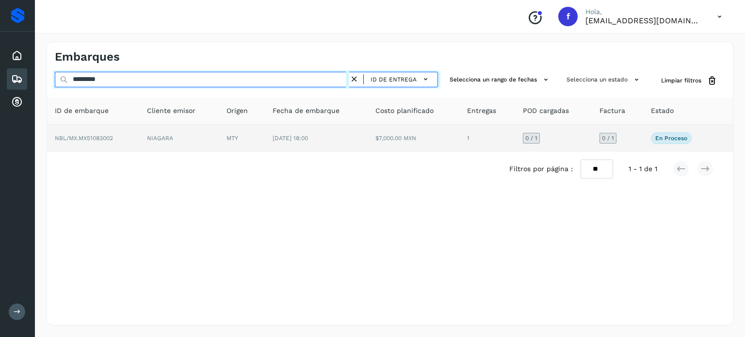
type input "*********"
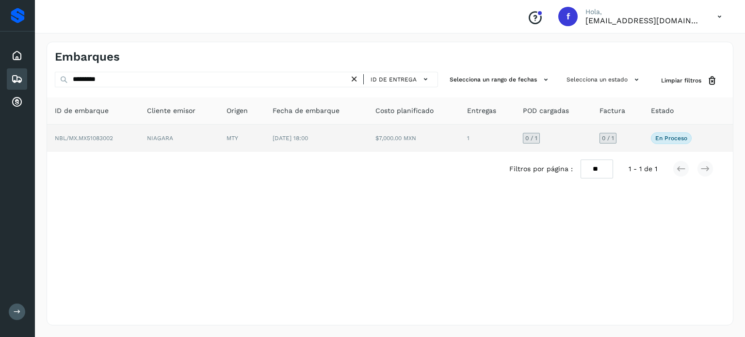
click at [95, 139] on span "NBL/MX.MX51083002" at bounding box center [84, 138] width 58 height 7
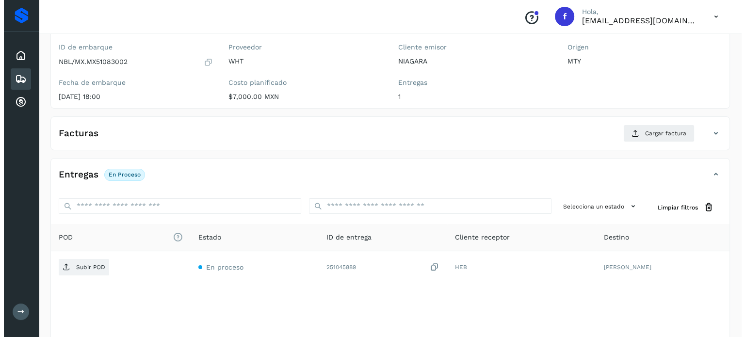
scroll to position [123, 0]
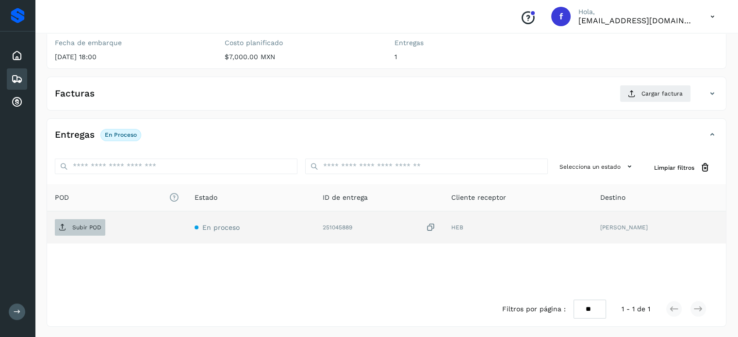
click at [79, 229] on span "Subir POD" at bounding box center [80, 228] width 50 height 16
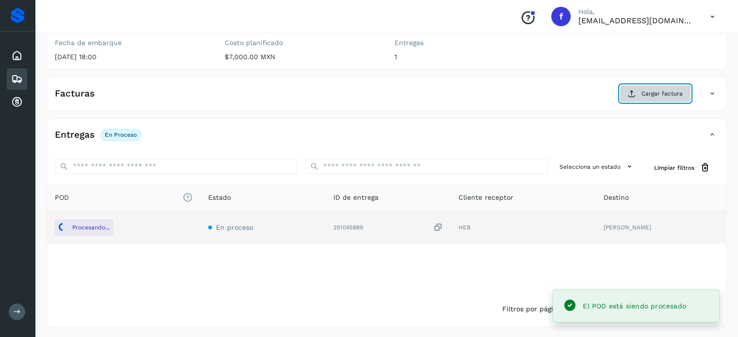
click at [636, 94] on icon at bounding box center [632, 94] width 8 height 8
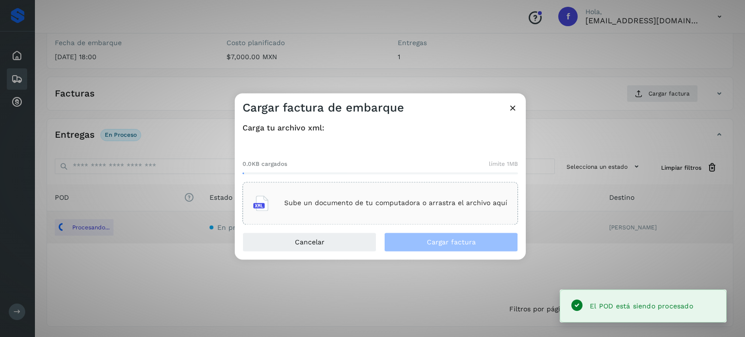
click at [346, 209] on main "Proveedores Inicio Embarques Cuentas por cobrar Salir Conoce nuestros beneficio…" at bounding box center [372, 108] width 745 height 462
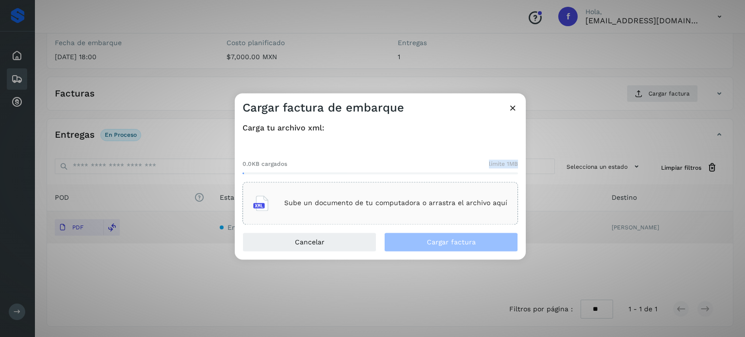
drag, startPoint x: 309, startPoint y: 166, endPoint x: 301, endPoint y: 178, distance: 13.7
click at [300, 172] on div "0.0KB cargados límite 1MB" at bounding box center [381, 163] width 276 height 22
click at [310, 209] on div "Sube un documento de tu computadora o arrastra el archivo aquí" at bounding box center [380, 203] width 254 height 26
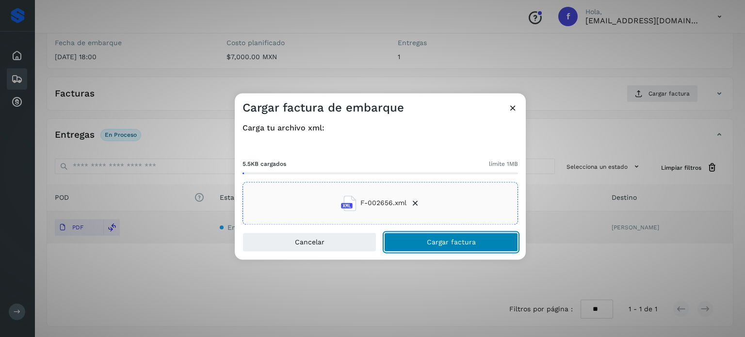
drag, startPoint x: 436, startPoint y: 238, endPoint x: 243, endPoint y: 71, distance: 255.3
click at [436, 239] on span "Cargar factura" at bounding box center [451, 242] width 49 height 7
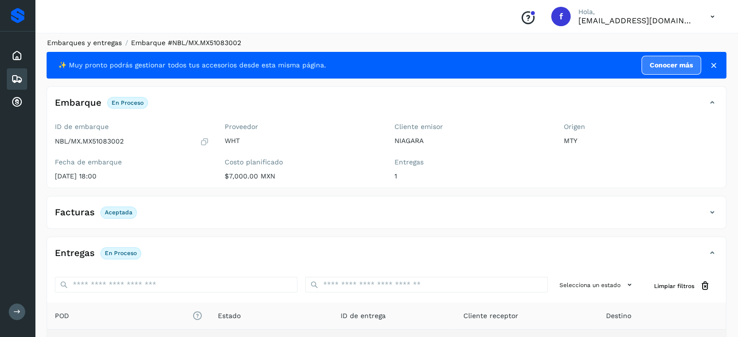
scroll to position [0, 0]
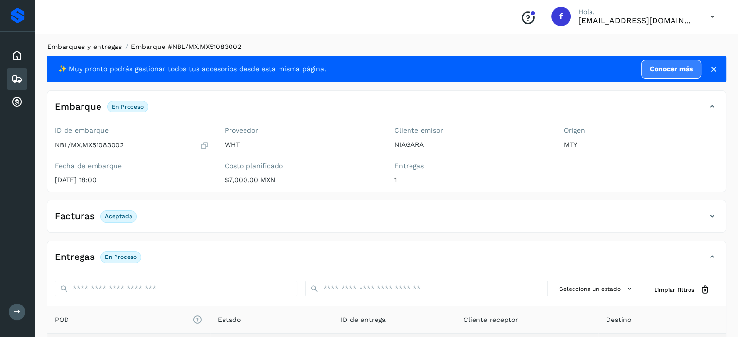
click at [91, 45] on link "Embarques y entregas" at bounding box center [84, 47] width 75 height 8
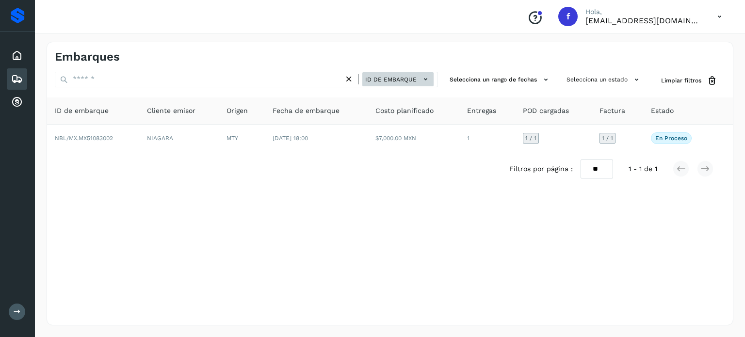
click at [379, 77] on span "ID de embarque" at bounding box center [390, 79] width 51 height 9
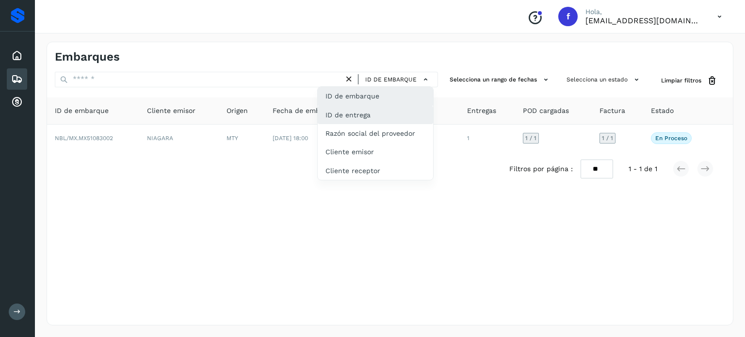
click at [363, 112] on div "ID de entrega" at bounding box center [375, 115] width 115 height 18
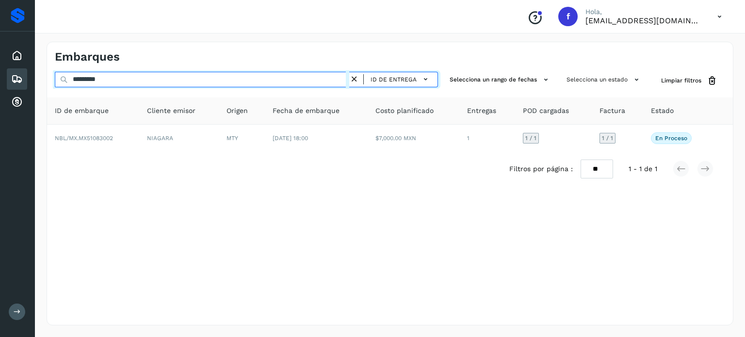
click at [67, 75] on div "********* ID de entrega" at bounding box center [246, 81] width 383 height 18
paste input "text"
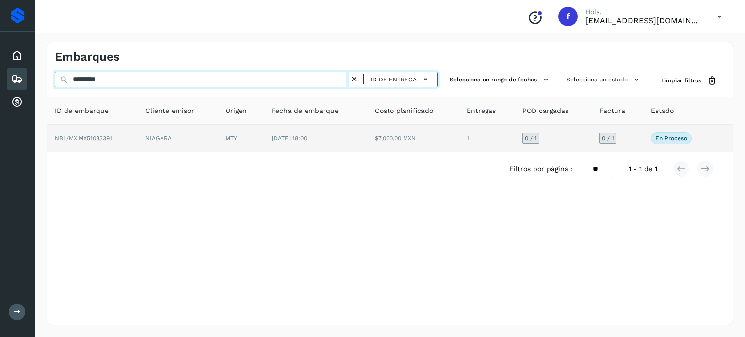
type input "*********"
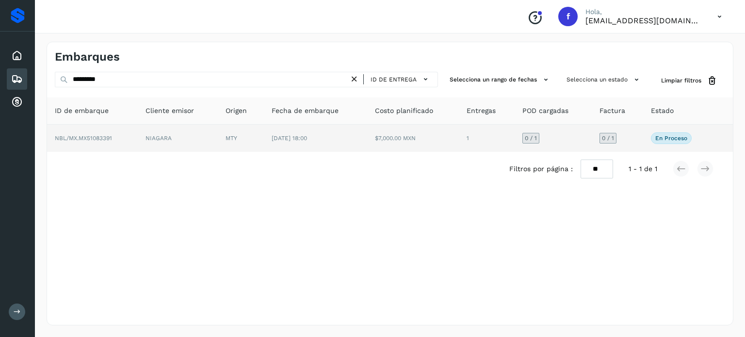
click at [98, 136] on span "NBL/MX.MX51083391" at bounding box center [83, 138] width 57 height 7
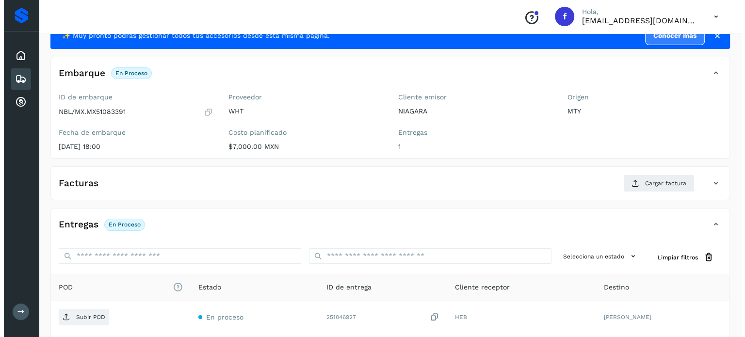
scroll to position [123, 0]
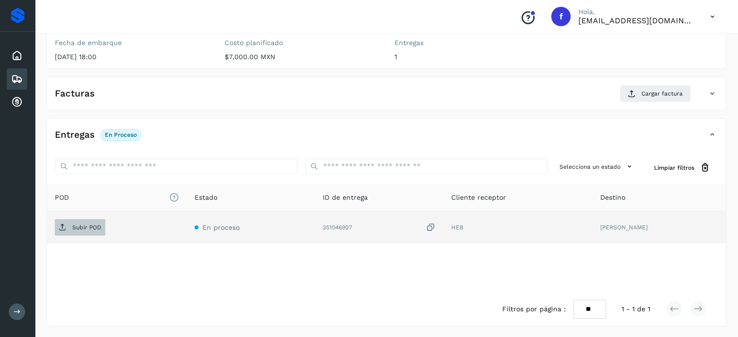
click at [85, 229] on p "Subir POD" at bounding box center [86, 227] width 29 height 7
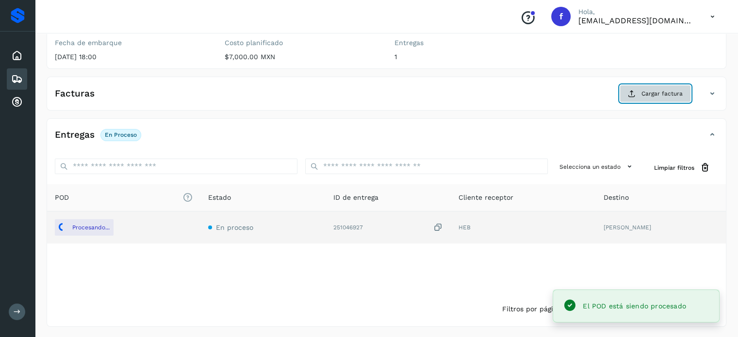
click at [670, 94] on span "Cargar factura" at bounding box center [661, 93] width 41 height 9
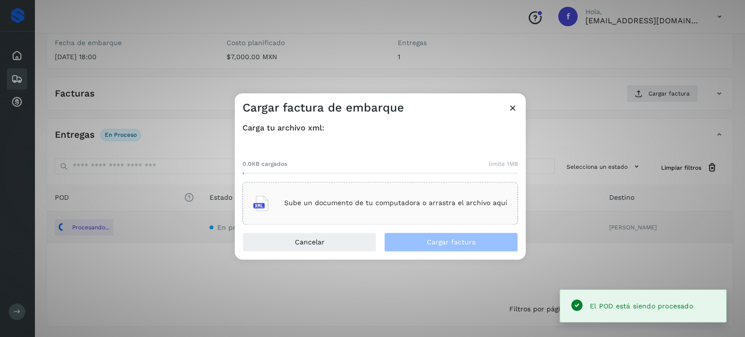
click at [382, 211] on div "Sube un documento de tu computadora o arrastra el archivo aquí" at bounding box center [380, 203] width 254 height 26
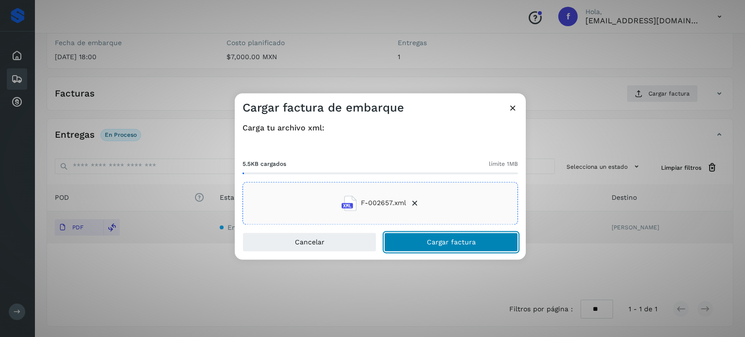
click at [417, 242] on button "Cargar factura" at bounding box center [451, 241] width 134 height 19
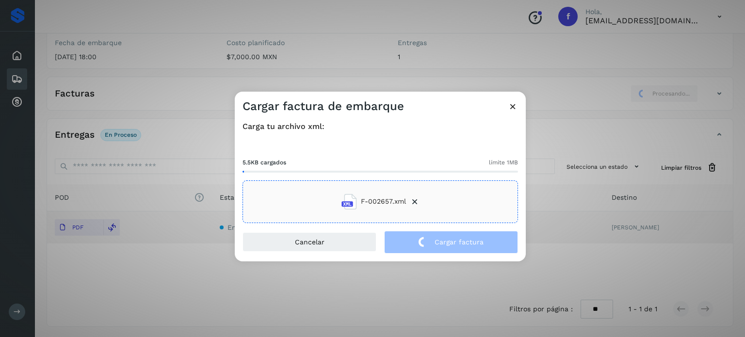
drag, startPoint x: 439, startPoint y: 185, endPoint x: 400, endPoint y: 113, distance: 82.0
click at [400, 113] on h3 "Cargar factura de embarque" at bounding box center [324, 106] width 162 height 14
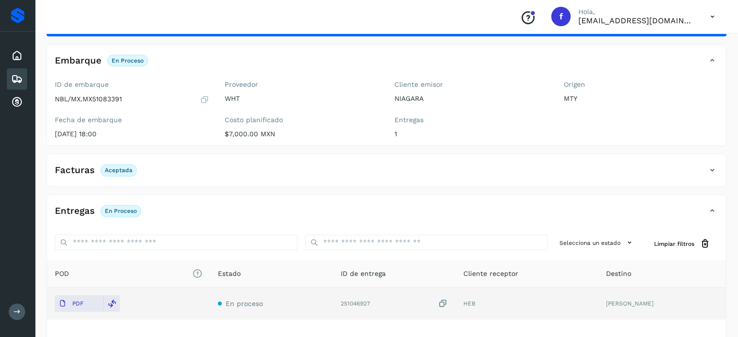
scroll to position [0, 0]
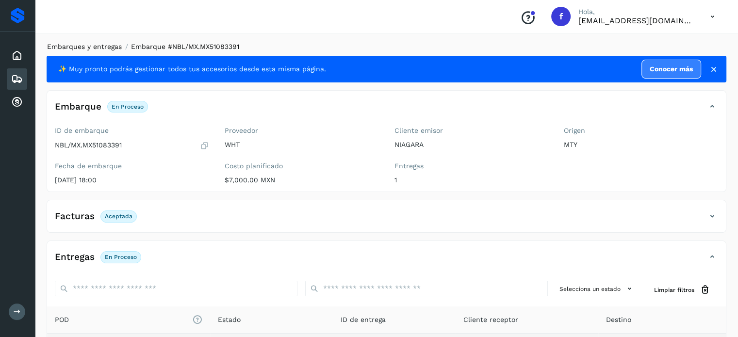
click at [101, 50] on link "Embarques y entregas" at bounding box center [84, 47] width 75 height 8
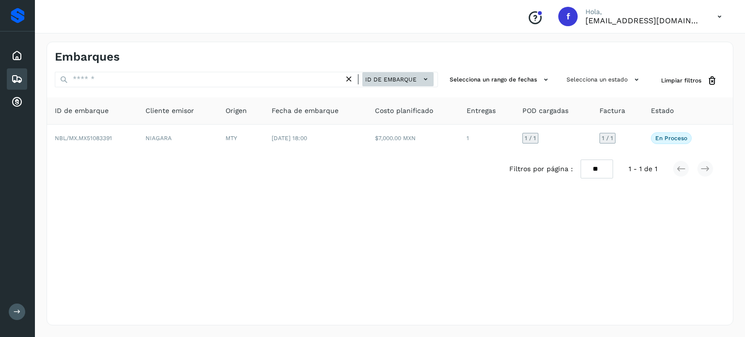
click at [378, 79] on span "ID de embarque" at bounding box center [390, 79] width 51 height 9
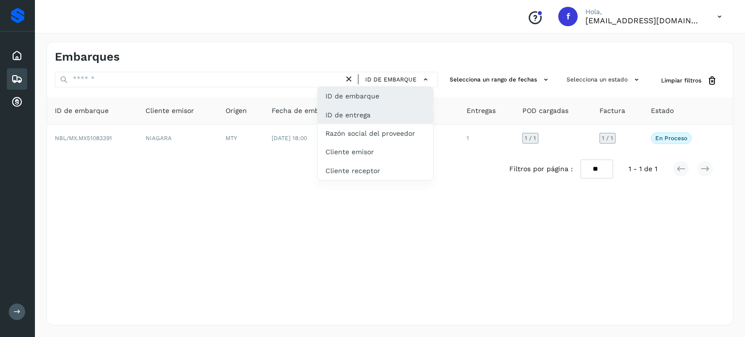
click at [371, 114] on div "ID de entrega" at bounding box center [375, 115] width 115 height 18
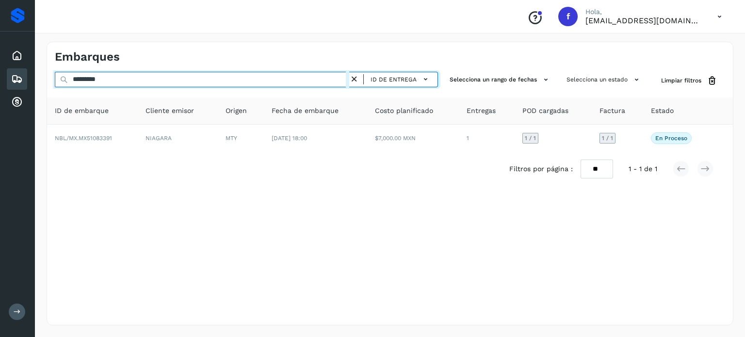
click at [45, 65] on div "Embarques ********* ID de entrega Selecciona un rango de fechas Selecciona un e…" at bounding box center [390, 183] width 710 height 307
paste input "text"
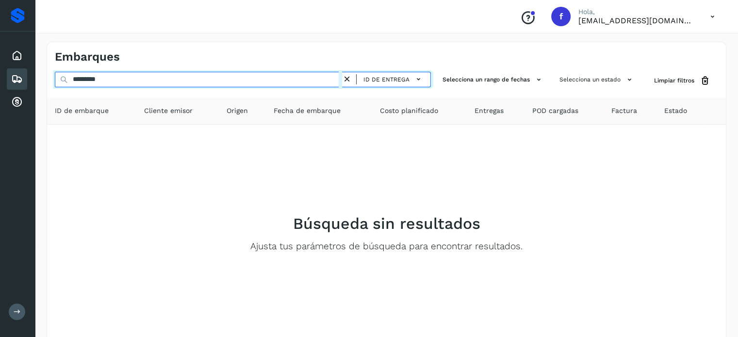
drag, startPoint x: 125, startPoint y: 86, endPoint x: 0, endPoint y: 71, distance: 125.5
click at [0, 71] on div "Proveedores Inicio Embarques Cuentas por cobrar Salir Conoce nuestros beneficio…" at bounding box center [369, 194] width 738 height 389
type input "*********"
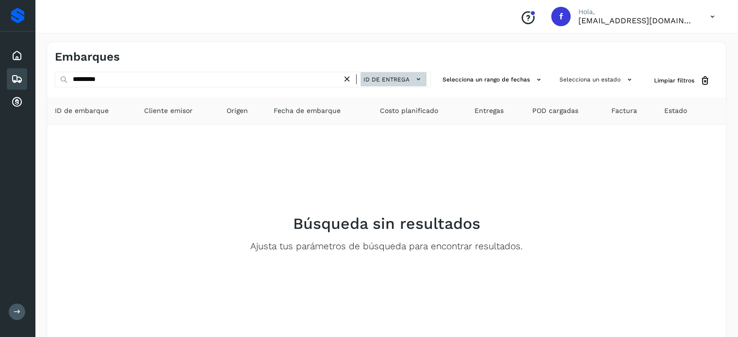
click at [400, 77] on span "ID de entrega" at bounding box center [386, 79] width 46 height 9
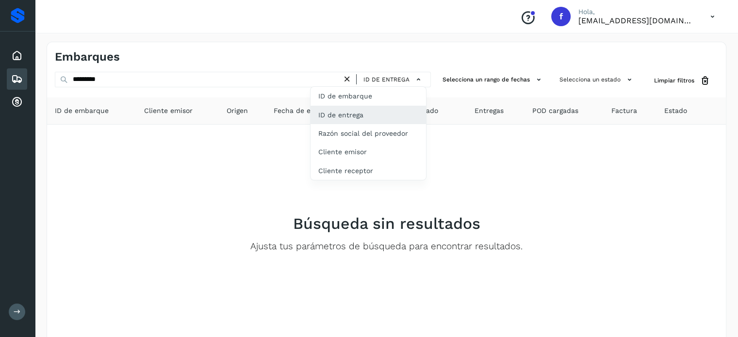
click at [179, 66] on div at bounding box center [369, 168] width 738 height 337
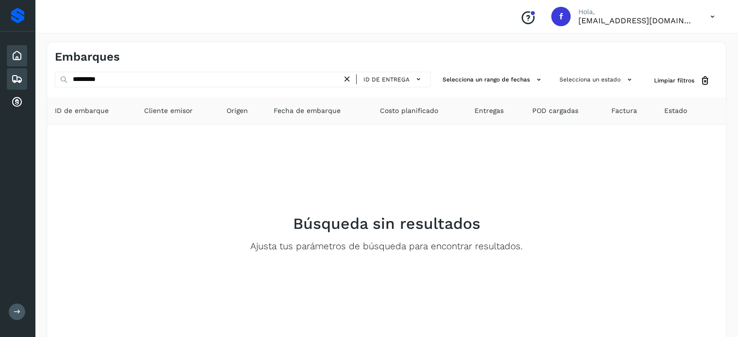
click at [12, 54] on icon at bounding box center [17, 56] width 12 height 12
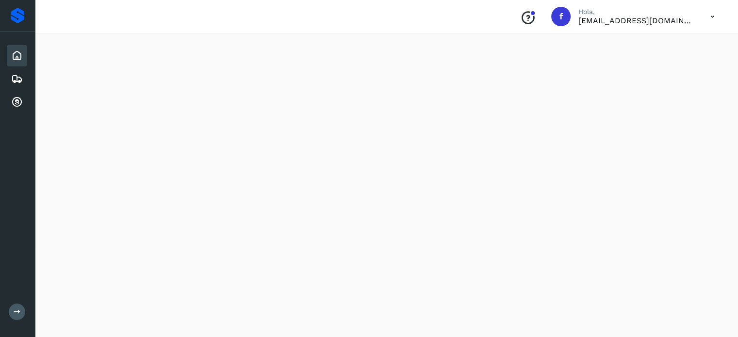
scroll to position [898, 0]
click at [18, 76] on icon at bounding box center [17, 79] width 12 height 12
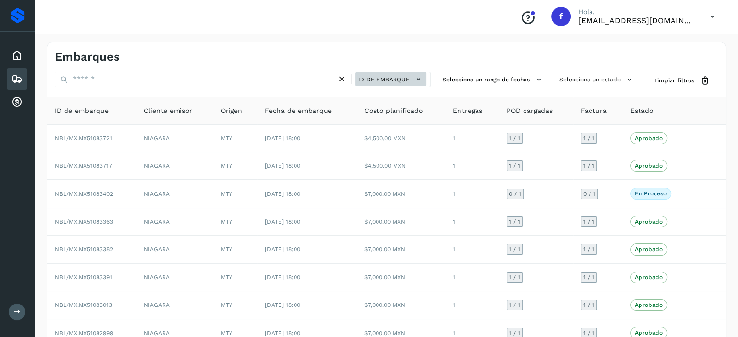
click at [424, 72] on div "ID de embarque" at bounding box center [390, 79] width 71 height 14
click at [401, 82] on span "ID de embarque" at bounding box center [383, 79] width 51 height 9
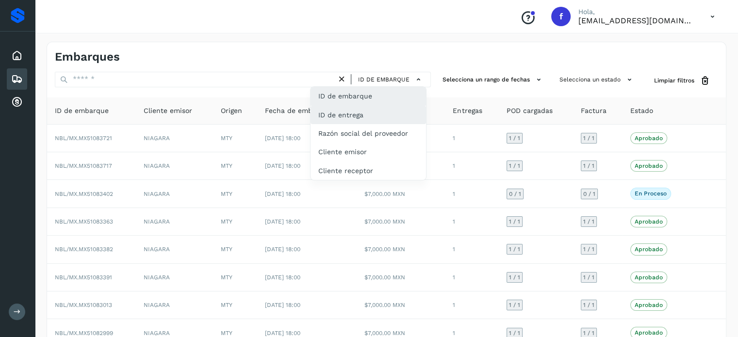
click at [357, 114] on div "ID de entrega" at bounding box center [367, 115] width 115 height 18
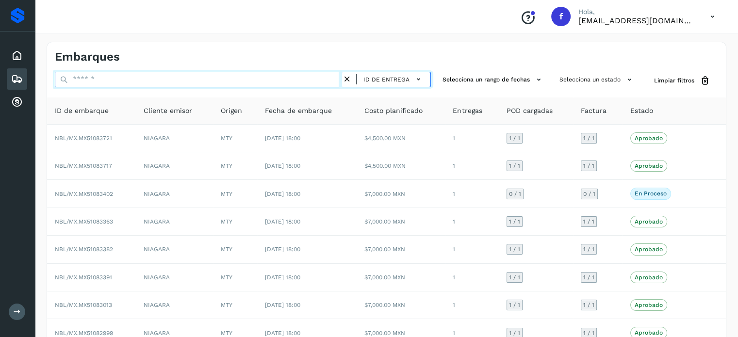
click at [127, 80] on input "text" at bounding box center [198, 80] width 287 height 16
paste input "*********"
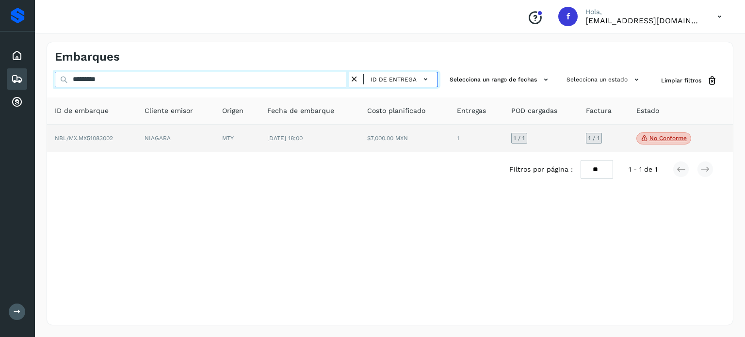
type input "*********"
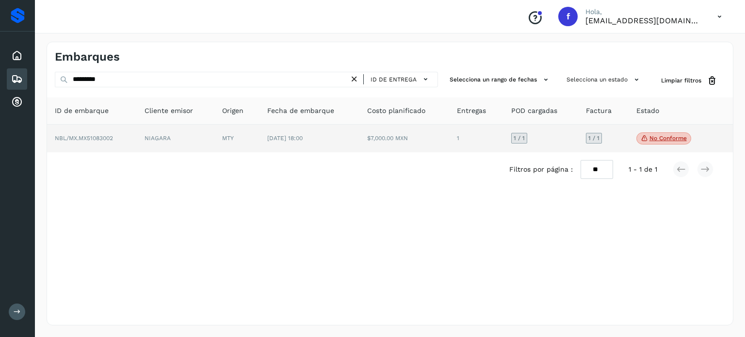
click at [662, 140] on p "No conforme" at bounding box center [668, 138] width 37 height 7
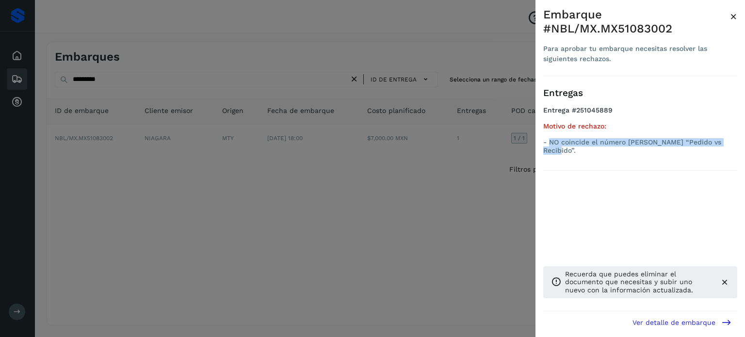
drag, startPoint x: 726, startPoint y: 141, endPoint x: 549, endPoint y: 138, distance: 176.6
click at [549, 138] on p "- NO coincide el número [PERSON_NAME] “Pedido vs Recibido”." at bounding box center [640, 146] width 194 height 16
copy p "NO coincide el número [PERSON_NAME] “Pedido vs Recibido”."
click at [654, 164] on div "Entregas Entrega #251045889 Motivo de rechazo: - NO coincide el número [PERSON_…" at bounding box center [640, 131] width 194 height 110
click at [229, 185] on div at bounding box center [372, 168] width 745 height 337
